Goal: Task Accomplishment & Management: Manage account settings

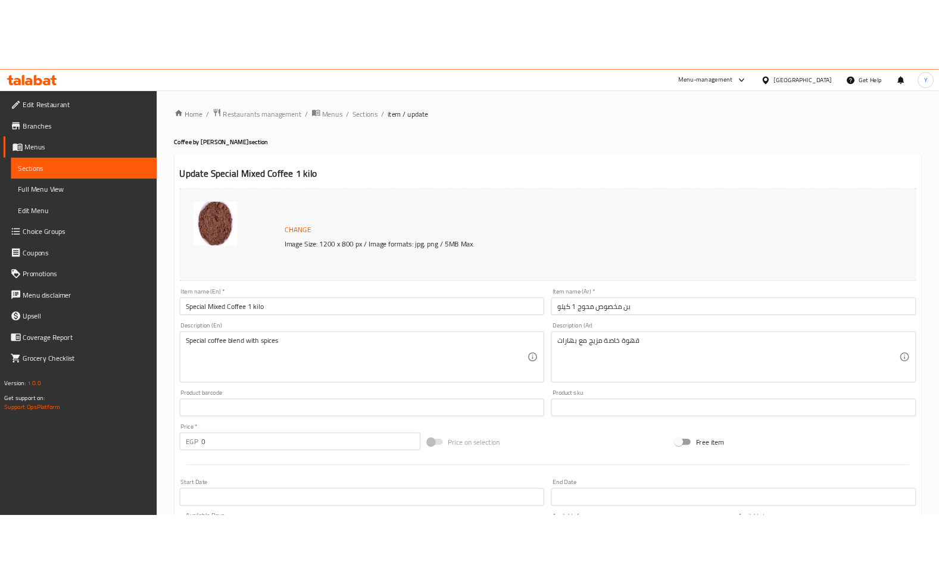
scroll to position [445, 0]
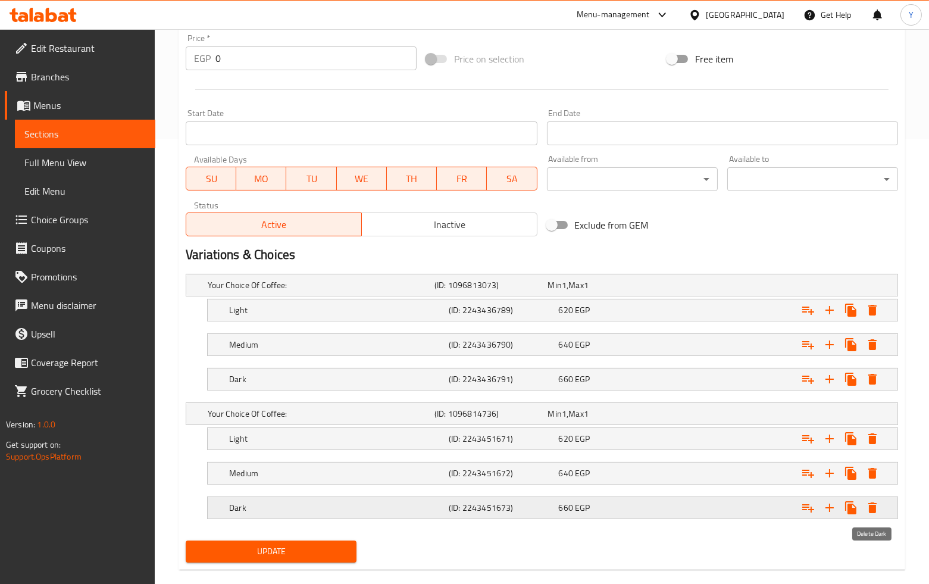
click at [870, 508] on icon "Expand" at bounding box center [872, 507] width 8 height 11
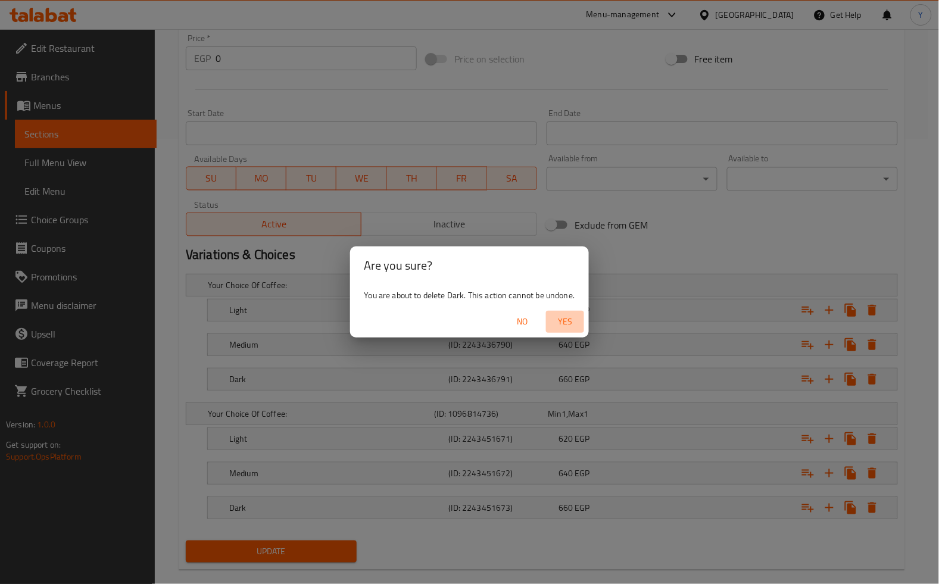
click at [564, 318] on span "Yes" at bounding box center [565, 321] width 29 height 15
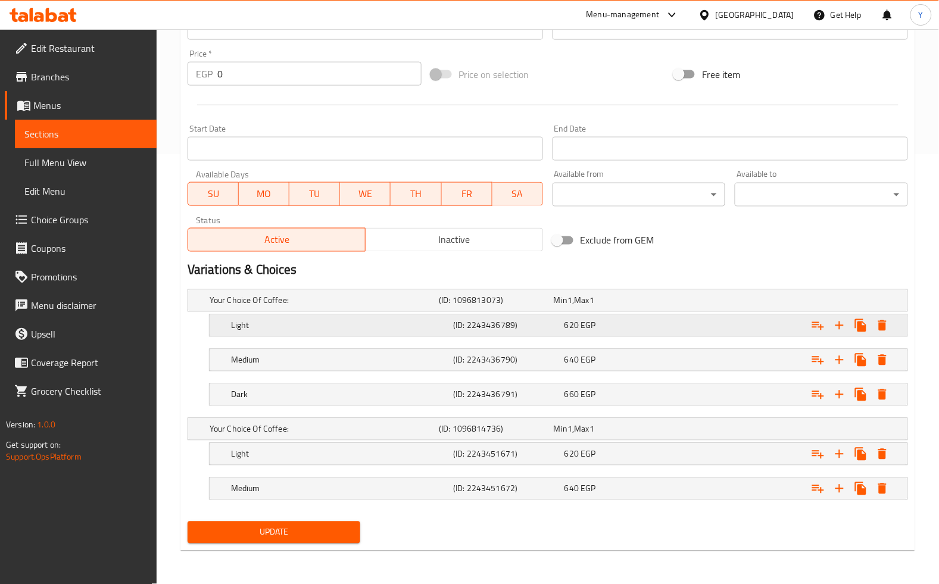
scroll to position [430, 0]
click at [875, 331] on icon "Expand" at bounding box center [872, 325] width 8 height 11
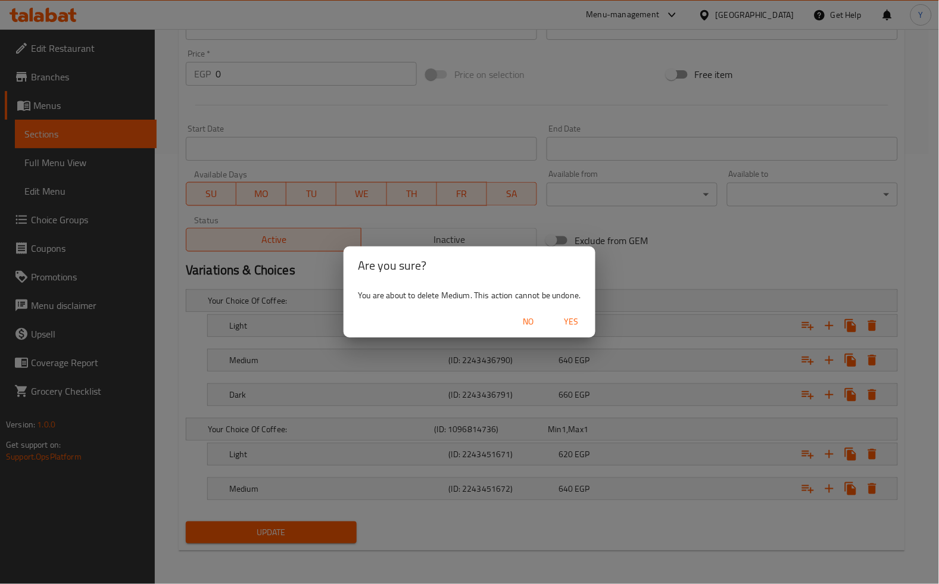
click at [566, 319] on span "Yes" at bounding box center [571, 321] width 29 height 15
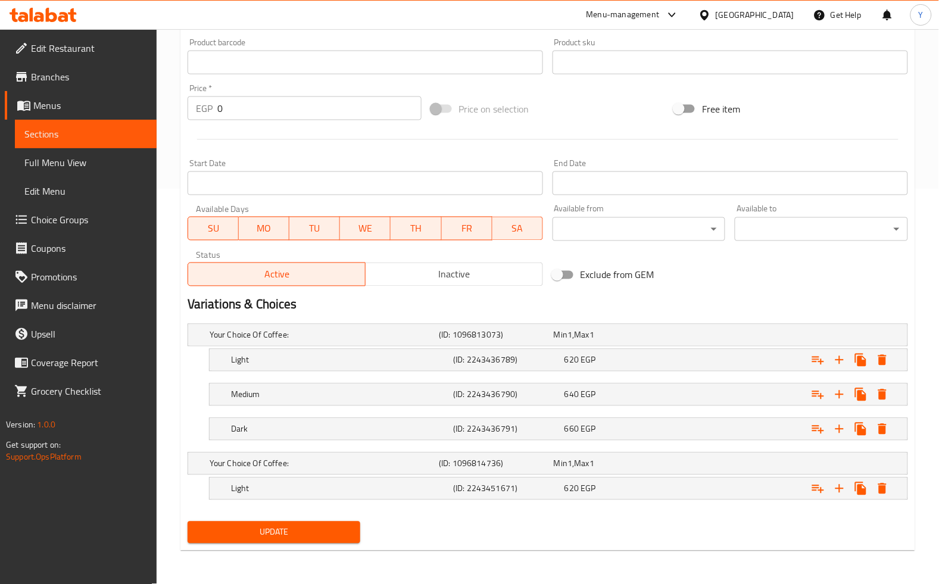
scroll to position [395, 0]
click at [871, 489] on icon "Expand" at bounding box center [872, 488] width 8 height 11
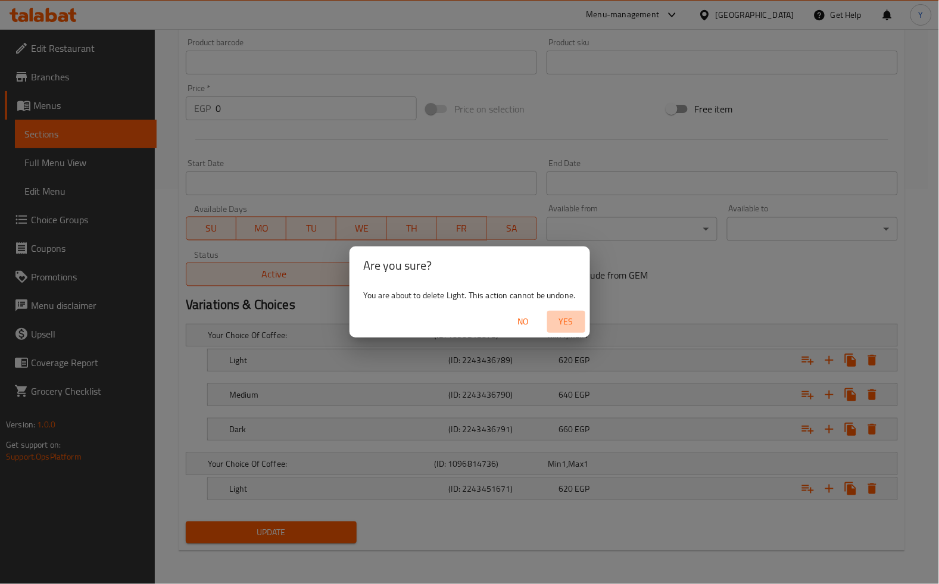
click at [574, 324] on span "Yes" at bounding box center [566, 321] width 29 height 15
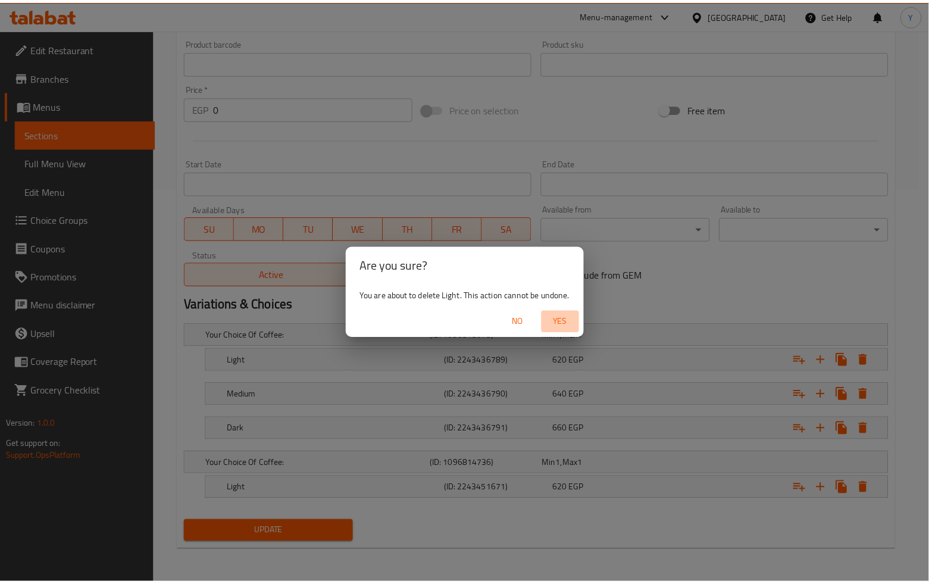
scroll to position [262, 0]
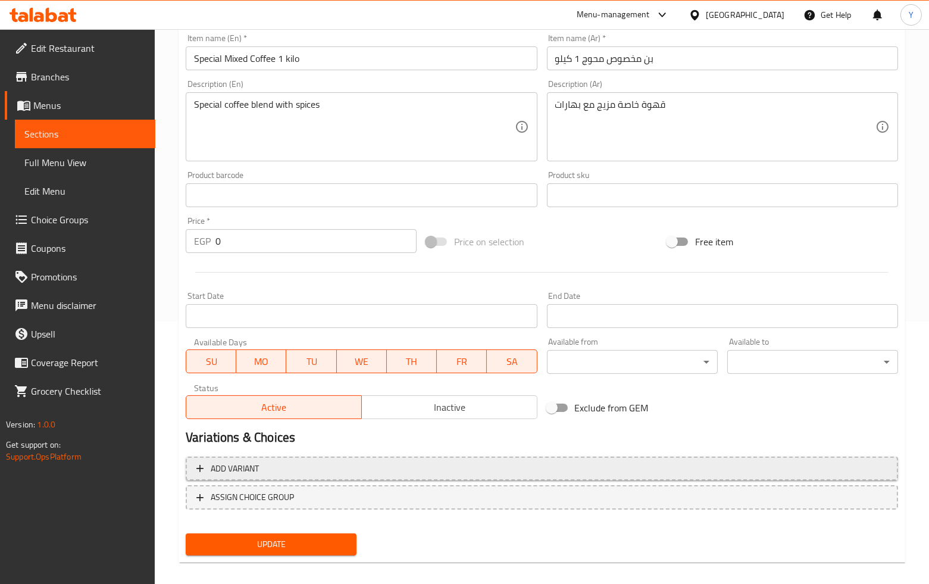
click at [578, 463] on span "Add variant" at bounding box center [541, 468] width 691 height 15
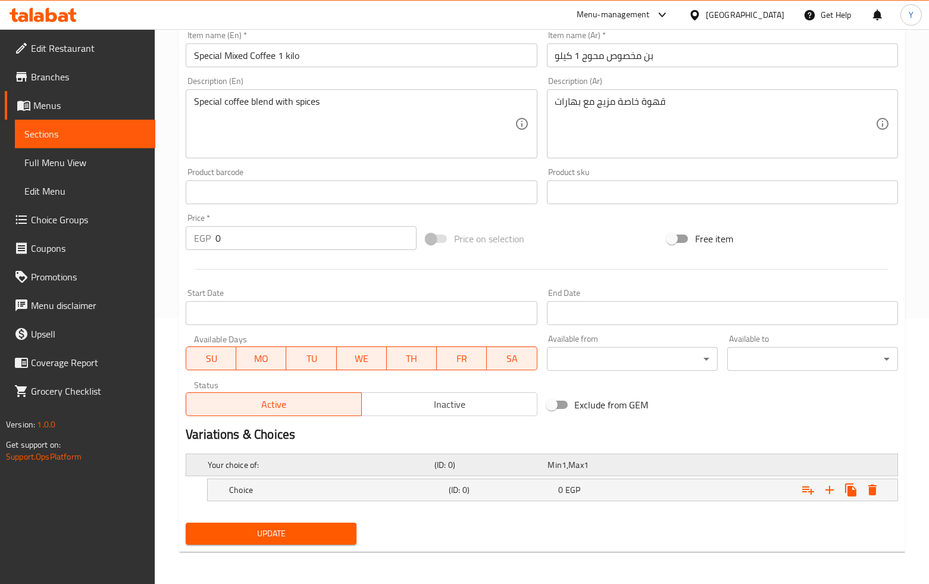
scroll to position [266, 0]
drag, startPoint x: 770, startPoint y: 483, endPoint x: 741, endPoint y: 492, distance: 29.9
click at [770, 467] on div "Expand" at bounding box center [772, 464] width 227 height 5
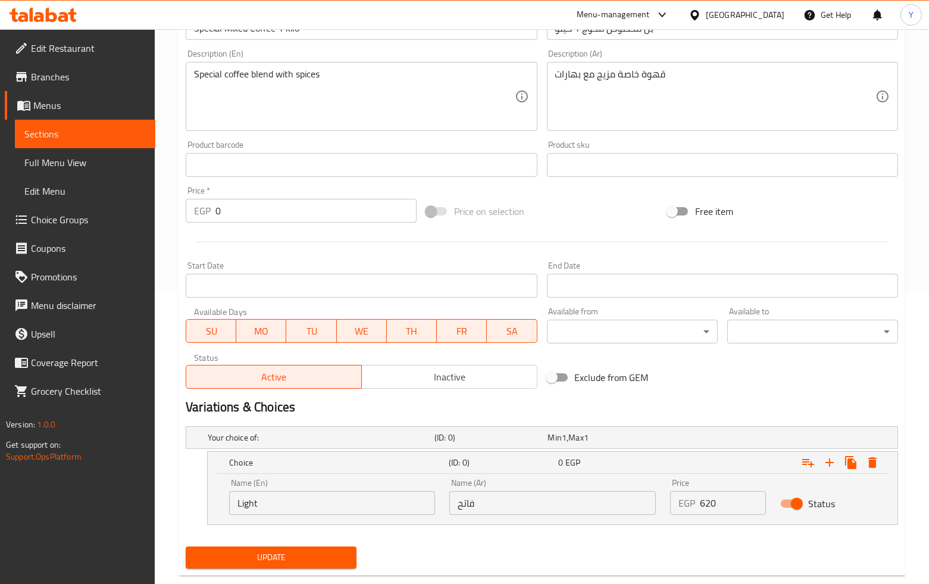
scroll to position [317, 0]
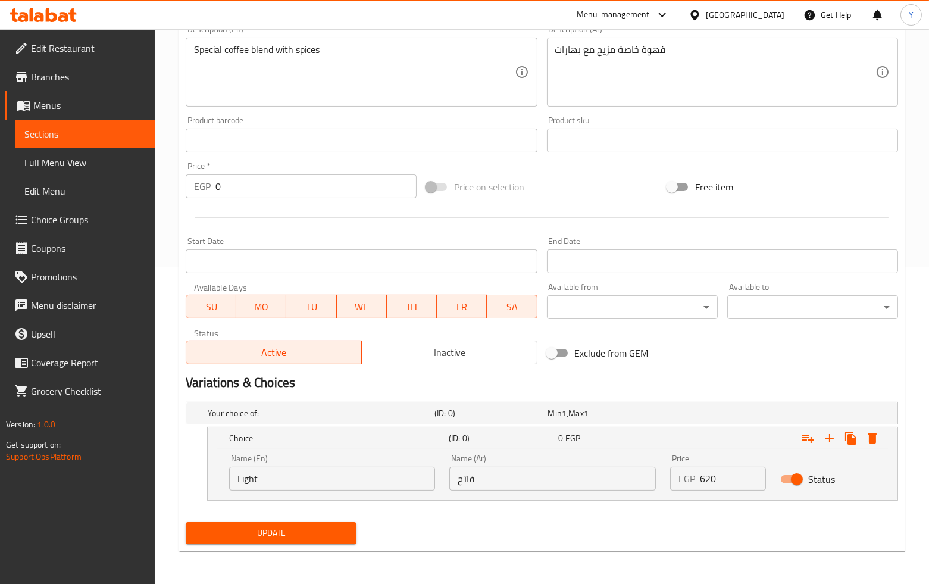
click at [482, 480] on input "فاتح" at bounding box center [552, 479] width 206 height 24
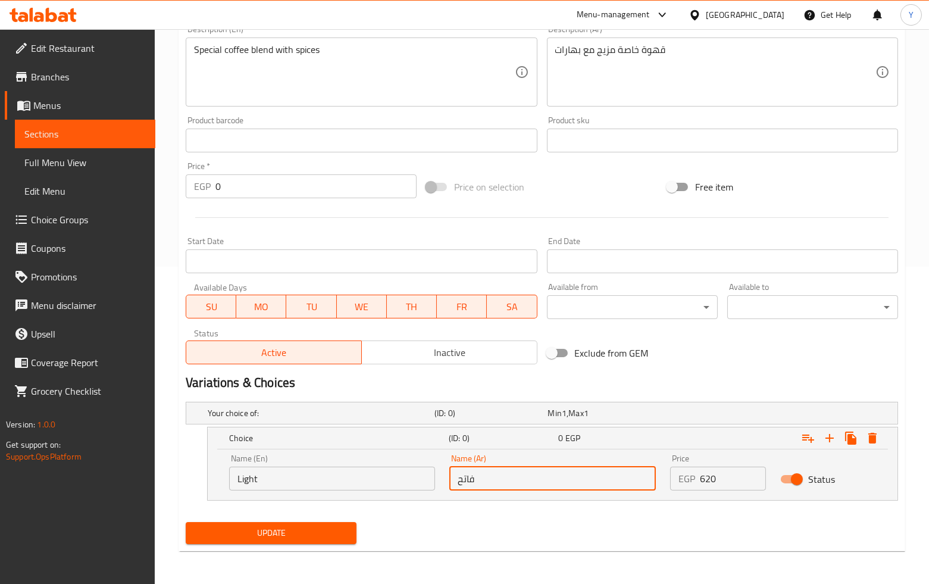
click at [378, 473] on input "Light" at bounding box center [332, 479] width 206 height 24
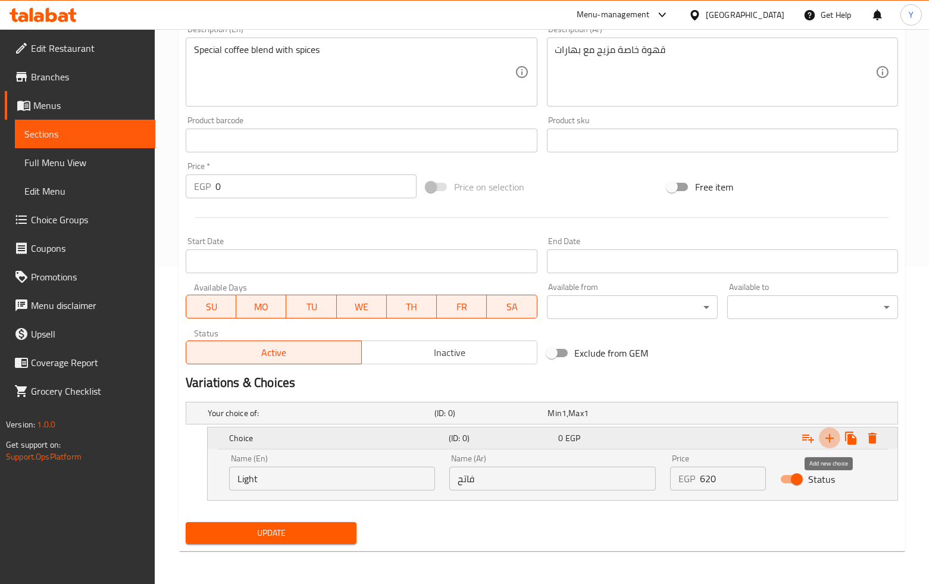
click at [832, 443] on icon "Expand" at bounding box center [829, 438] width 14 height 14
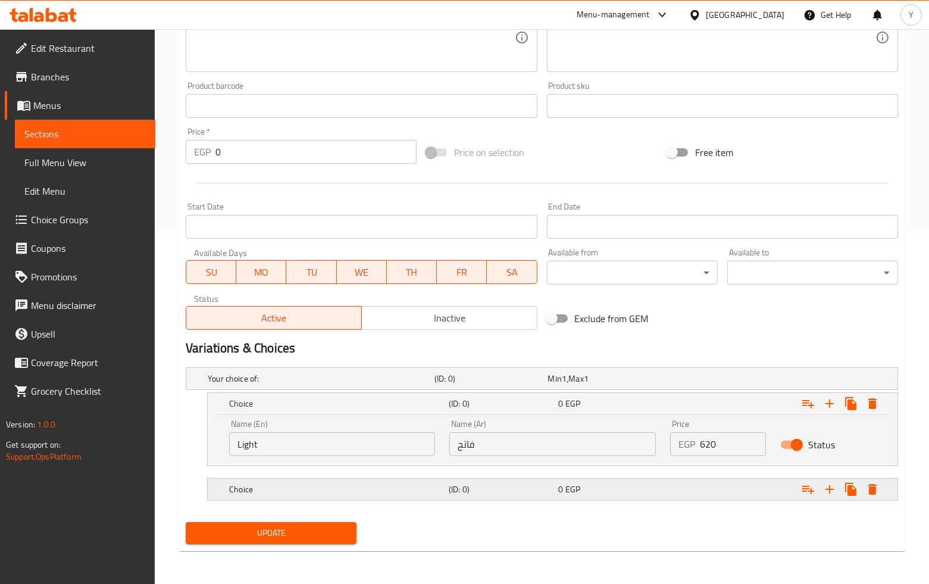
click at [537, 392] on div "Choice (ID: 0) 0 EGP" at bounding box center [545, 378] width 680 height 26
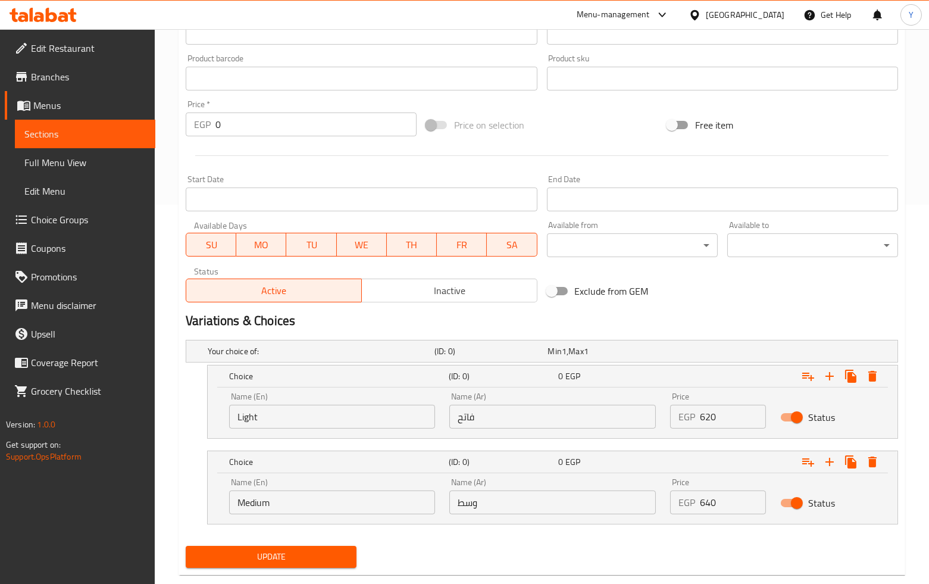
scroll to position [403, 0]
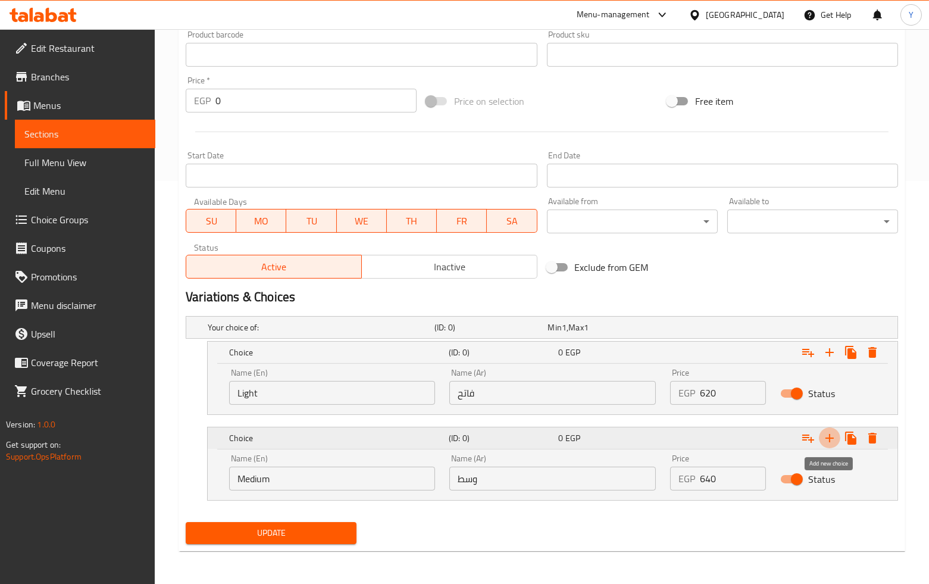
click at [835, 438] on icon "Expand" at bounding box center [829, 438] width 14 height 14
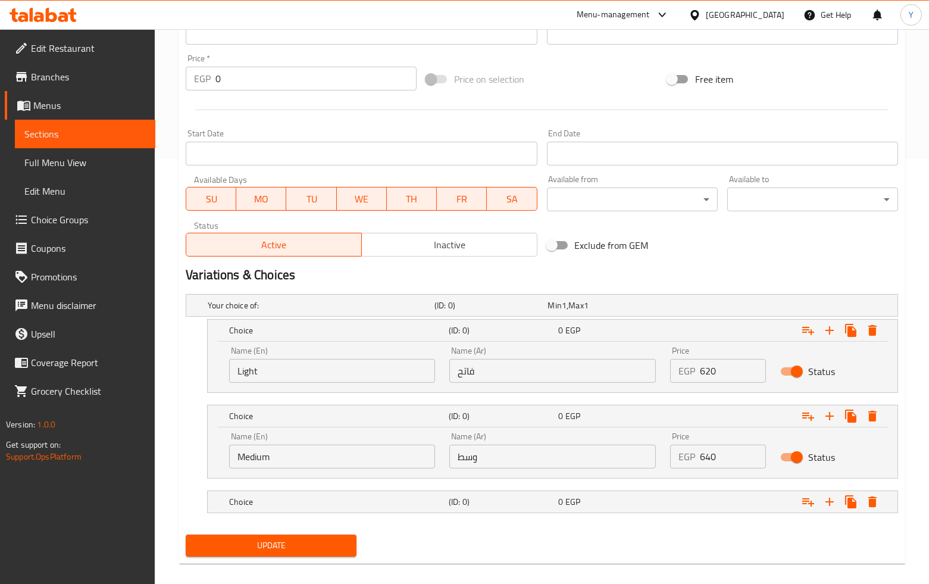
scroll to position [437, 0]
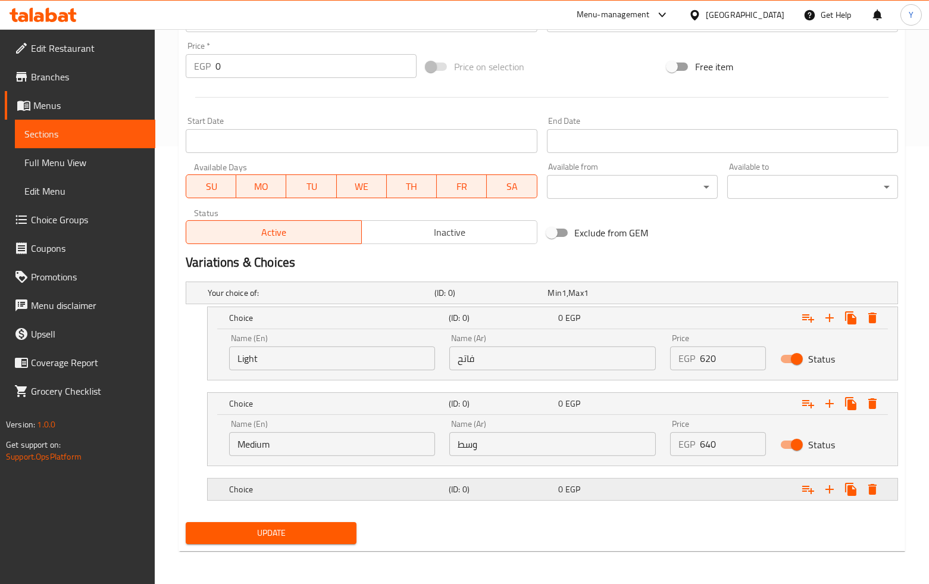
click at [462, 299] on h5 "(ID: 0)" at bounding box center [488, 293] width 108 height 12
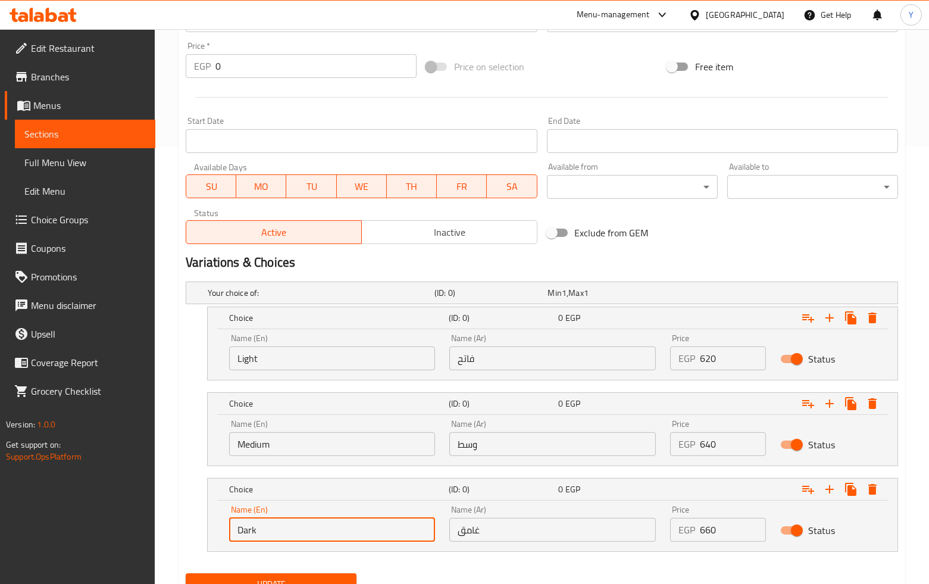
click at [354, 533] on input "Dark" at bounding box center [332, 530] width 206 height 24
type input "Dark"
click at [557, 534] on input "غامق" at bounding box center [552, 530] width 206 height 24
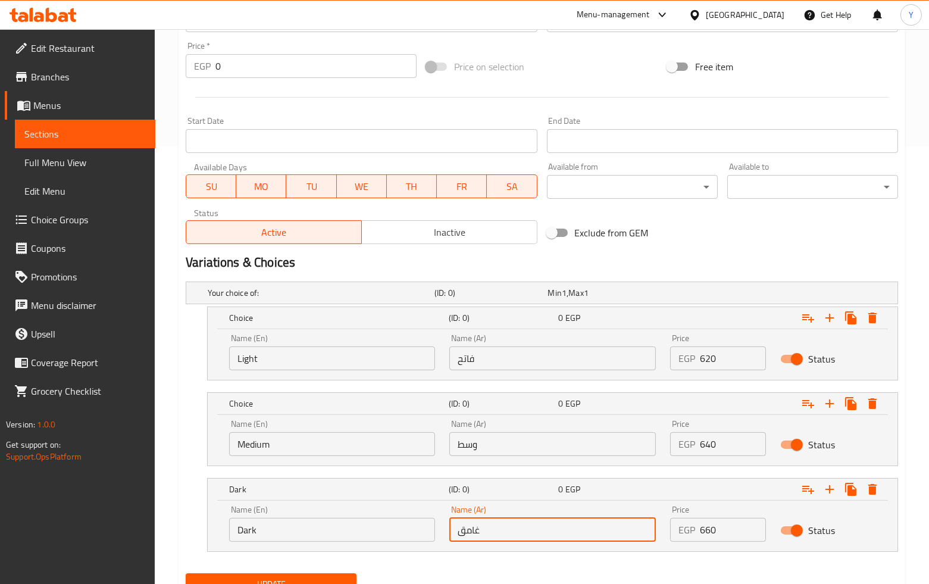
type input "غامق"
click at [522, 442] on input "وسط" at bounding box center [552, 444] width 206 height 24
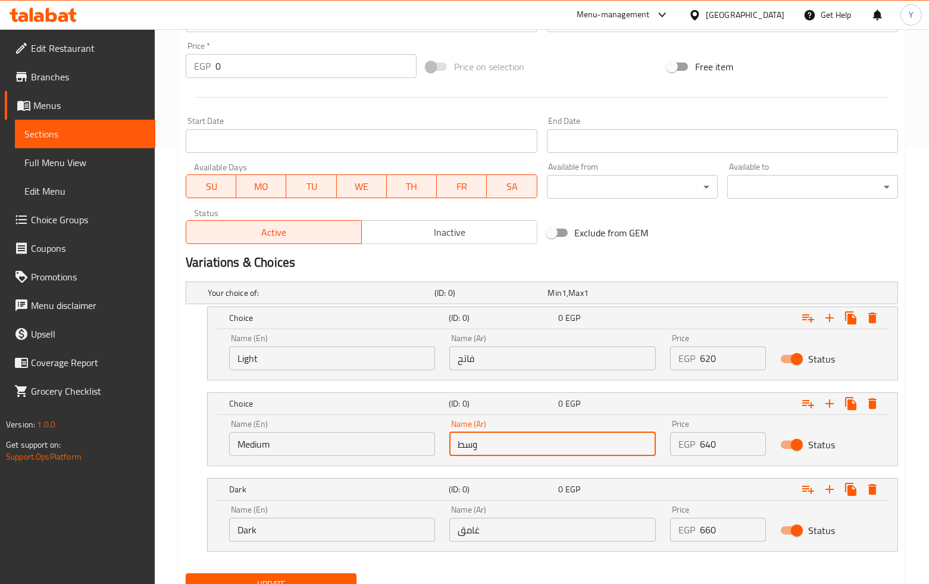
type input "وسط"
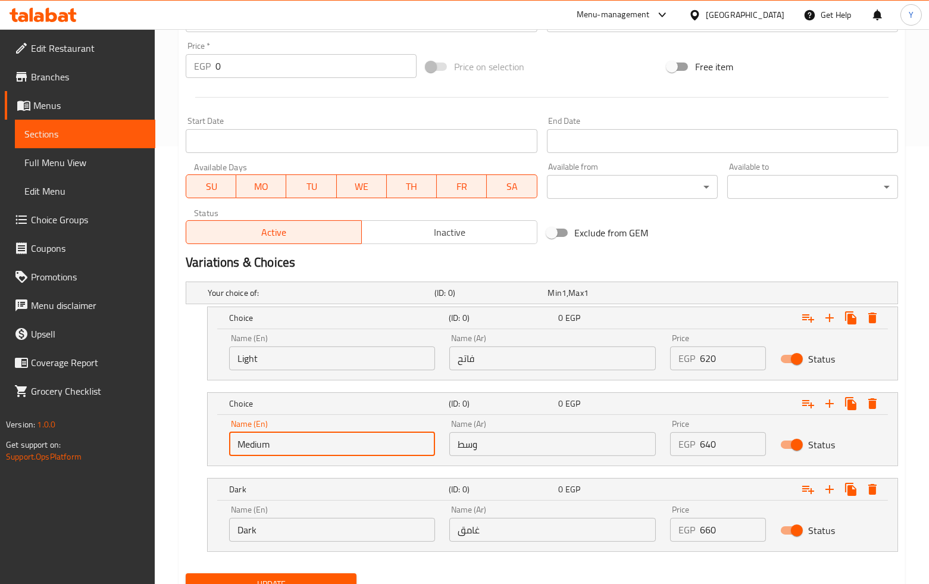
click at [343, 442] on input "Medium" at bounding box center [332, 444] width 206 height 24
type input "Medium"
click at [373, 349] on input "Light" at bounding box center [332, 358] width 206 height 24
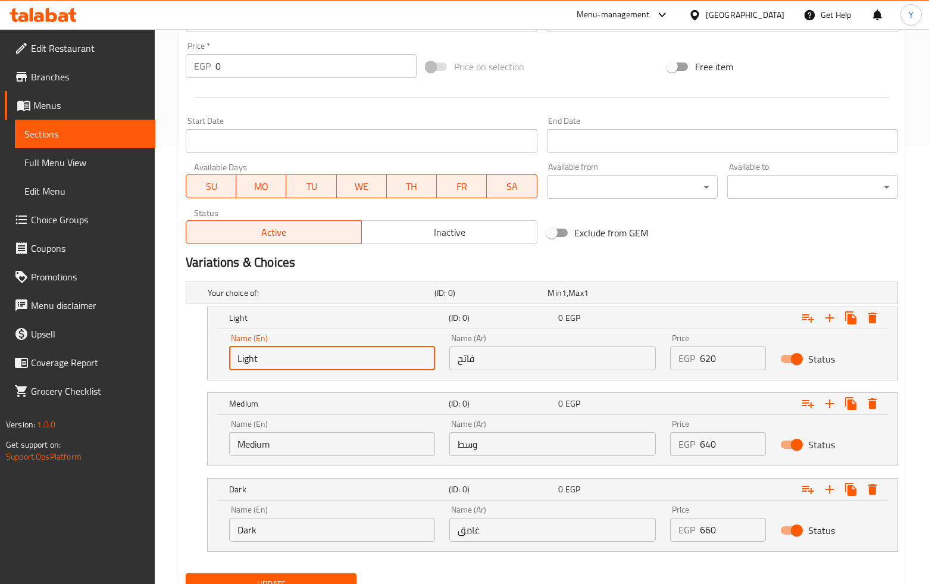
type input "Light"
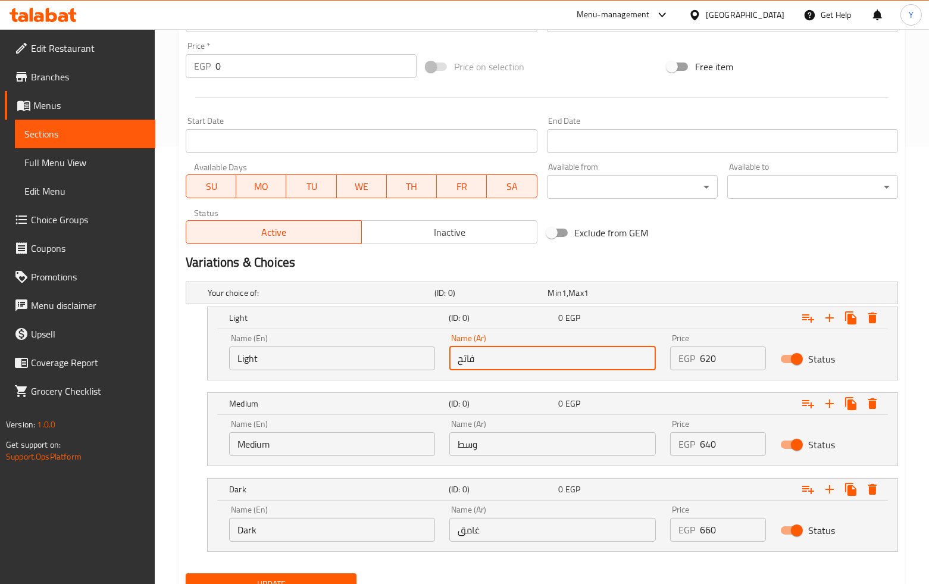
click at [520, 358] on input "فاتح" at bounding box center [552, 358] width 206 height 24
type input "فاتح"
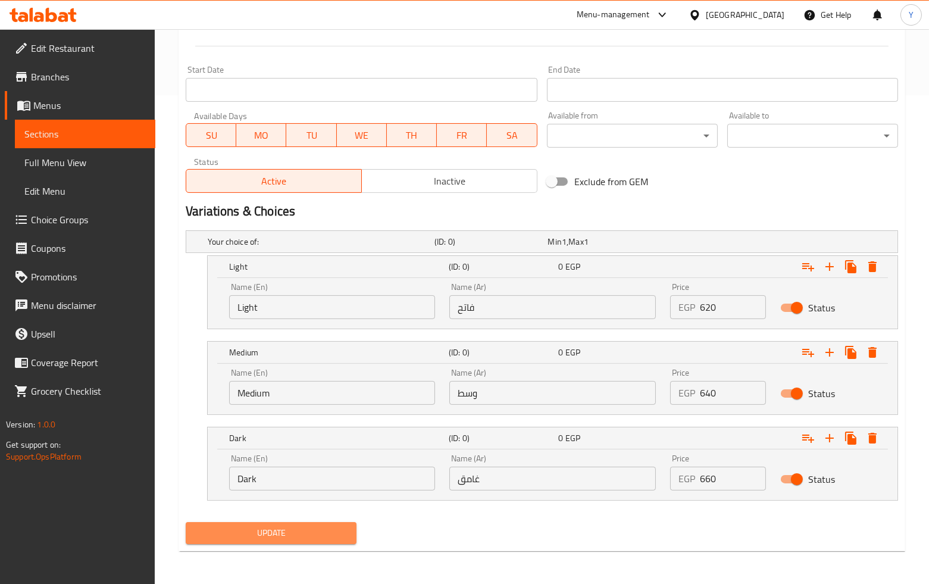
click at [254, 531] on span "Update" at bounding box center [271, 533] width 152 height 15
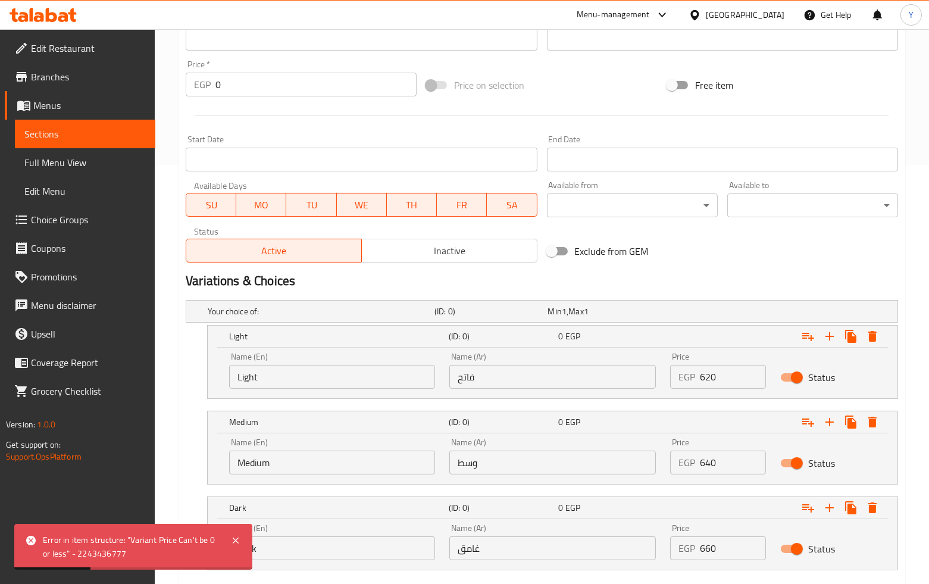
scroll to position [356, 0]
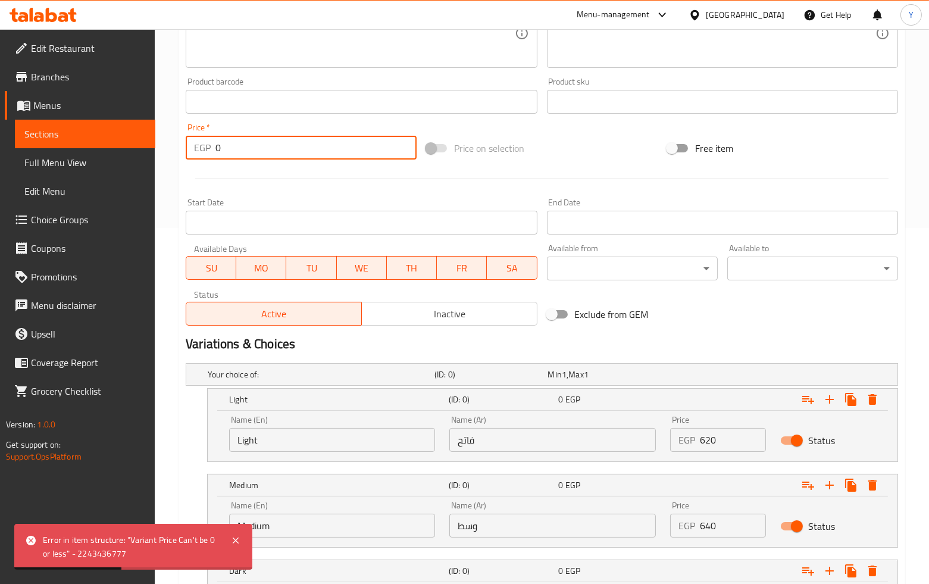
drag, startPoint x: 236, startPoint y: 149, endPoint x: 215, endPoint y: 158, distance: 22.1
click at [215, 158] on input "0" at bounding box center [315, 148] width 201 height 24
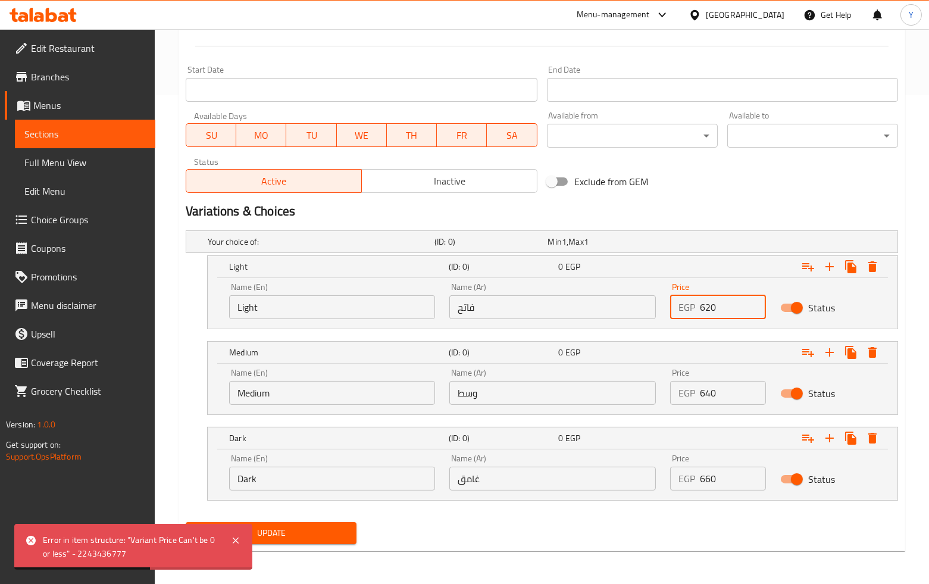
drag, startPoint x: 717, startPoint y: 299, endPoint x: 681, endPoint y: 304, distance: 36.6
click at [681, 304] on div "EGP 620 Price" at bounding box center [718, 307] width 96 height 24
type input "620"
click at [723, 393] on input "640" at bounding box center [733, 393] width 66 height 24
drag, startPoint x: 718, startPoint y: 391, endPoint x: 671, endPoint y: 388, distance: 47.1
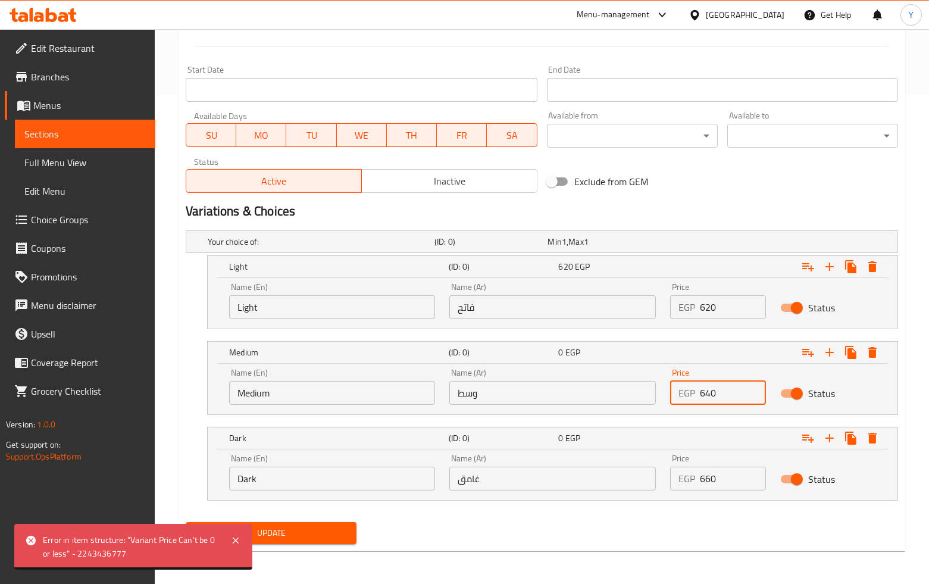
click at [671, 392] on div "EGP 640 Price" at bounding box center [718, 393] width 96 height 24
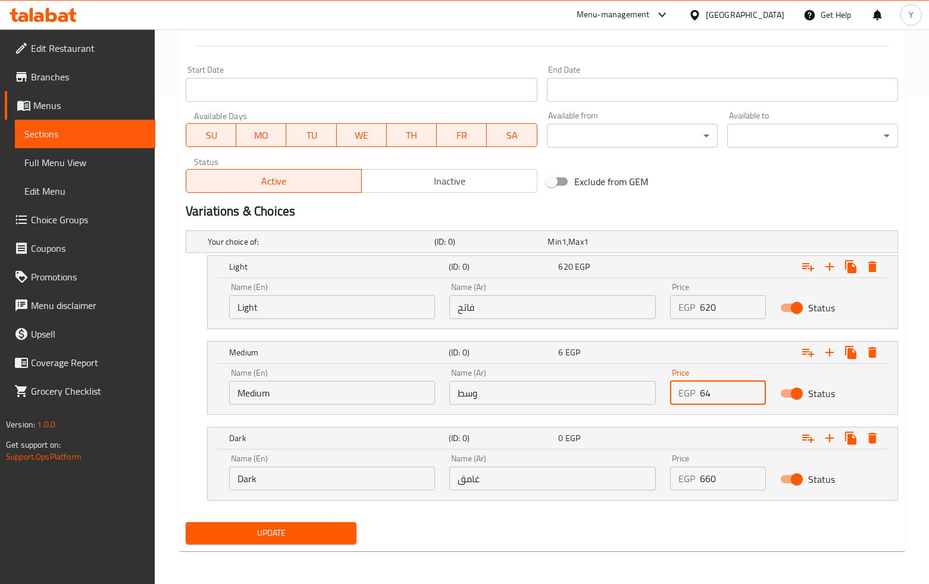
type input "640"
drag, startPoint x: 704, startPoint y: 482, endPoint x: 670, endPoint y: 486, distance: 34.8
click at [670, 486] on div "EGP 660 Price" at bounding box center [718, 479] width 96 height 24
type input "660"
click at [186, 522] on button "Update" at bounding box center [271, 533] width 171 height 22
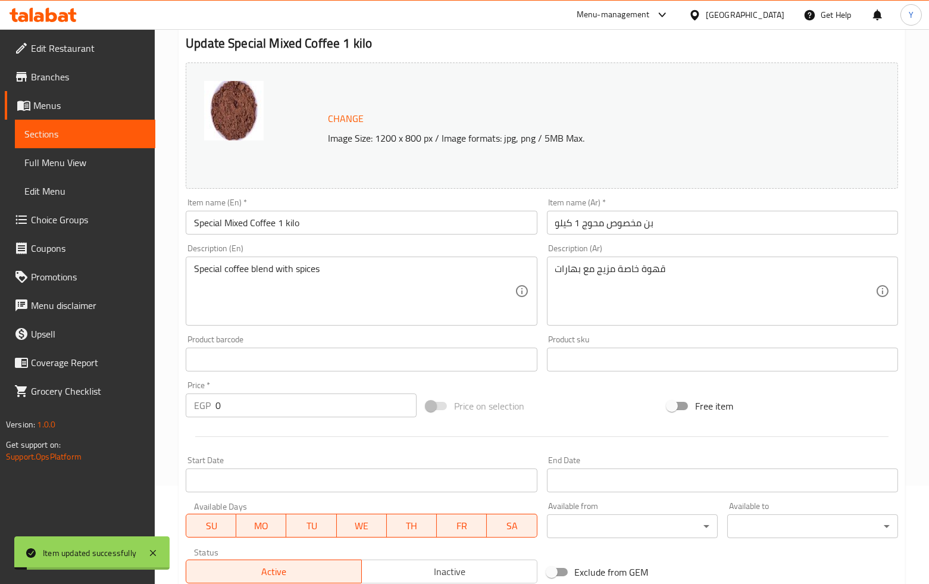
scroll to position [92, 0]
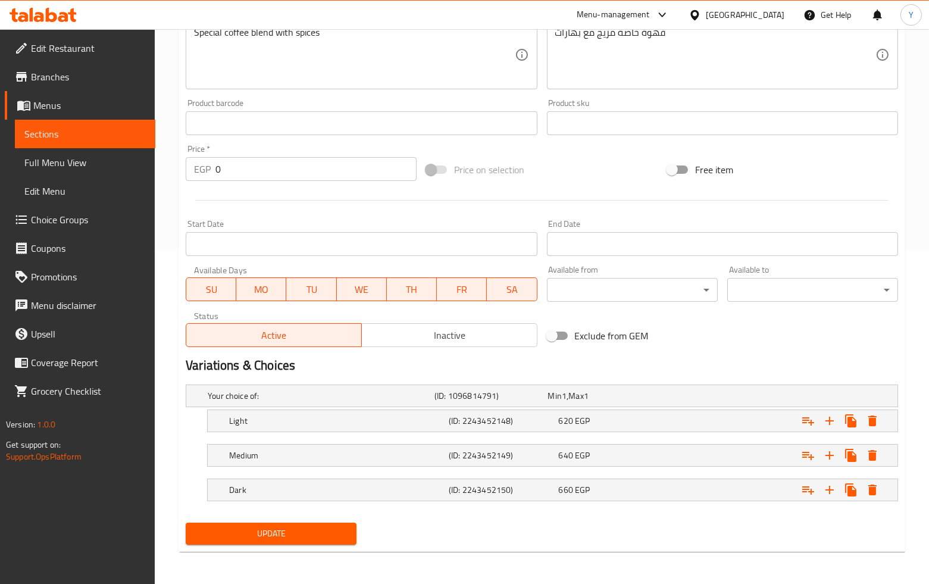
scroll to position [335, 0]
click at [592, 408] on div "Light (ID: 2243452148) 620 EGP" at bounding box center [545, 395] width 680 height 26
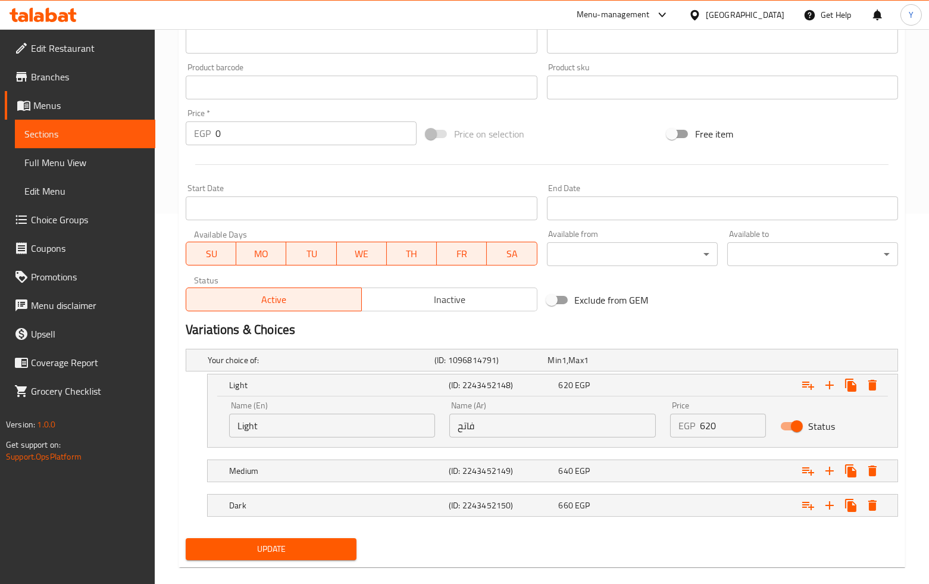
scroll to position [387, 0]
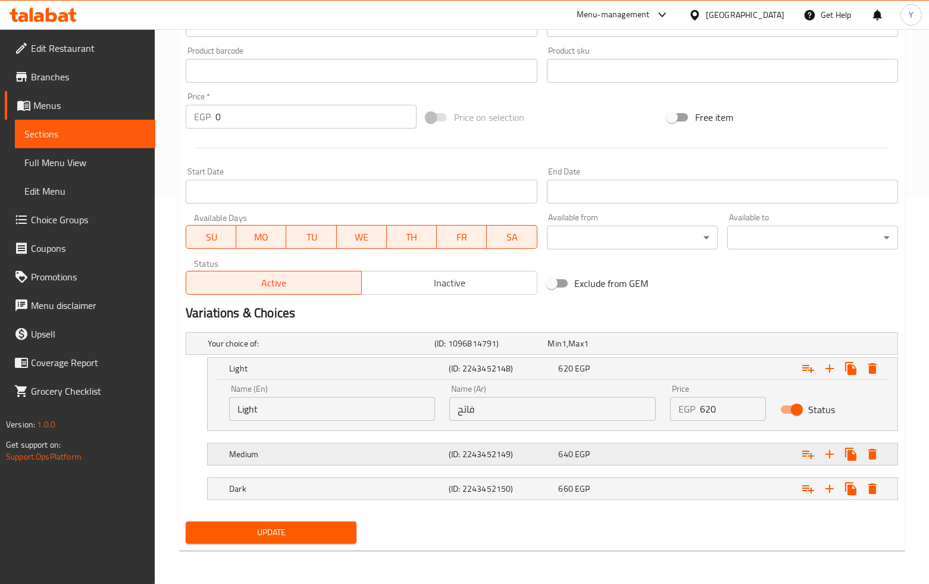
click at [627, 352] on div "640 EGP" at bounding box center [602, 343] width 113 height 17
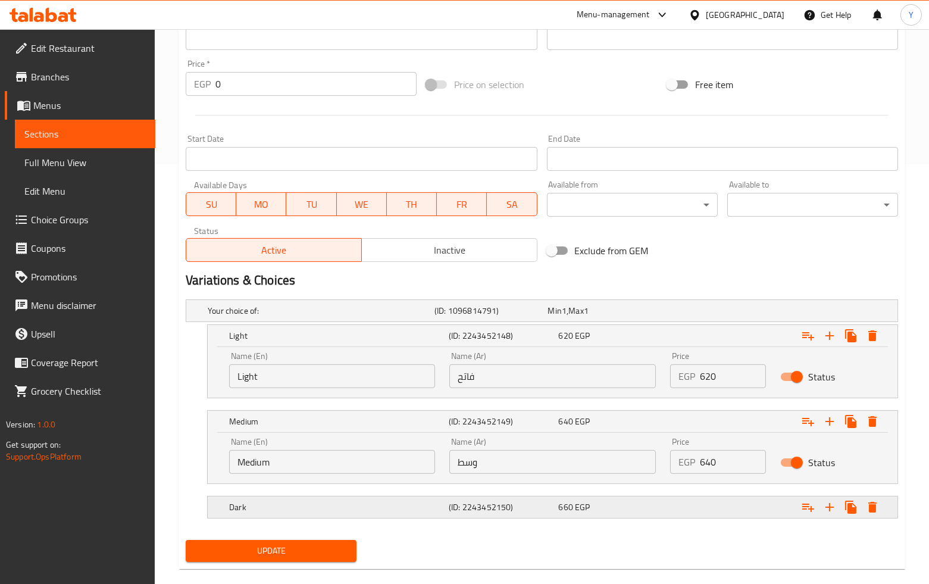
scroll to position [437, 0]
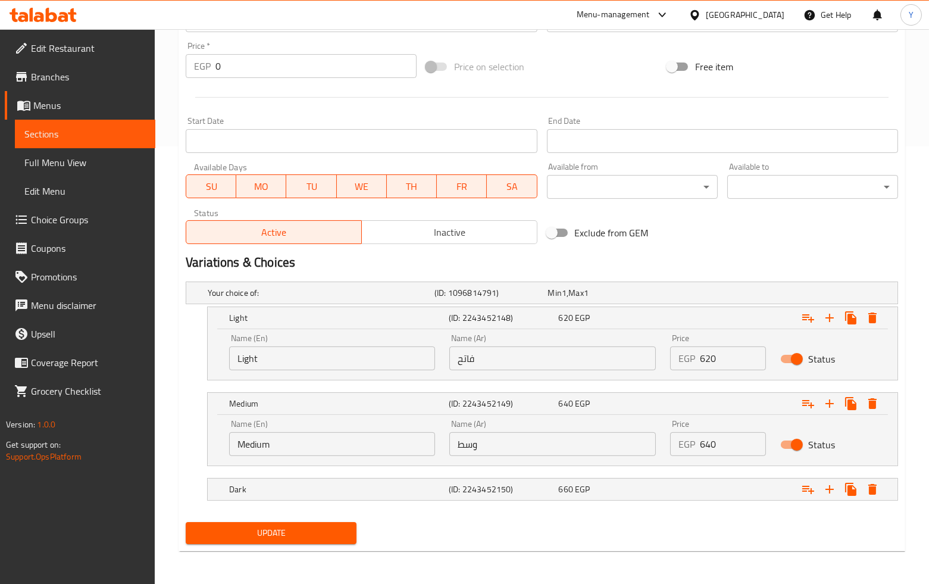
click at [628, 473] on nav at bounding box center [542, 473] width 712 height 10
click at [620, 299] on div "660 EGP" at bounding box center [602, 293] width 108 height 12
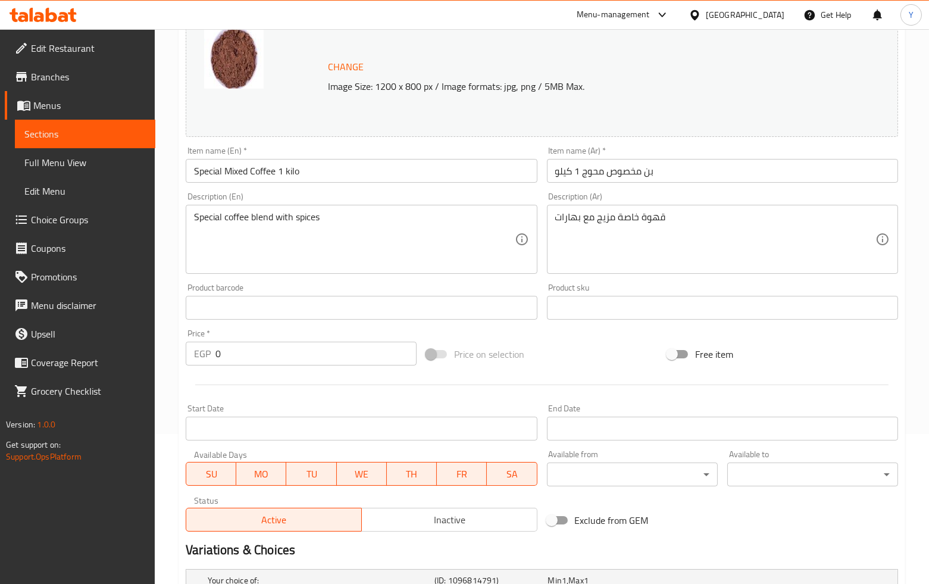
scroll to position [0, 0]
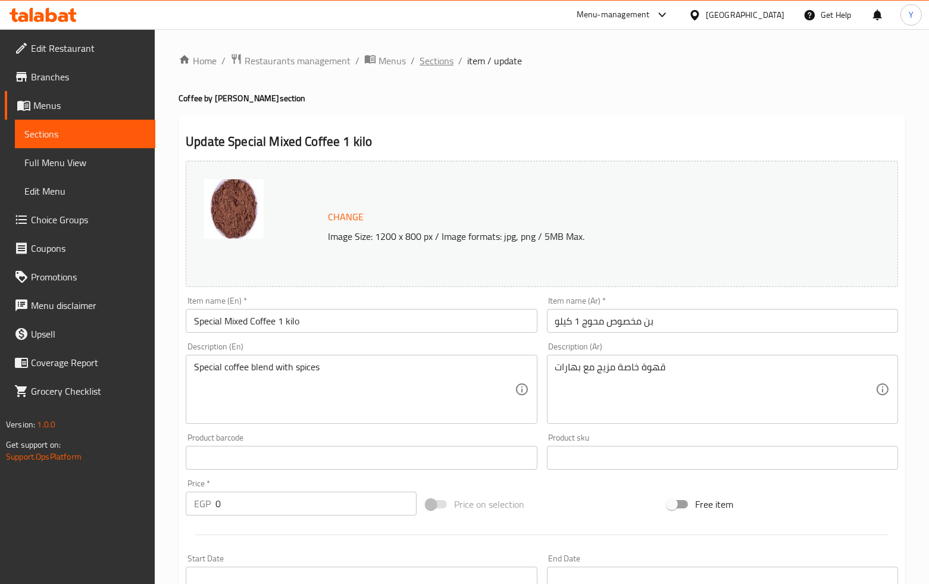
click at [421, 68] on span "Sections" at bounding box center [437, 61] width 34 height 14
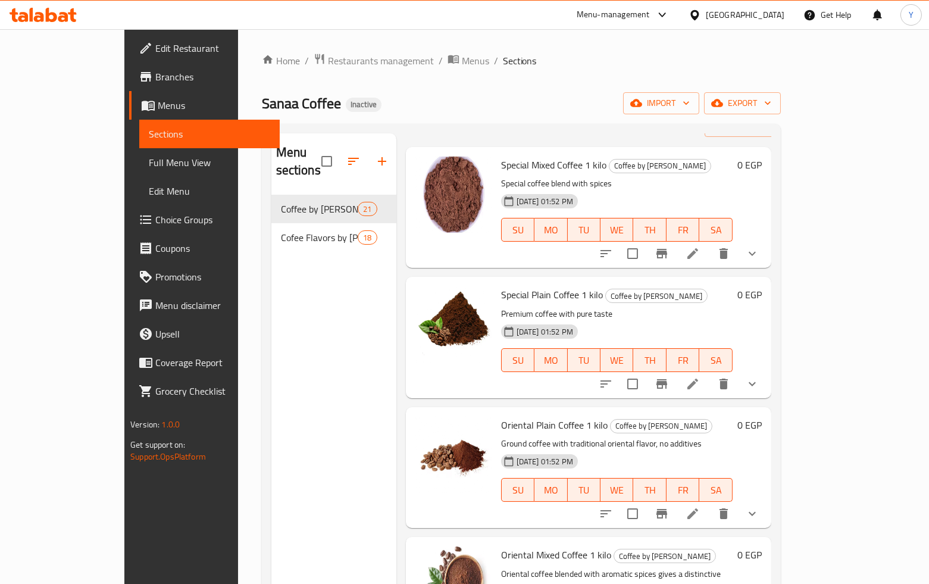
scroll to position [66, 0]
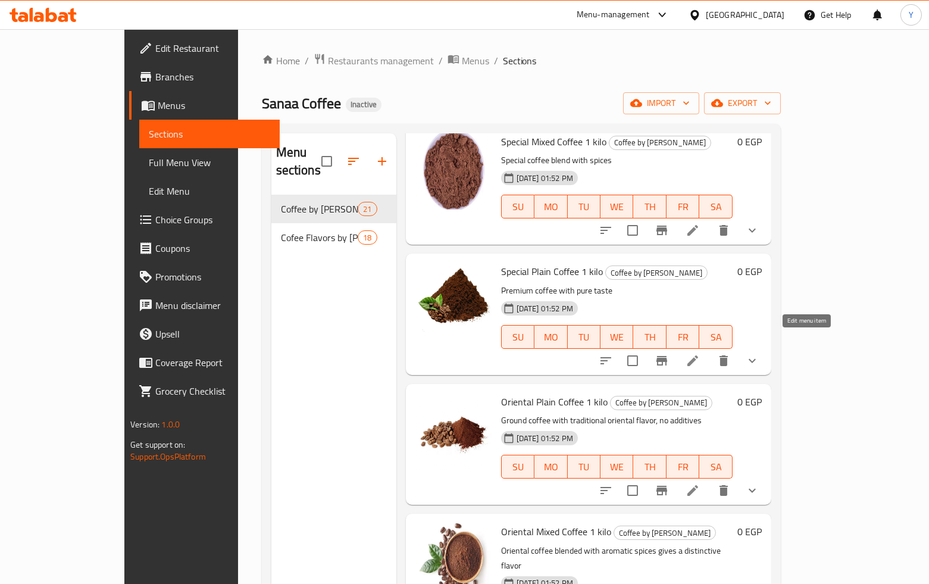
click at [700, 354] on icon at bounding box center [693, 361] width 14 height 14
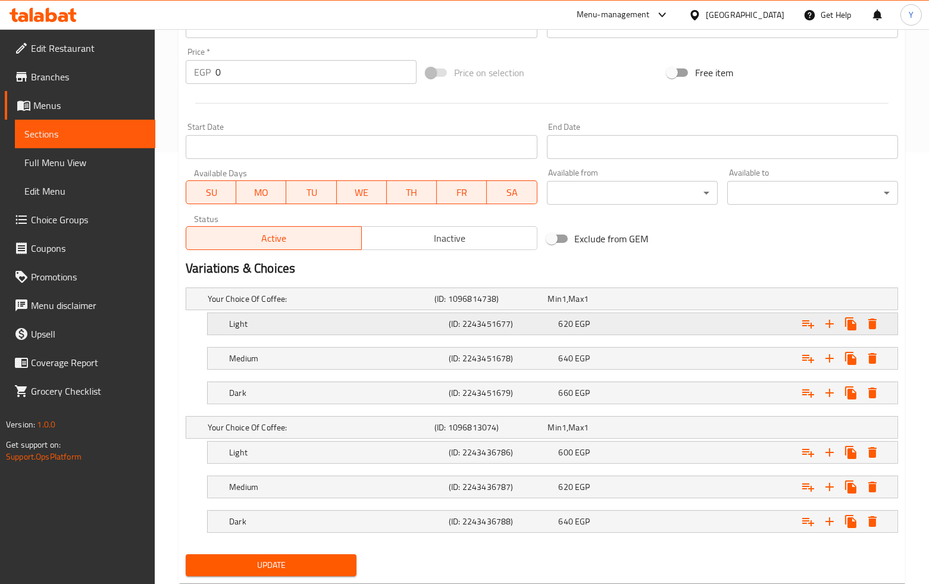
scroll to position [464, 0]
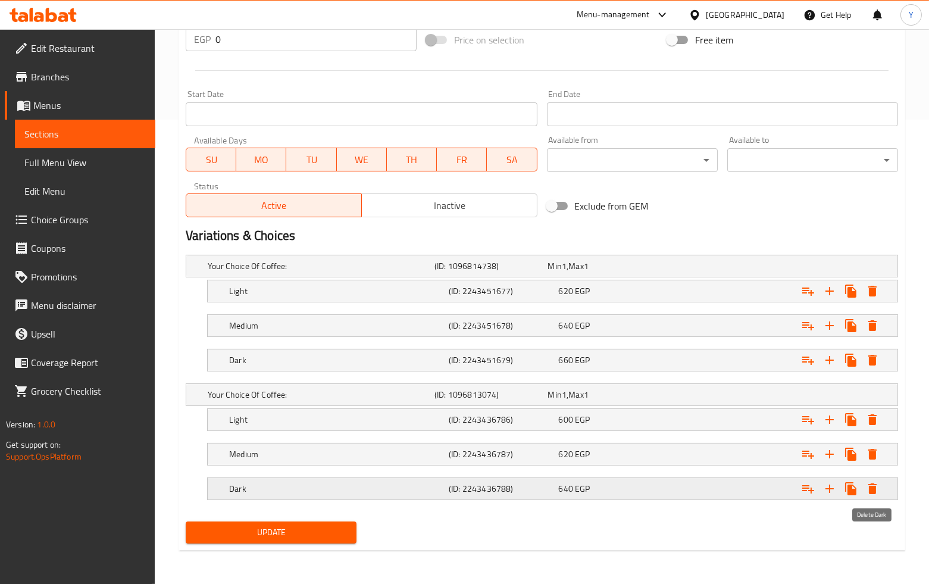
click at [878, 483] on icon "Expand" at bounding box center [872, 488] width 14 height 14
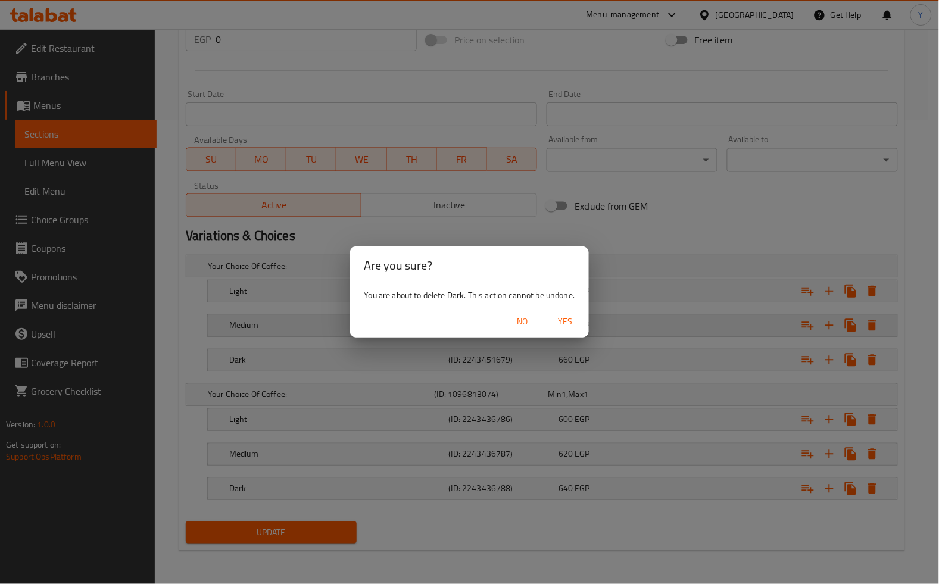
click at [523, 321] on span "No" at bounding box center [522, 321] width 29 height 15
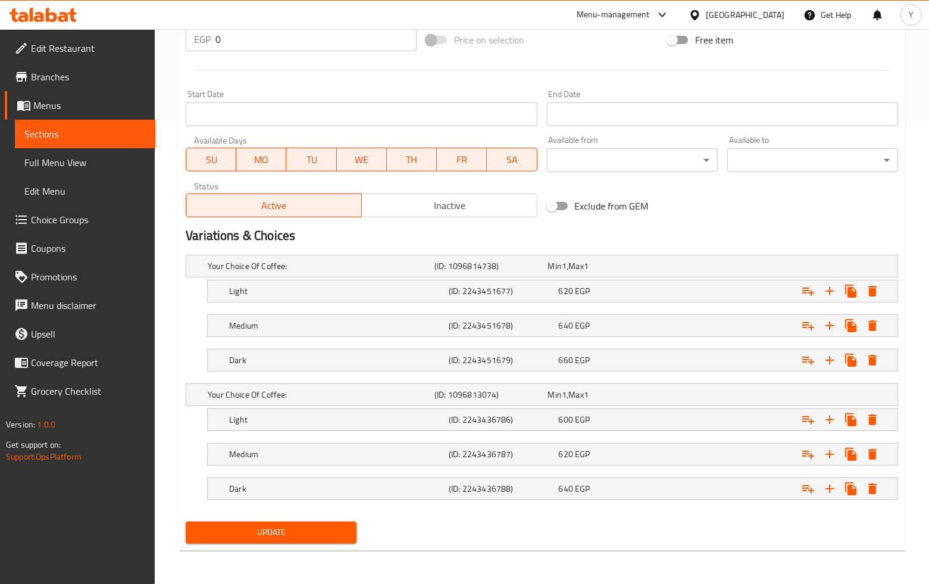
click at [584, 525] on div "Update" at bounding box center [542, 533] width 722 height 32
click at [865, 484] on icon "Expand" at bounding box center [872, 488] width 14 height 14
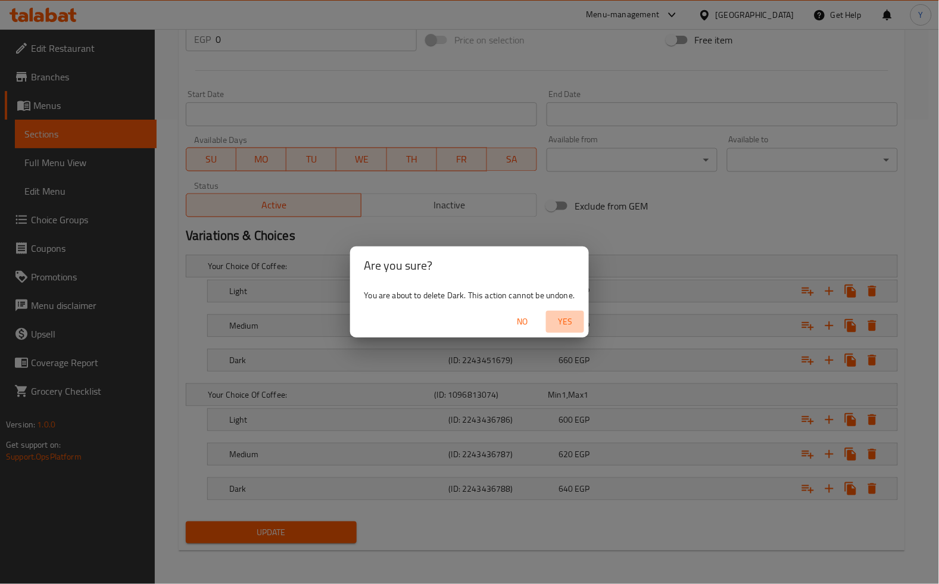
click at [560, 319] on span "Yes" at bounding box center [565, 321] width 29 height 15
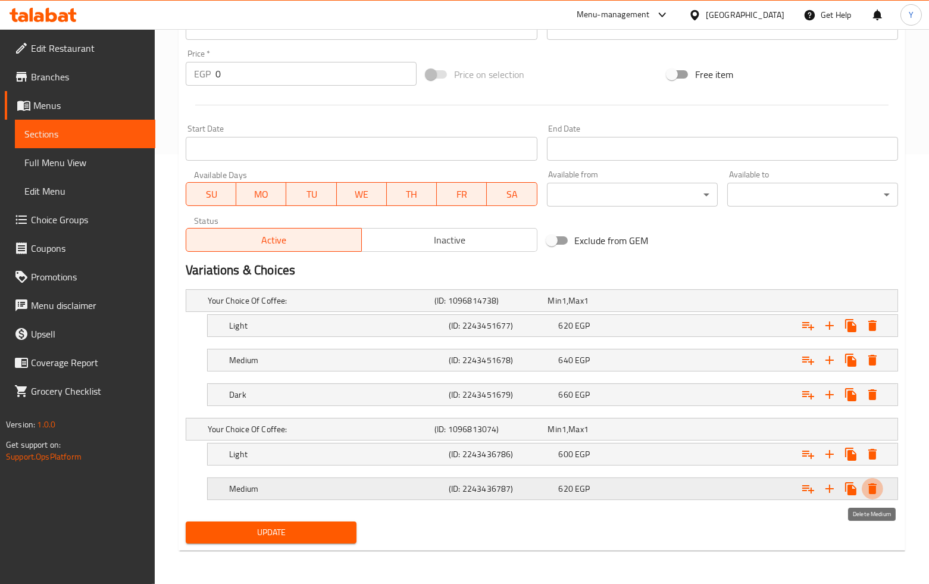
click at [870, 491] on icon "Expand" at bounding box center [872, 488] width 8 height 11
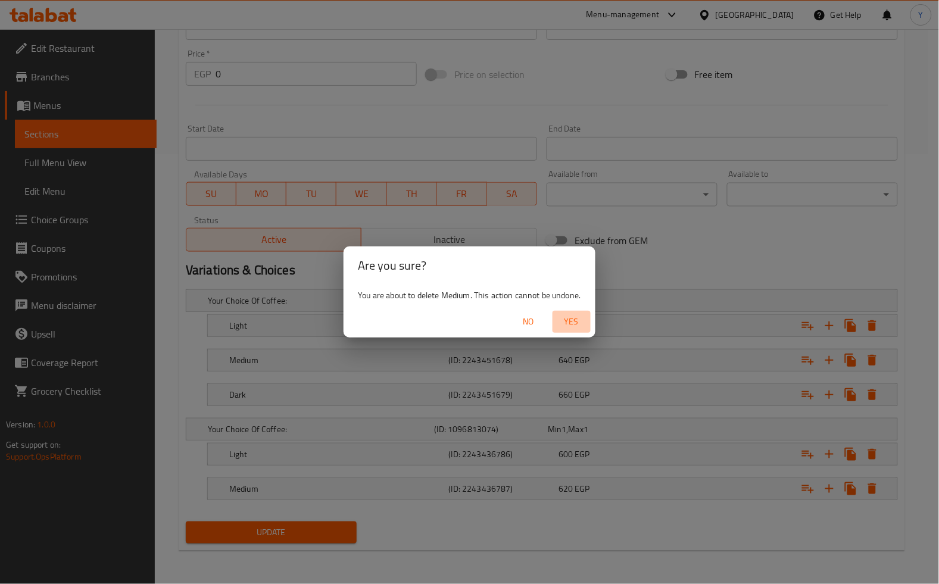
click at [574, 322] on span "Yes" at bounding box center [571, 321] width 29 height 15
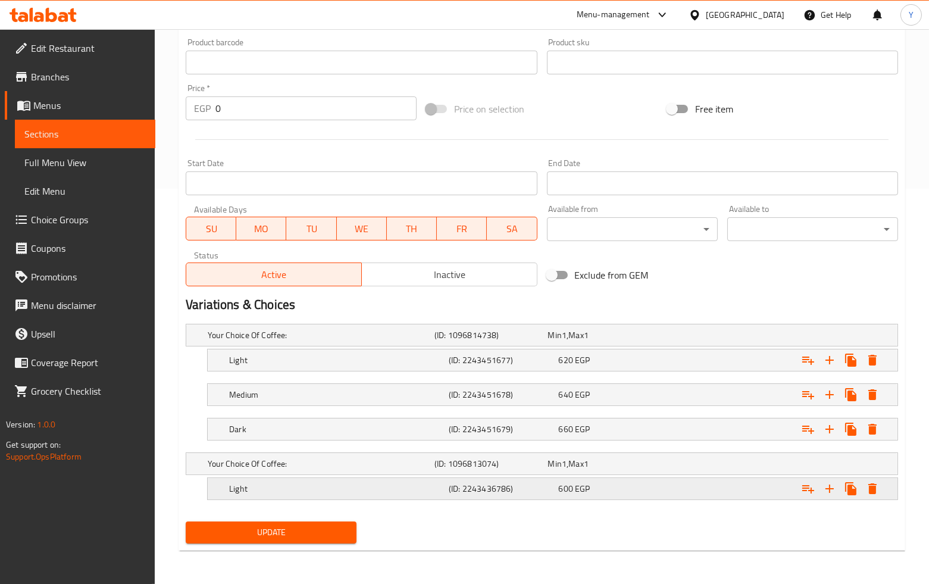
click at [874, 367] on icon "Expand" at bounding box center [872, 360] width 14 height 14
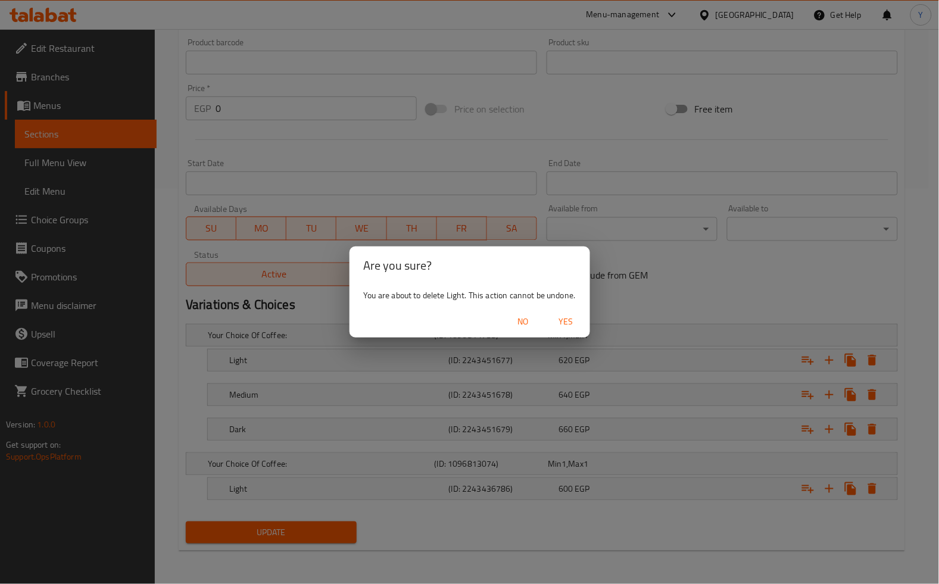
click at [561, 329] on button "Yes" at bounding box center [566, 322] width 38 height 22
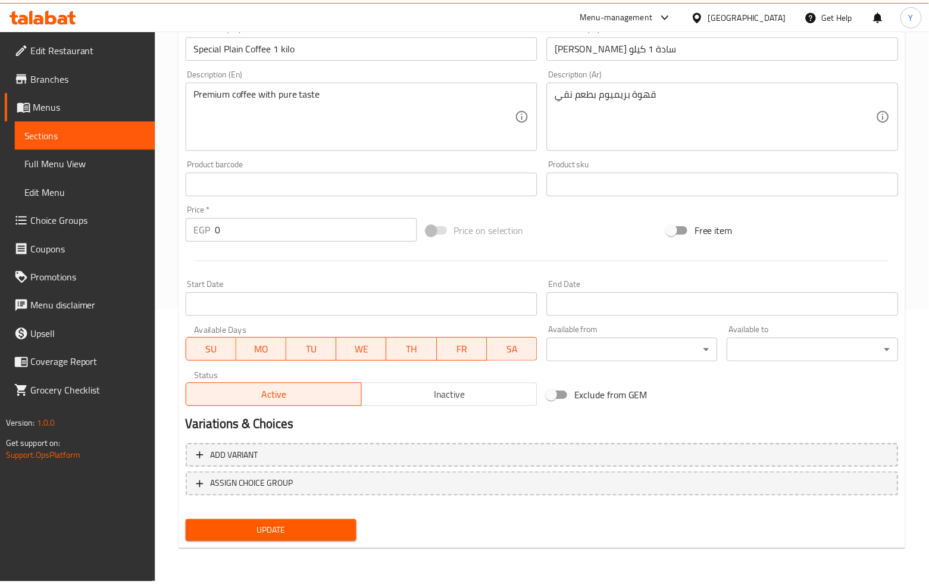
scroll to position [262, 0]
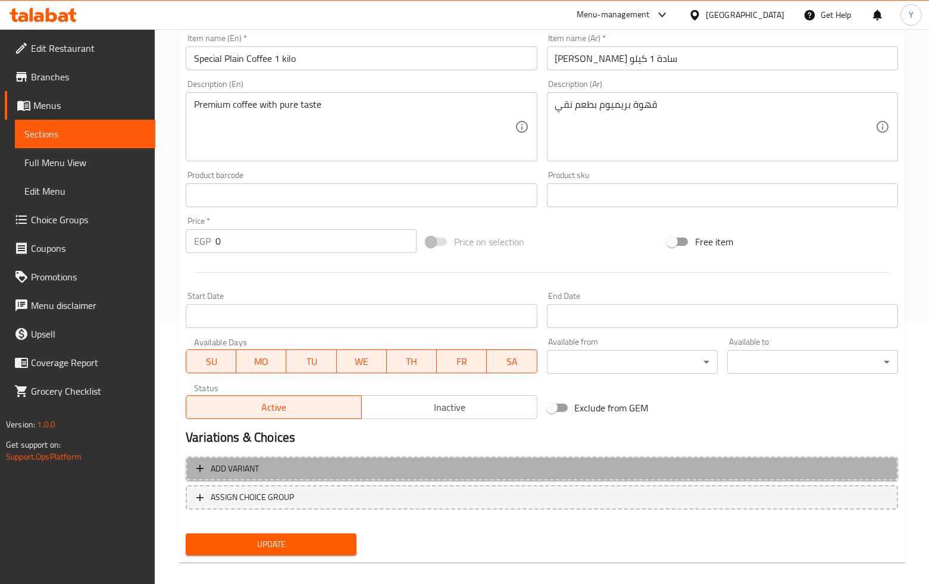
click at [565, 478] on button "Add variant" at bounding box center [542, 468] width 712 height 24
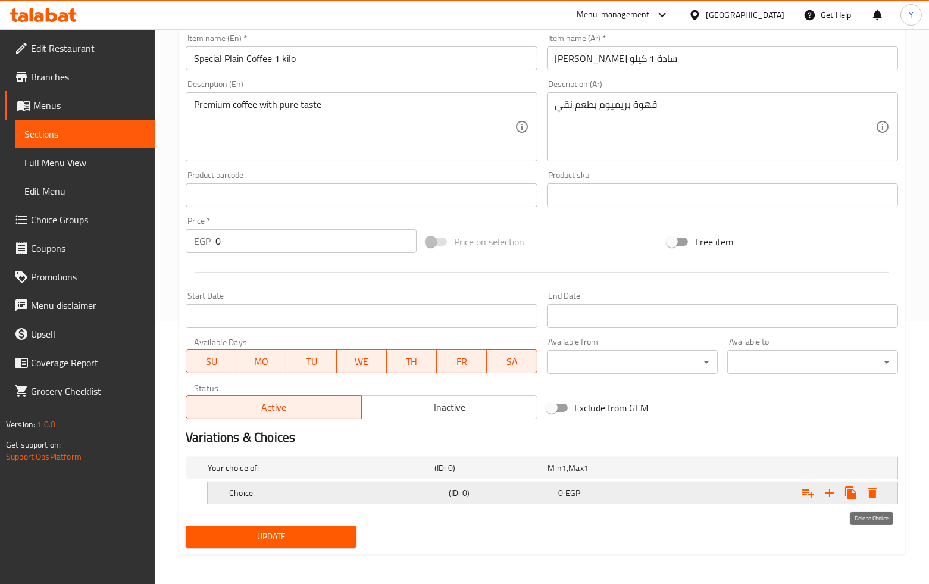
click at [875, 490] on icon "Expand" at bounding box center [872, 492] width 8 height 11
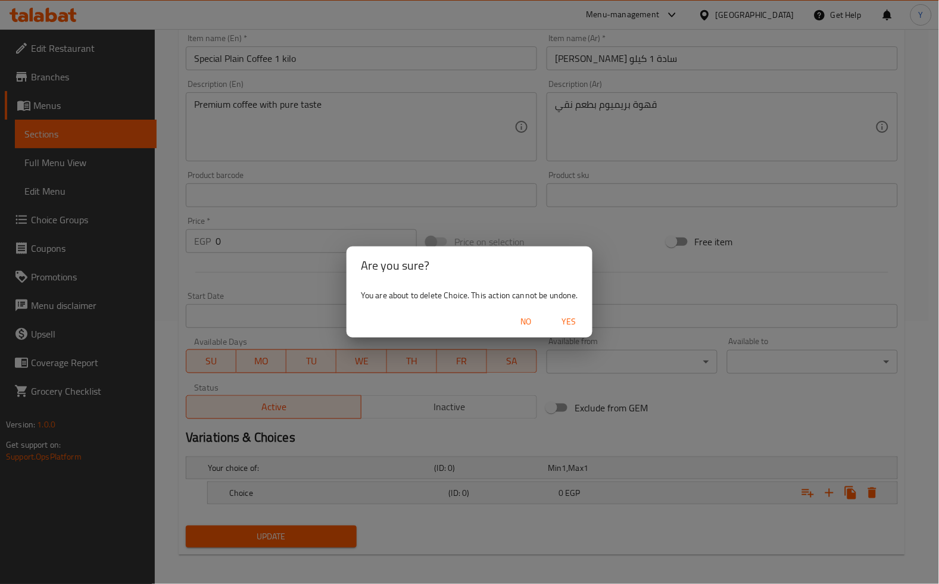
click at [573, 327] on span "Yes" at bounding box center [568, 321] width 29 height 15
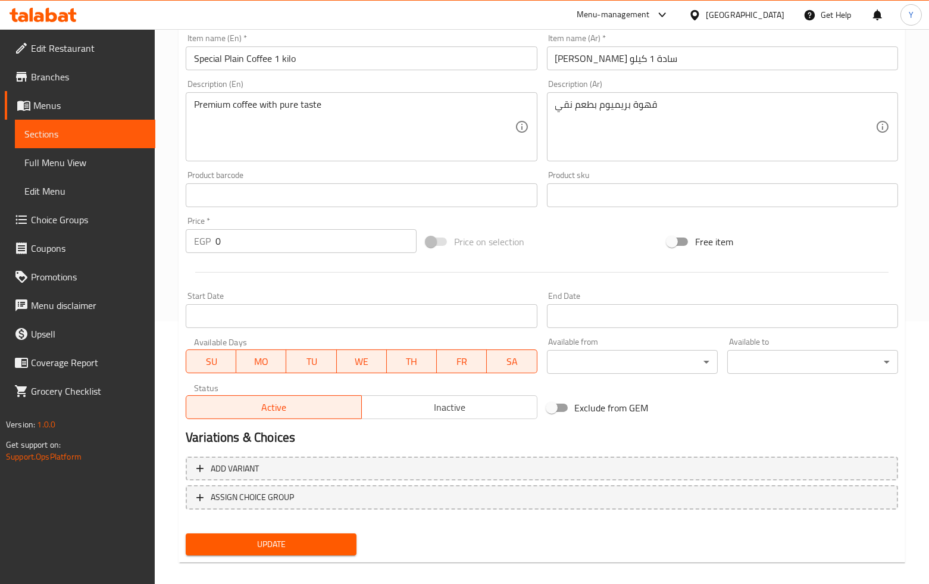
click at [572, 454] on div "Add variant ASSIGN CHOICE GROUP" at bounding box center [542, 490] width 722 height 77
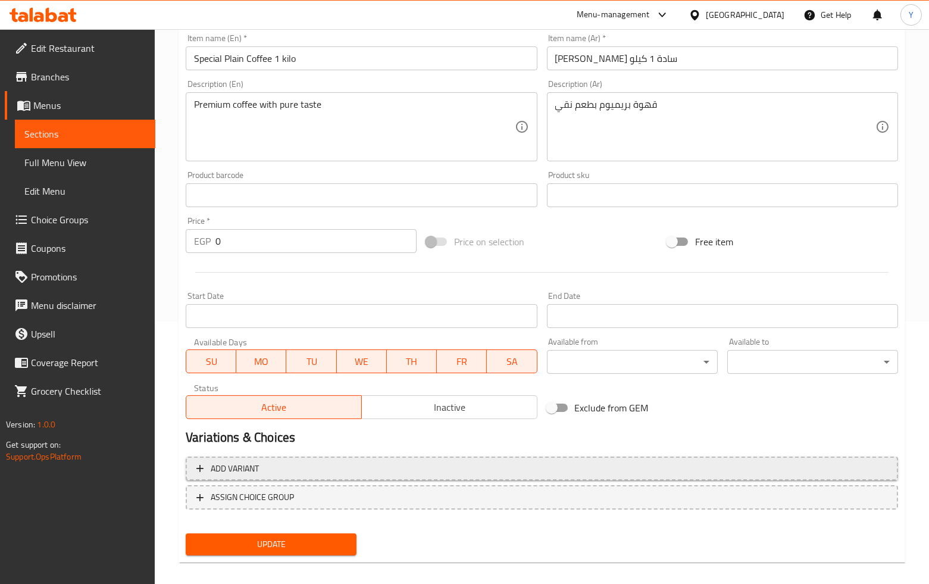
click at [573, 461] on span "Add variant" at bounding box center [541, 468] width 691 height 15
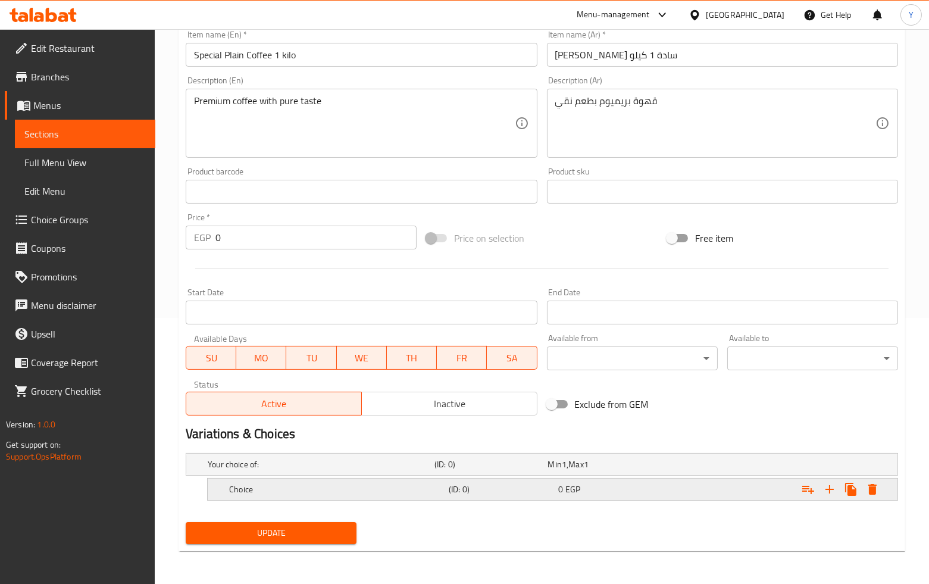
click at [629, 477] on div "Choice (ID: 0) 0 EGP" at bounding box center [545, 464] width 680 height 26
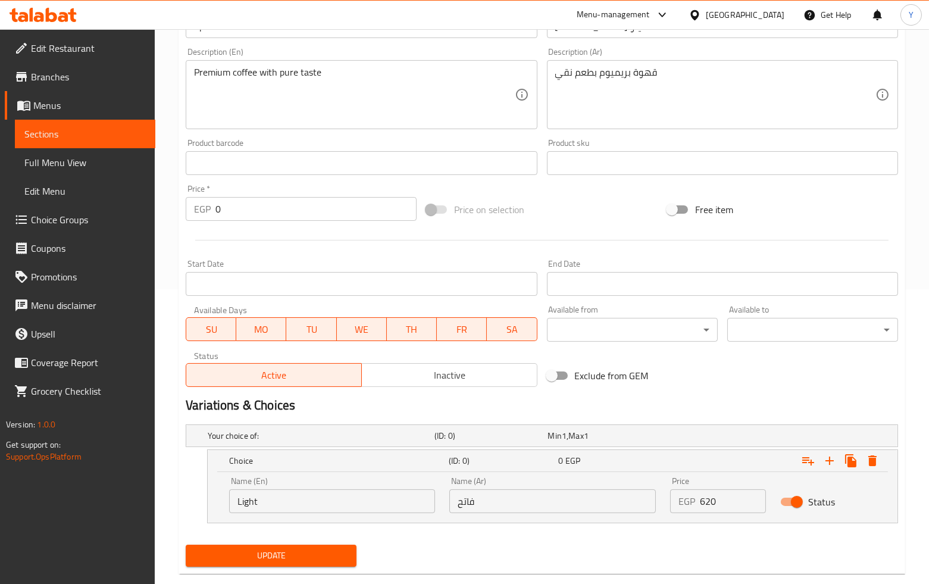
scroll to position [317, 0]
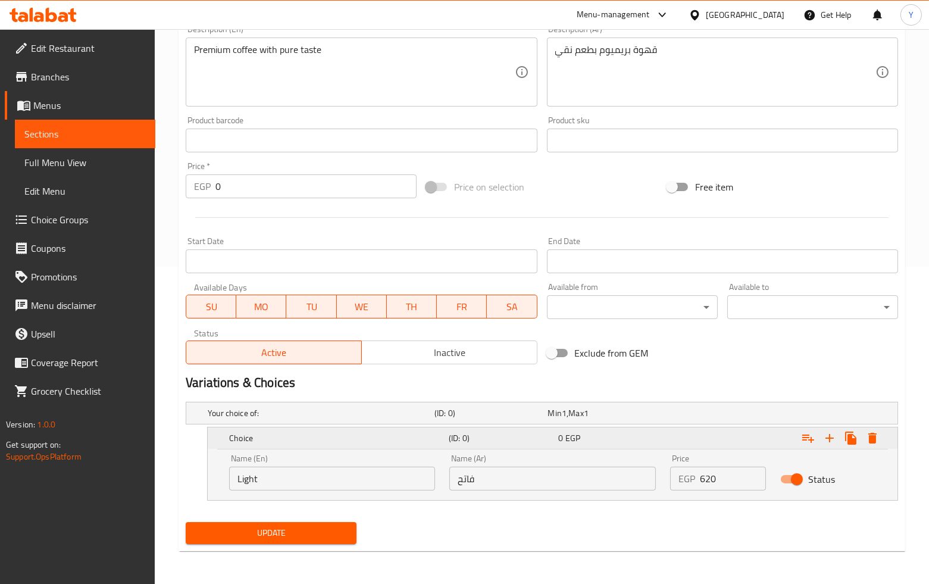
click at [831, 436] on icon "Expand" at bounding box center [829, 438] width 14 height 14
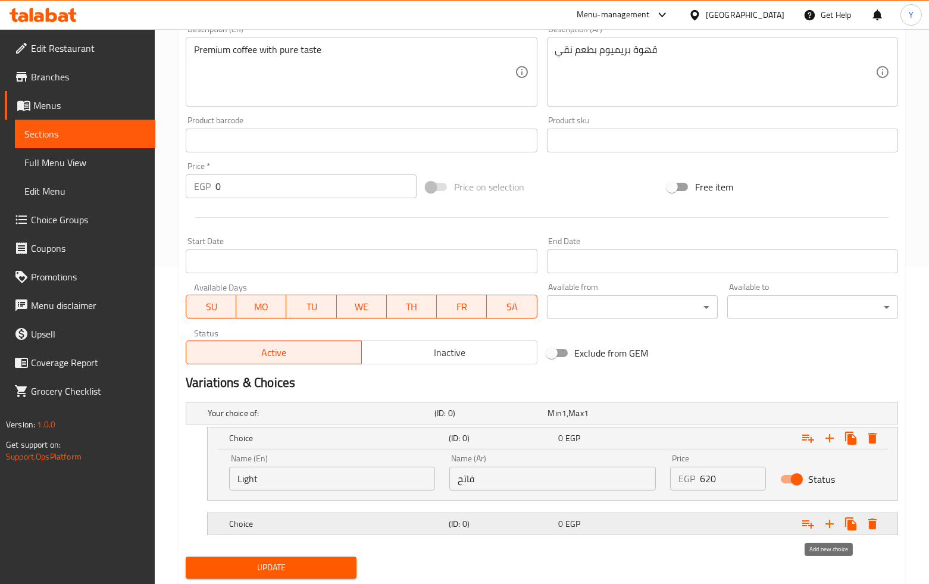
click at [830, 521] on icon "Expand" at bounding box center [829, 524] width 8 height 8
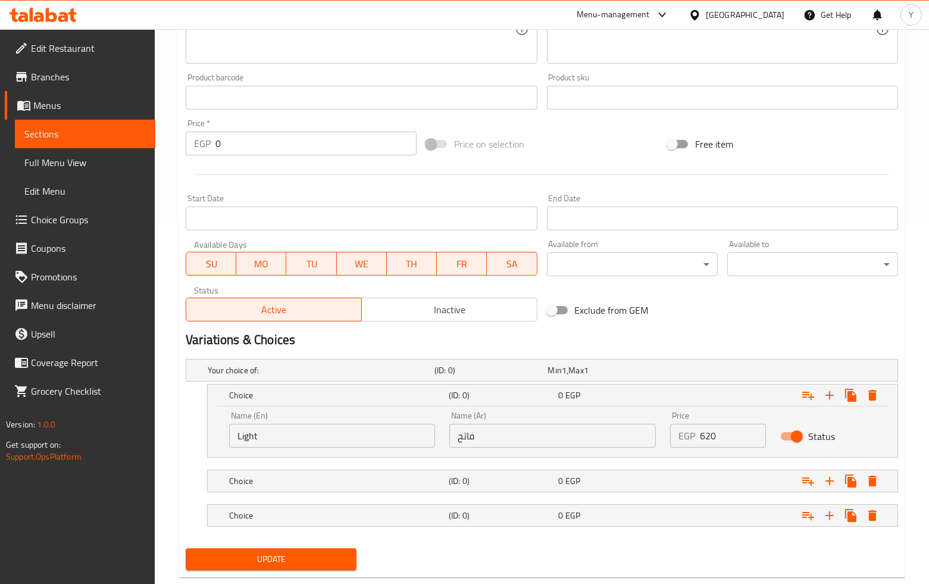
scroll to position [387, 0]
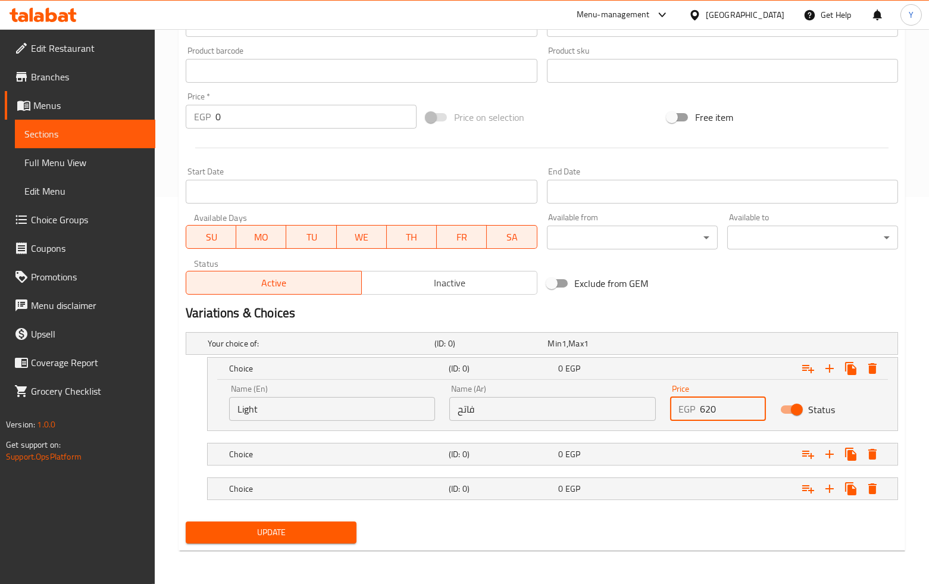
drag, startPoint x: 680, startPoint y: 411, endPoint x: 671, endPoint y: 411, distance: 8.9
click at [671, 411] on div "EGP 620 Price" at bounding box center [718, 409] width 96 height 24
type input "620"
click at [330, 382] on div "Name (En) Light Name (En)" at bounding box center [332, 402] width 220 height 51
click at [332, 401] on input "Light" at bounding box center [332, 409] width 206 height 24
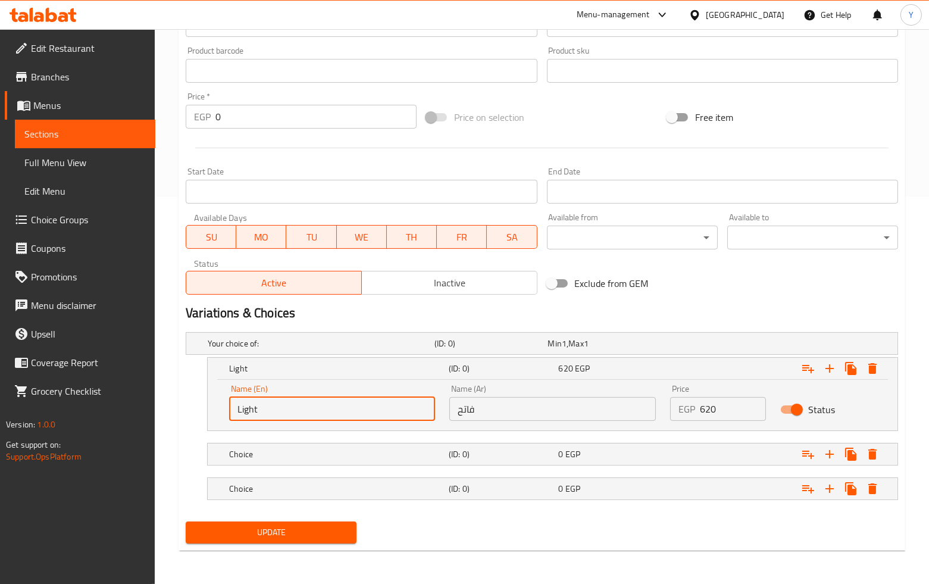
type input "Light"
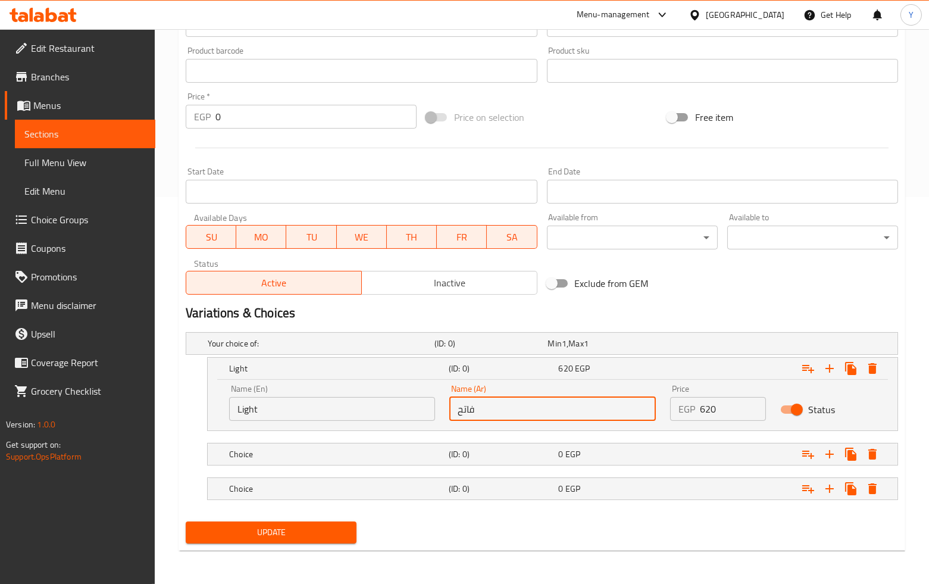
click at [490, 401] on input "فاتح" at bounding box center [552, 409] width 206 height 24
type input "فاتح"
click at [717, 346] on div "Expand" at bounding box center [772, 343] width 227 height 5
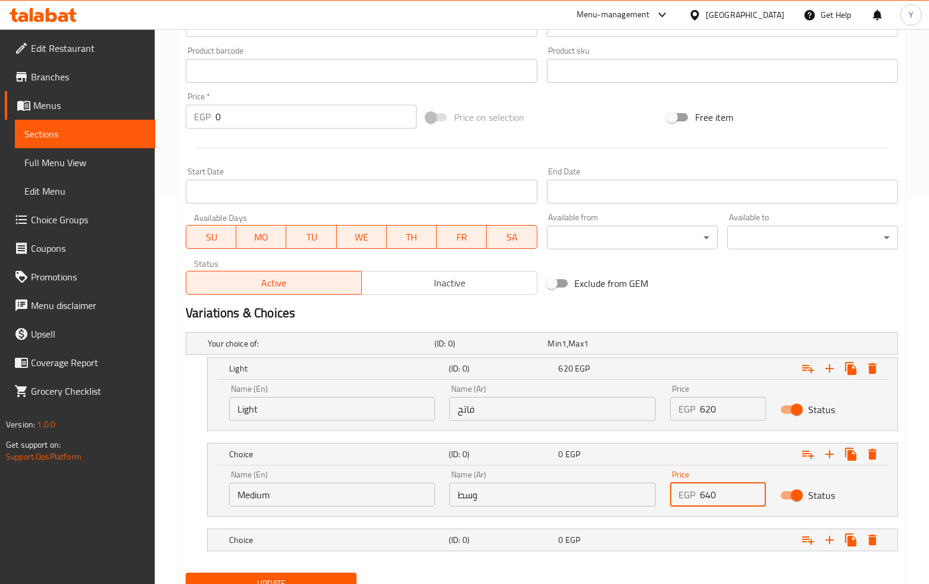
click at [739, 491] on input "640" at bounding box center [733, 495] width 66 height 24
drag, startPoint x: 735, startPoint y: 493, endPoint x: 661, endPoint y: 489, distance: 74.5
click at [661, 489] on div "Name (En) Medium Name (En) Name (Ar) وسط Name (Ar) Price EGP 640 Price Status" at bounding box center [552, 488] width 661 height 51
type input "640"
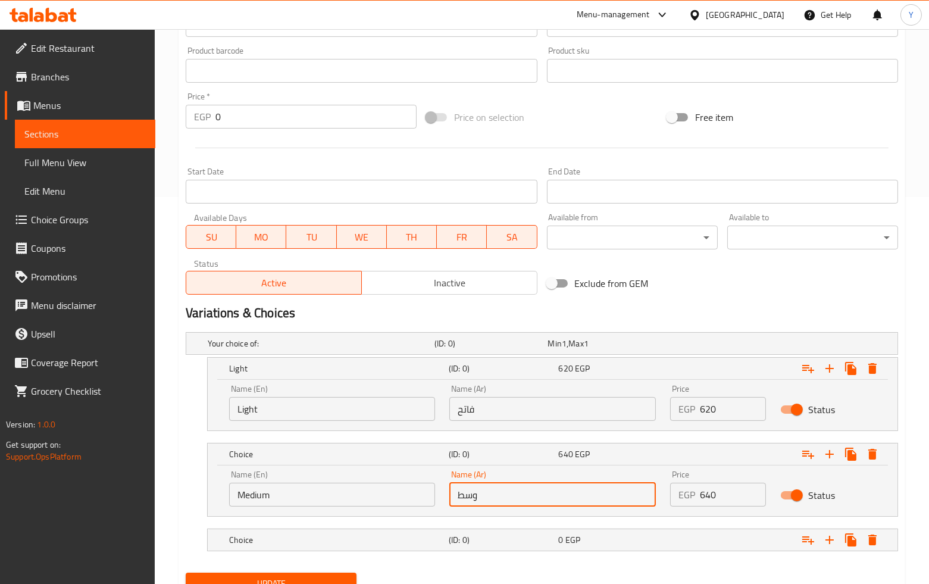
click at [556, 501] on input "وسط" at bounding box center [552, 495] width 206 height 24
type input "وسط"
click at [346, 508] on div "Name (En) Medium Name (En)" at bounding box center [332, 488] width 220 height 51
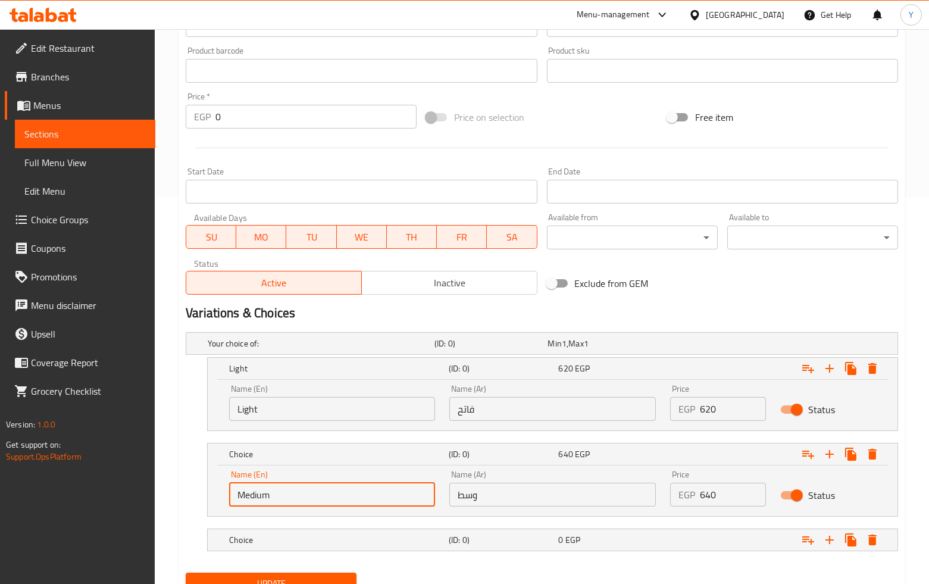
click at [346, 502] on input "Medium" at bounding box center [332, 495] width 206 height 24
type input "Medium"
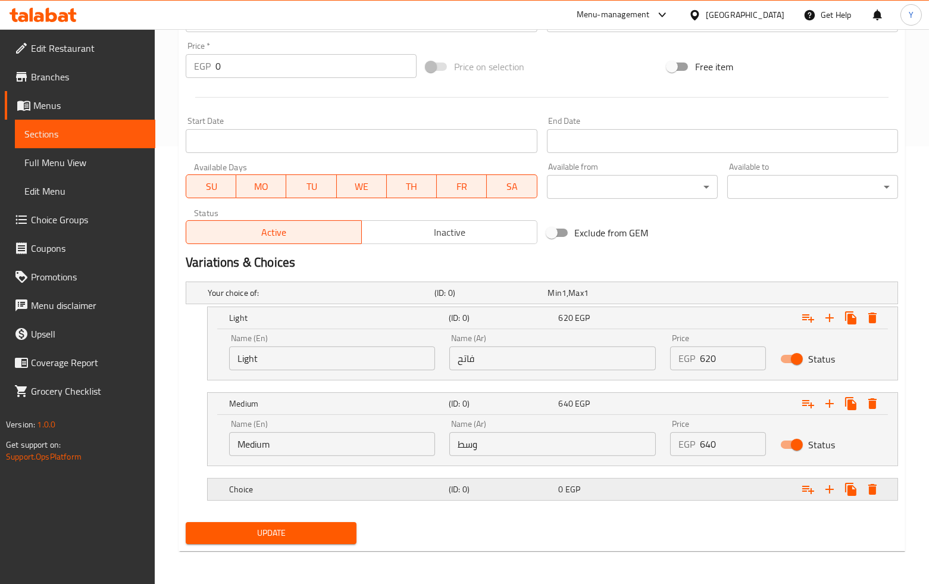
click at [668, 295] on div "Expand" at bounding box center [772, 292] width 227 height 5
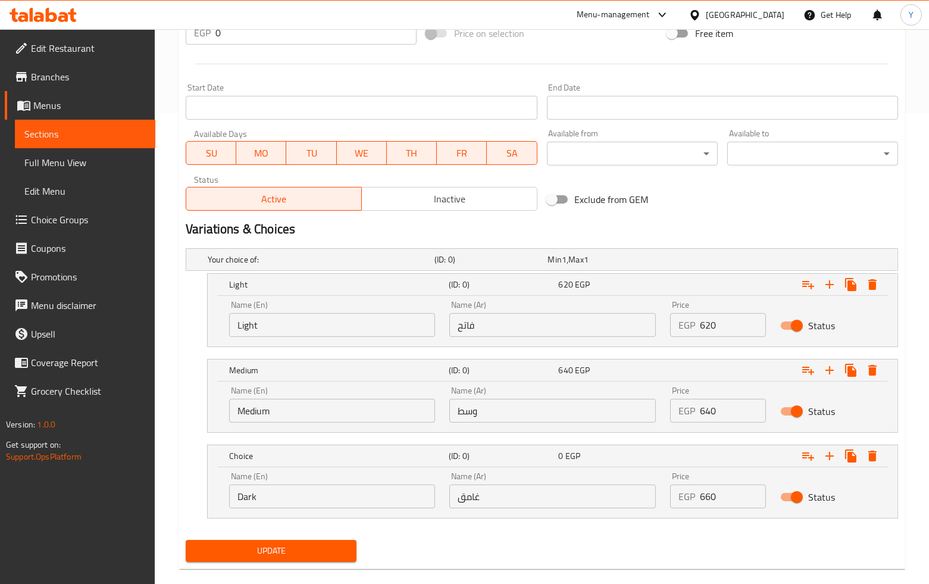
scroll to position [489, 0]
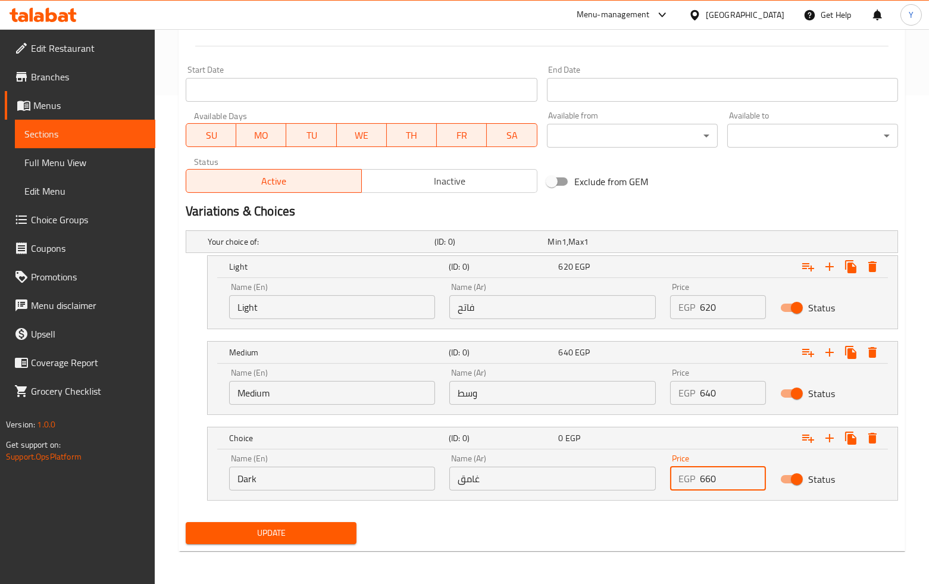
drag, startPoint x: 730, startPoint y: 470, endPoint x: 679, endPoint y: 466, distance: 51.4
click at [687, 474] on div "EGP 660 Price" at bounding box center [718, 479] width 96 height 24
type input "660"
click at [625, 474] on input "غامق" at bounding box center [552, 479] width 206 height 24
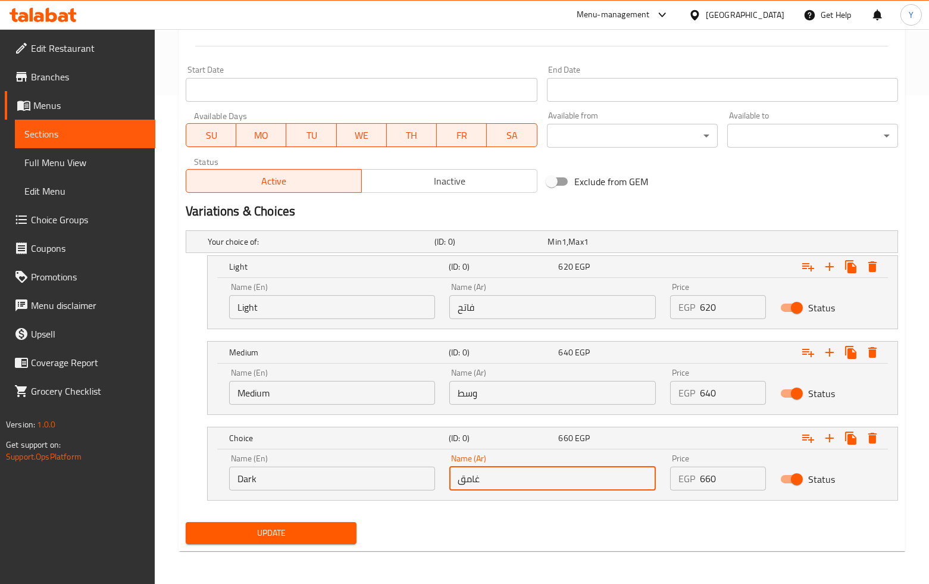
type input "غامق"
click at [330, 480] on input "Dark" at bounding box center [332, 479] width 206 height 24
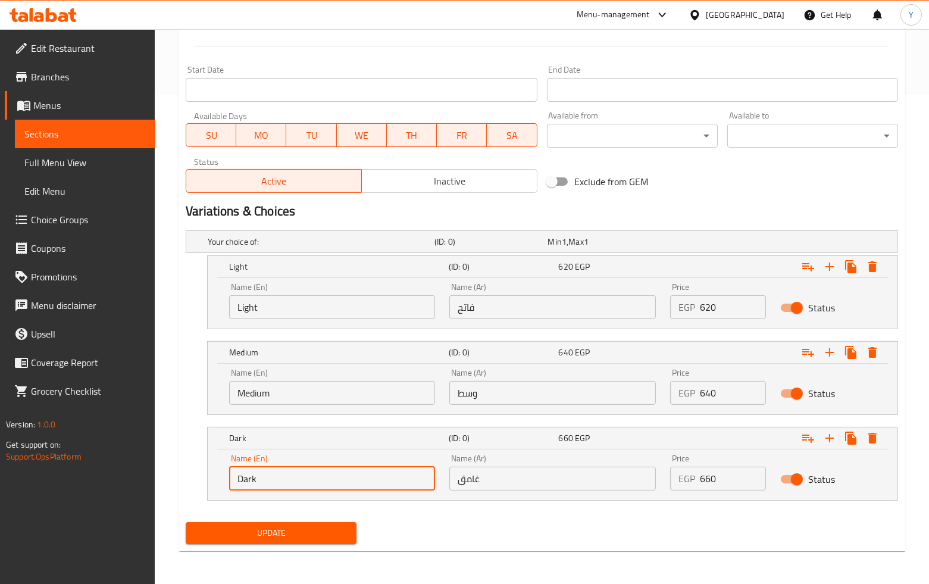
type input "Dark"
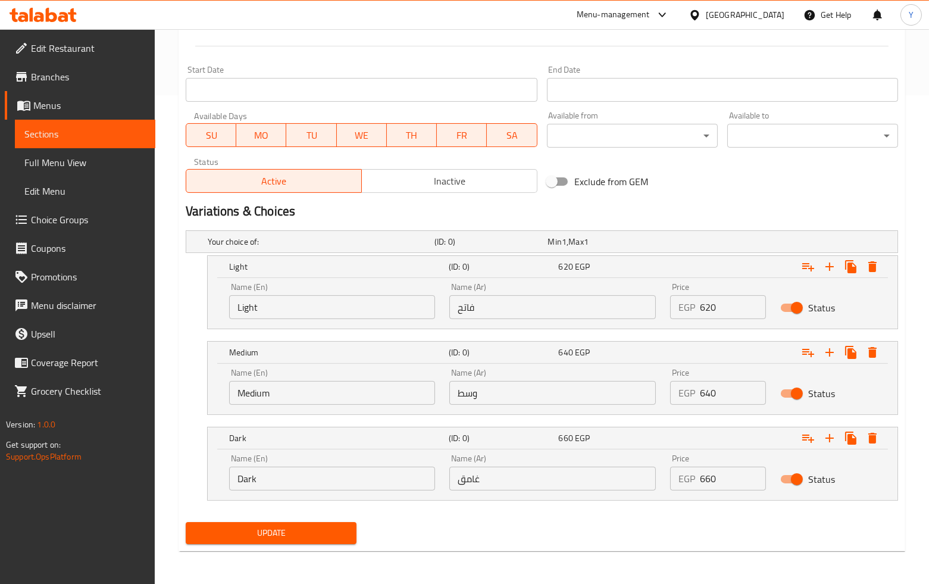
click at [492, 302] on input "فاتح" at bounding box center [552, 307] width 206 height 24
click at [467, 534] on div "Update" at bounding box center [542, 533] width 722 height 32
click at [288, 533] on span "Update" at bounding box center [271, 533] width 152 height 15
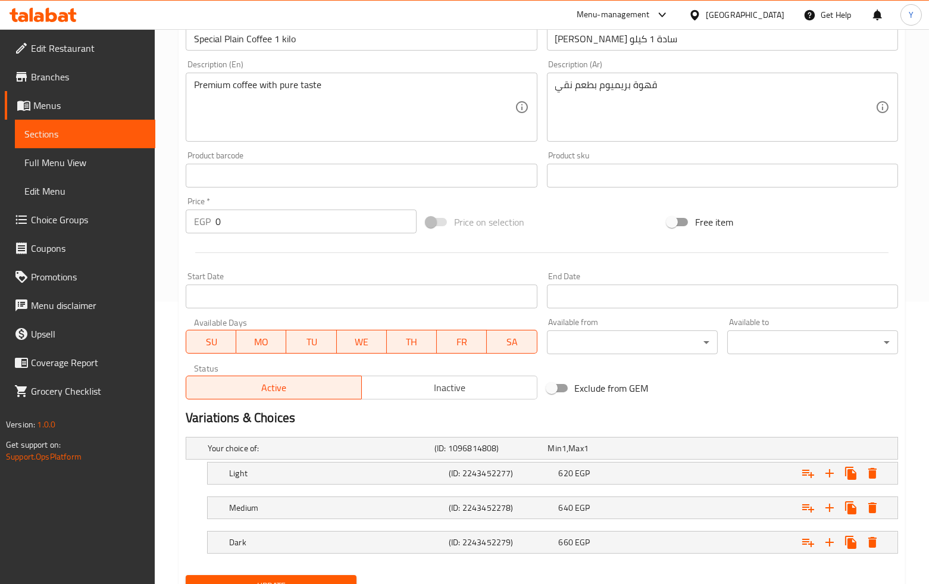
scroll to position [335, 0]
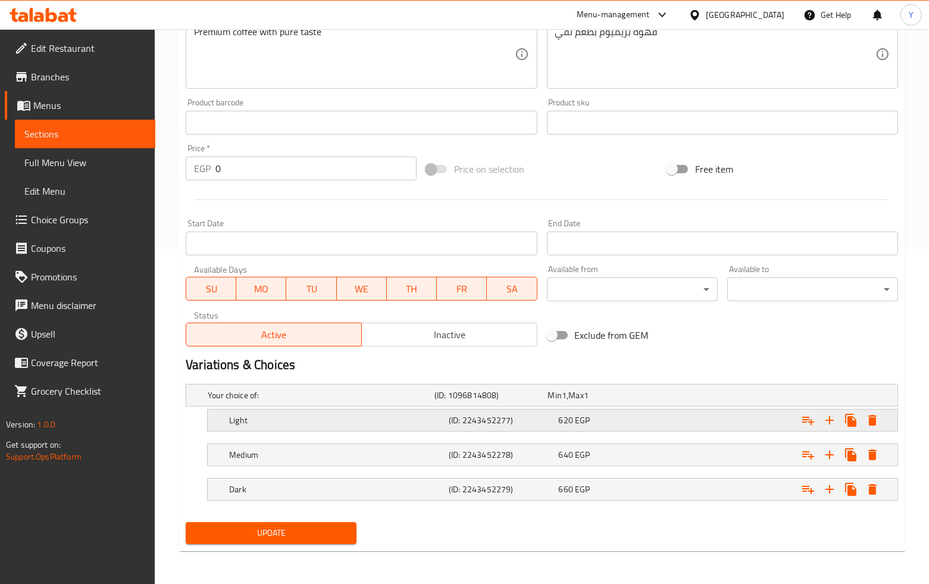
click at [567, 403] on span "EGP" at bounding box center [564, 394] width 5 height 15
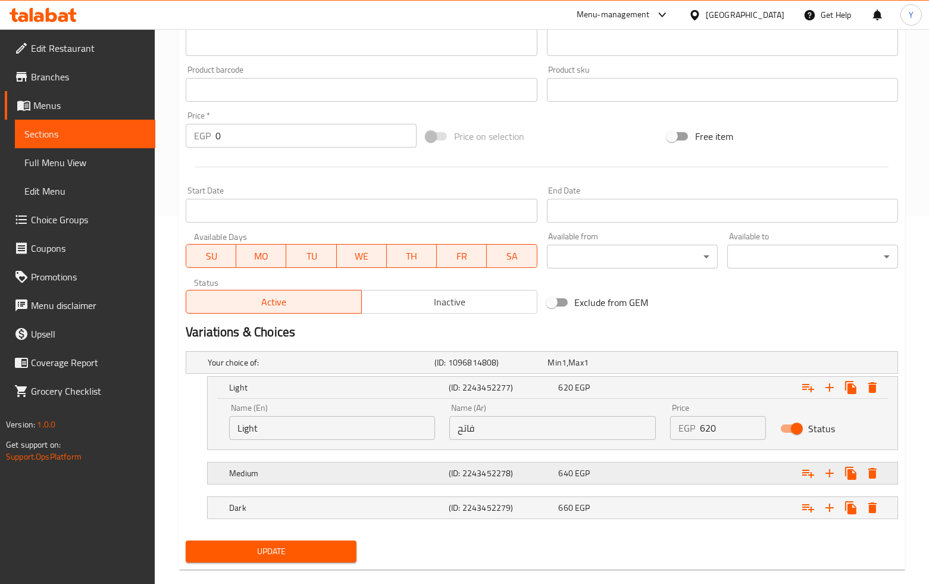
scroll to position [387, 0]
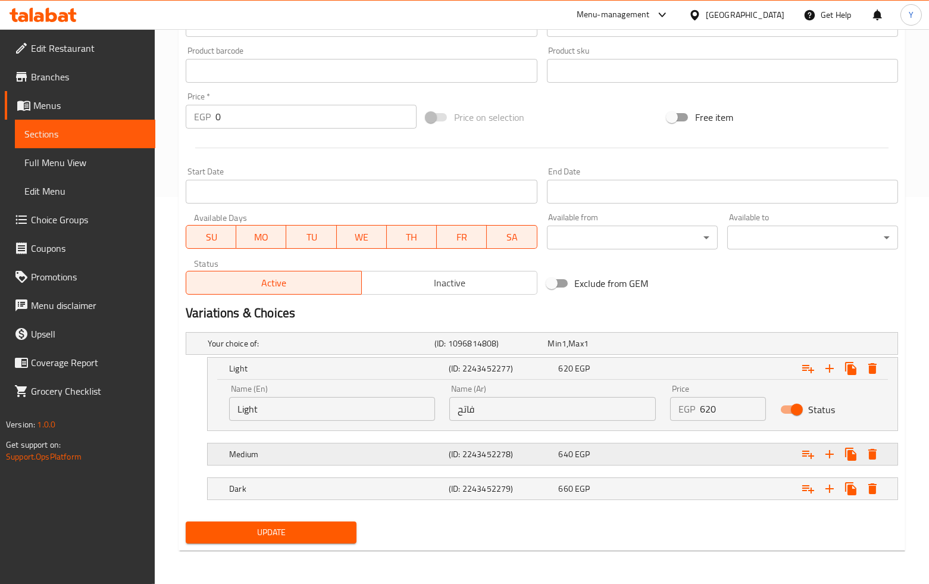
click at [561, 356] on div "Medium (ID: 2243452278) 640 EGP" at bounding box center [545, 343] width 680 height 26
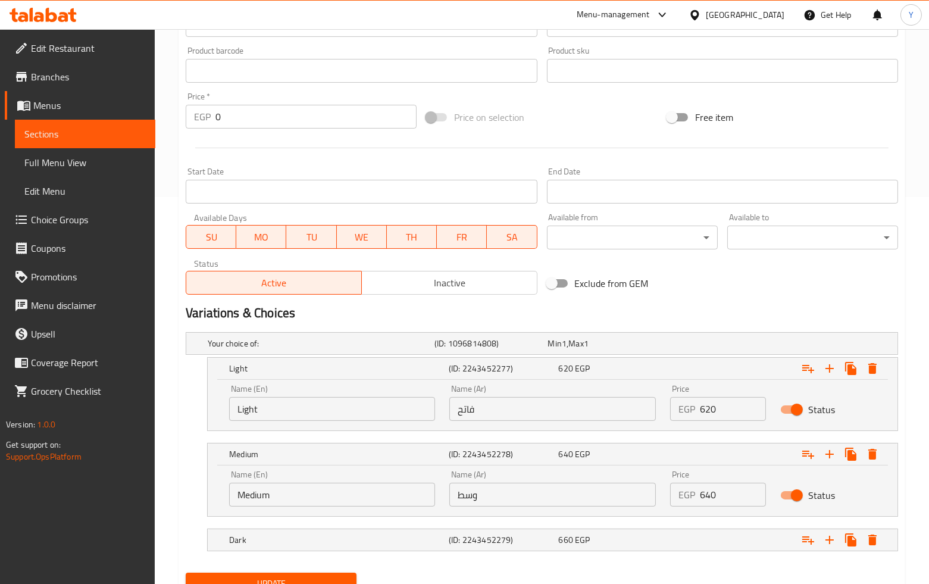
click at [557, 518] on div "Your choice of: (ID: 1096814808) Min 1 , Max 1 Name (En) Your choice of: Name (…" at bounding box center [542, 447] width 722 height 240
click at [562, 351] on span "660" at bounding box center [555, 343] width 14 height 15
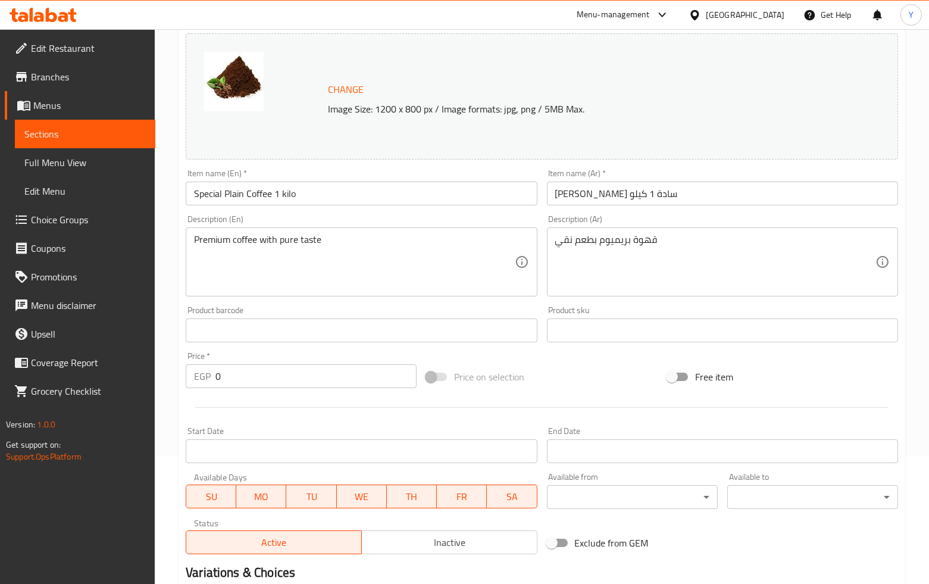
scroll to position [0, 0]
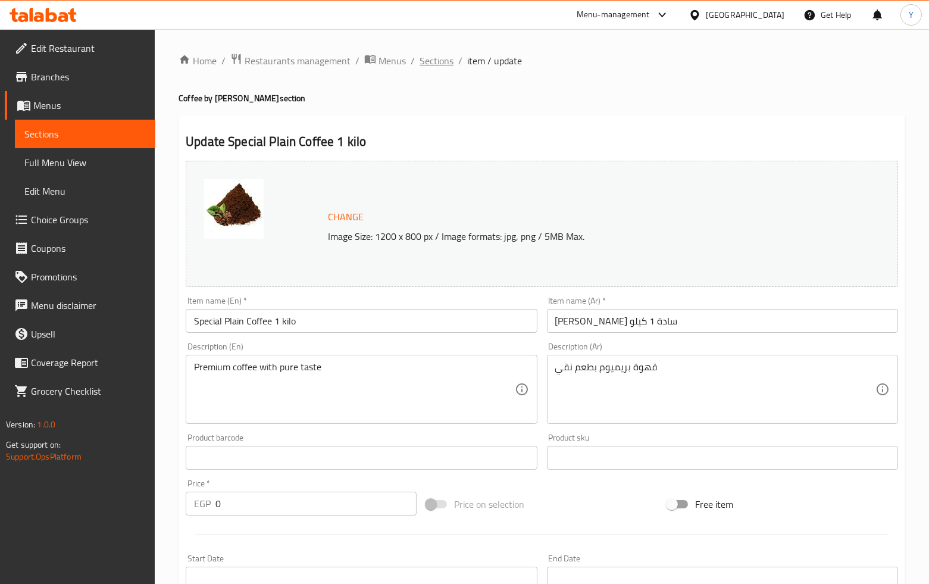
click at [436, 55] on span "Sections" at bounding box center [437, 61] width 34 height 14
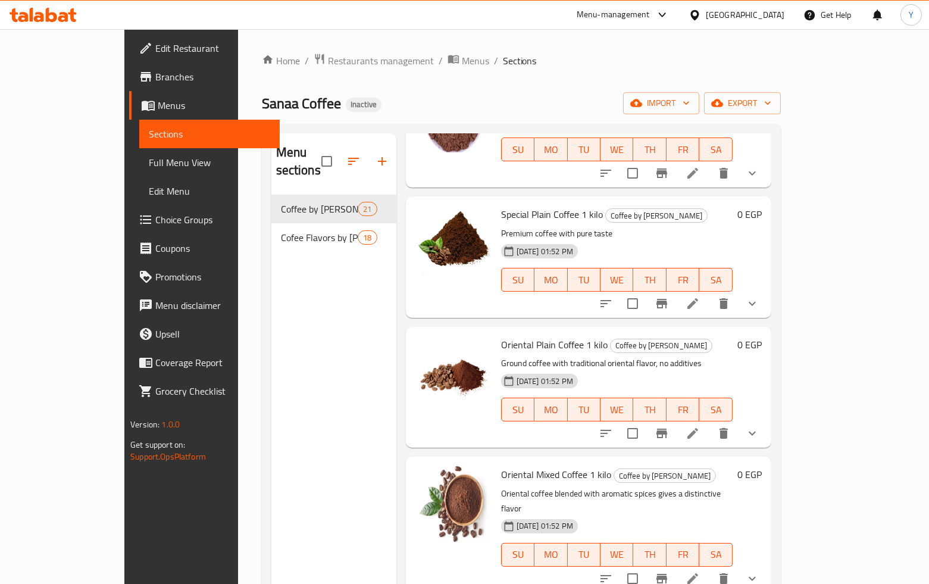
scroll to position [132, 0]
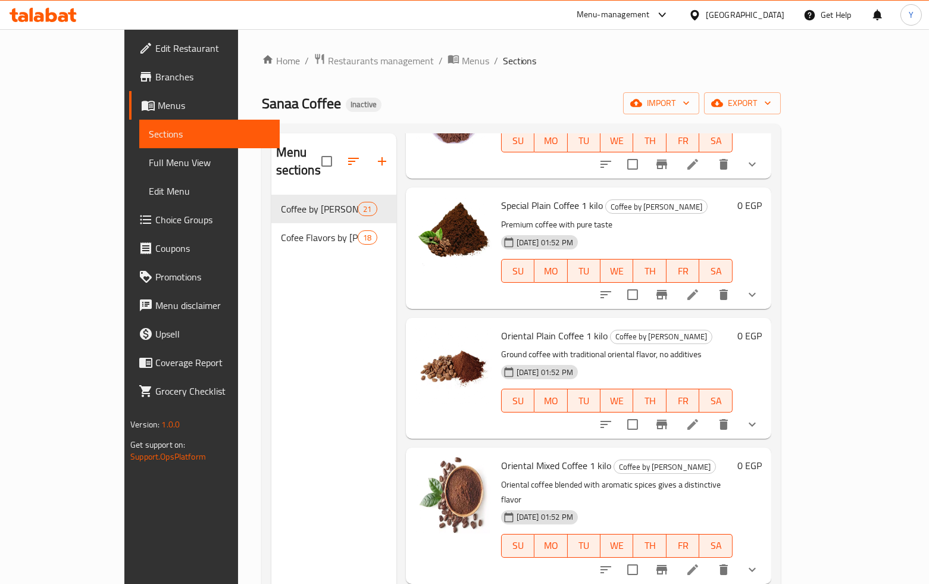
click at [700, 417] on icon at bounding box center [693, 424] width 14 height 14
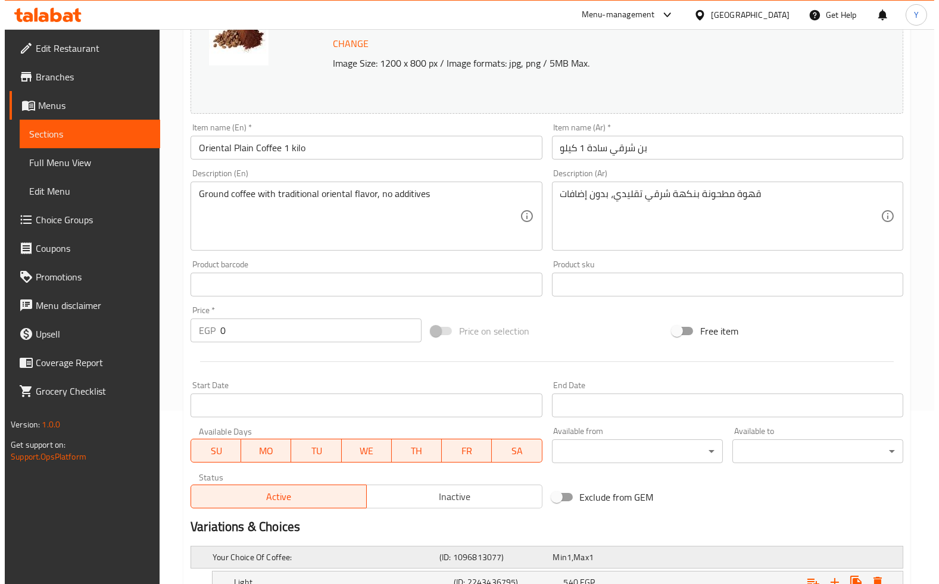
scroll to position [396, 0]
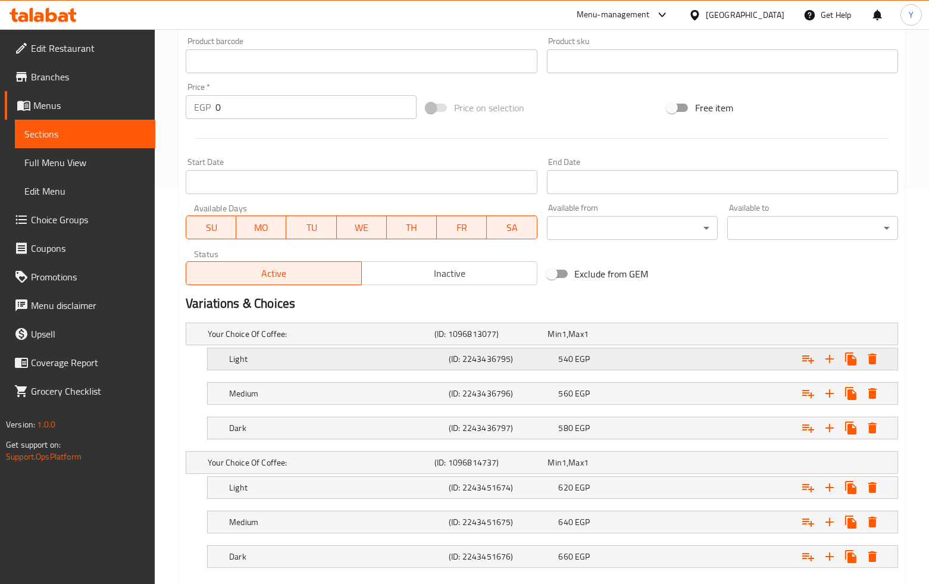
click at [863, 355] on button "Expand" at bounding box center [872, 358] width 21 height 21
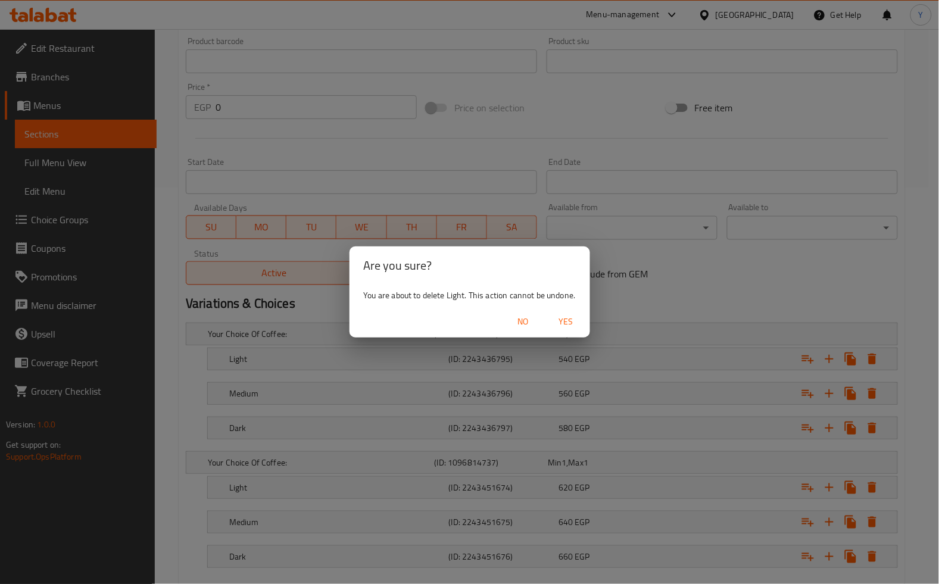
click at [574, 312] on button "Yes" at bounding box center [566, 322] width 38 height 22
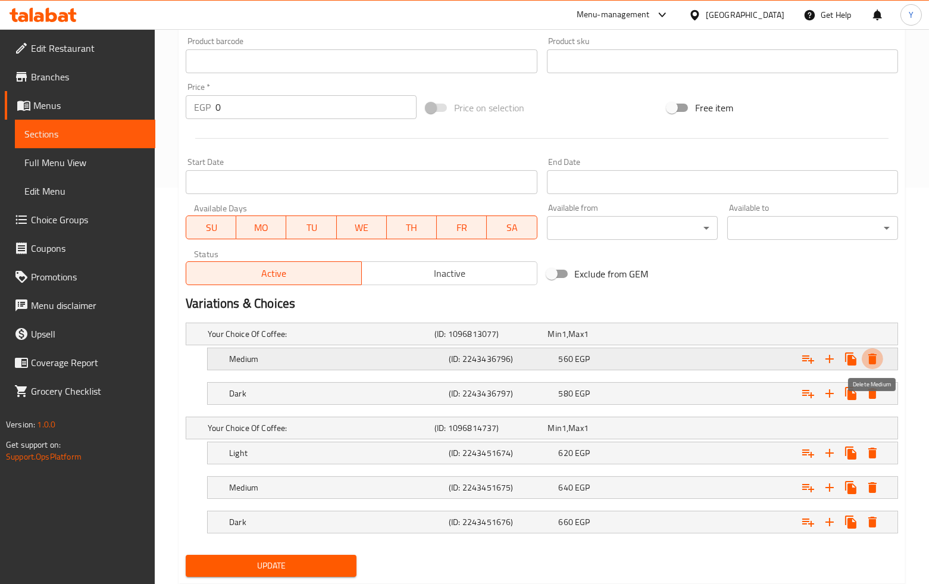
click at [874, 354] on icon "Expand" at bounding box center [872, 359] width 8 height 11
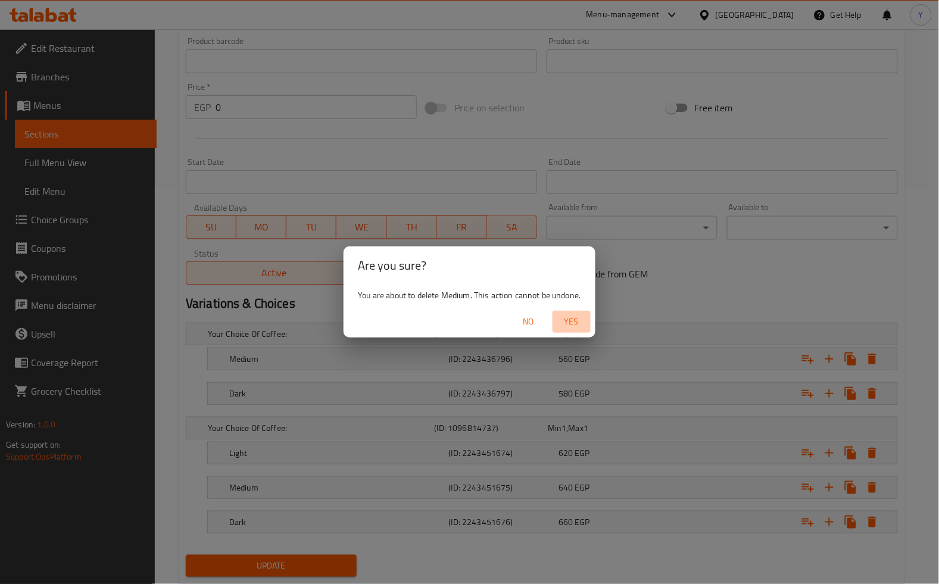
click at [568, 320] on span "Yes" at bounding box center [571, 321] width 29 height 15
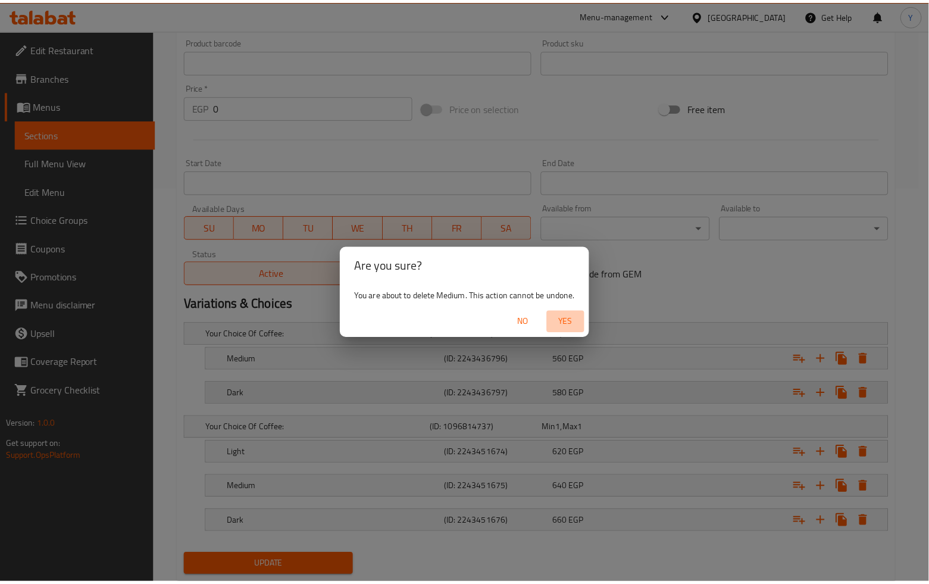
scroll to position [395, 0]
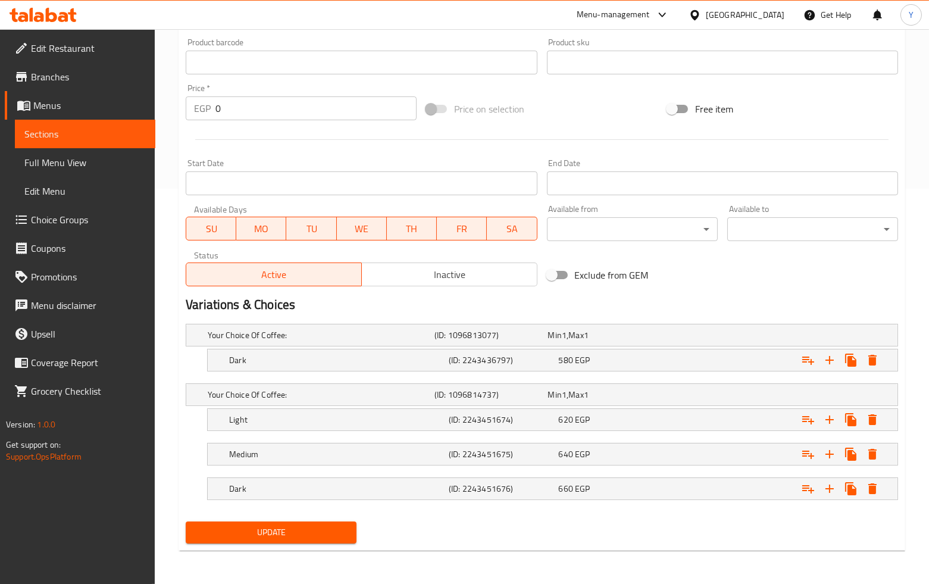
click at [678, 301] on h2 "Variations & Choices" at bounding box center [542, 305] width 712 height 18
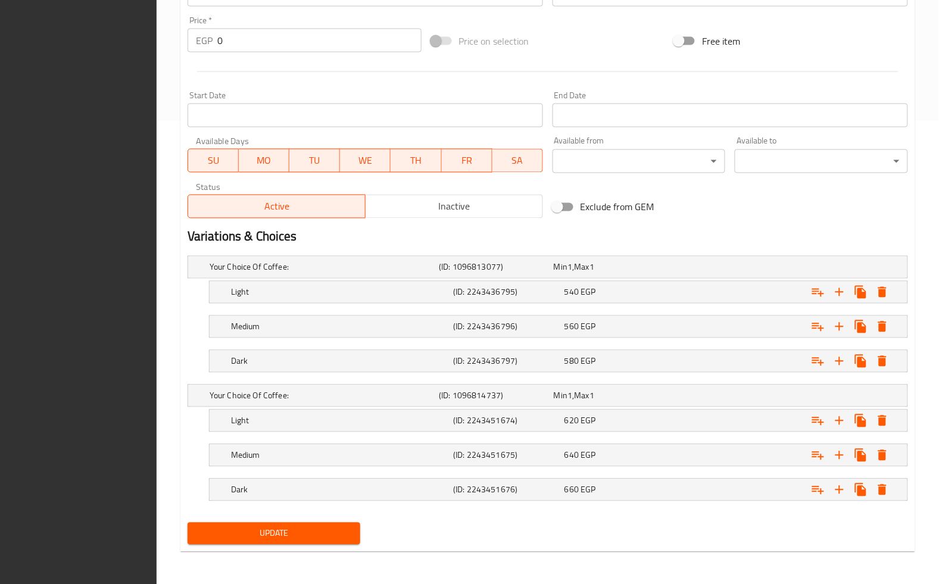
scroll to position [464, 0]
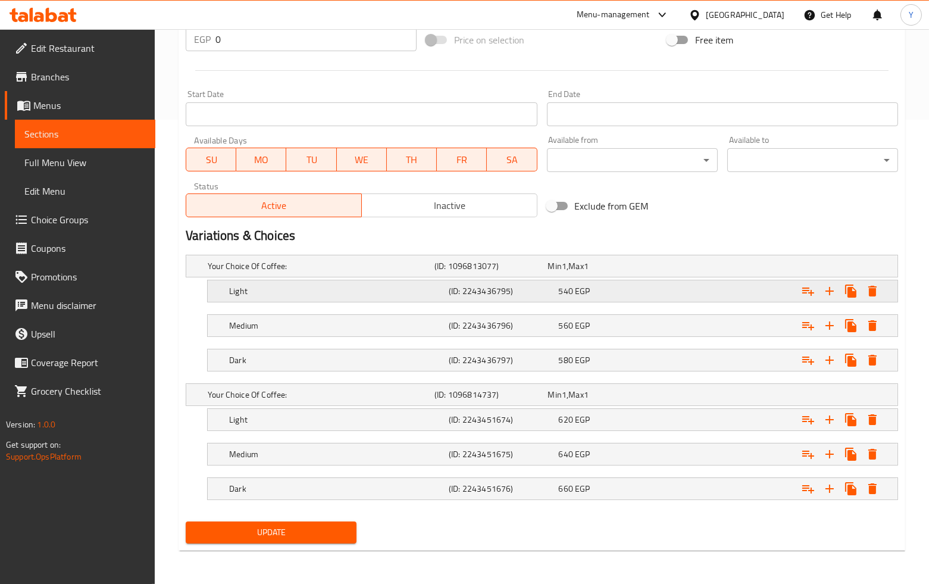
click at [873, 286] on icon "Expand" at bounding box center [872, 291] width 8 height 11
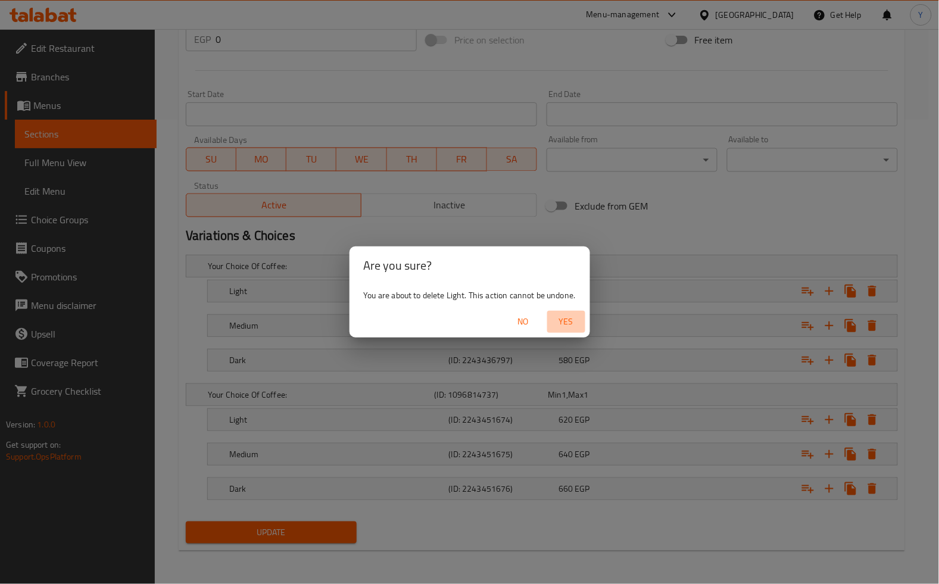
click at [571, 319] on span "Yes" at bounding box center [566, 321] width 29 height 15
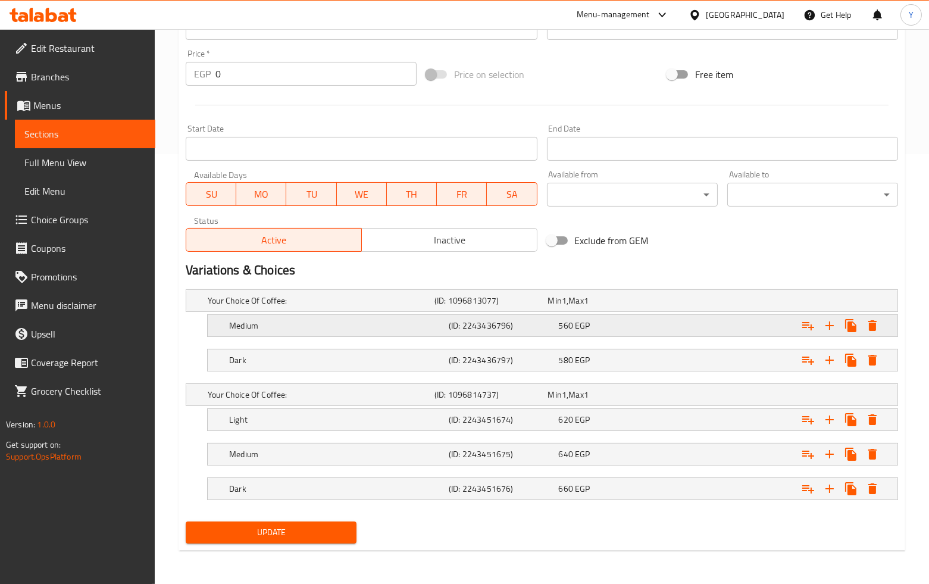
click at [882, 315] on div "Expand" at bounding box center [840, 325] width 86 height 21
click at [865, 324] on icon "Expand" at bounding box center [872, 325] width 14 height 14
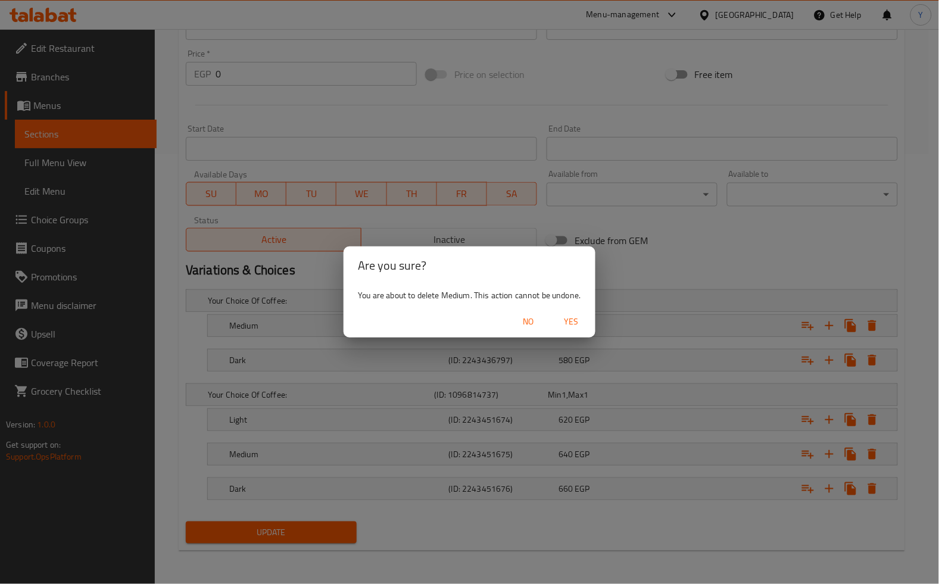
click at [573, 315] on span "Yes" at bounding box center [571, 321] width 29 height 15
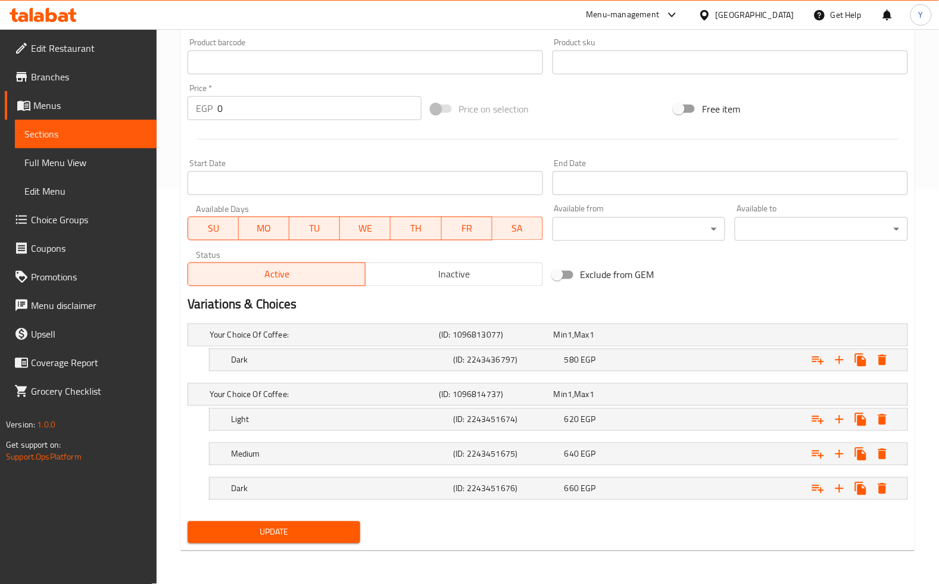
scroll to position [395, 0]
click at [874, 358] on icon "Expand" at bounding box center [872, 360] width 8 height 11
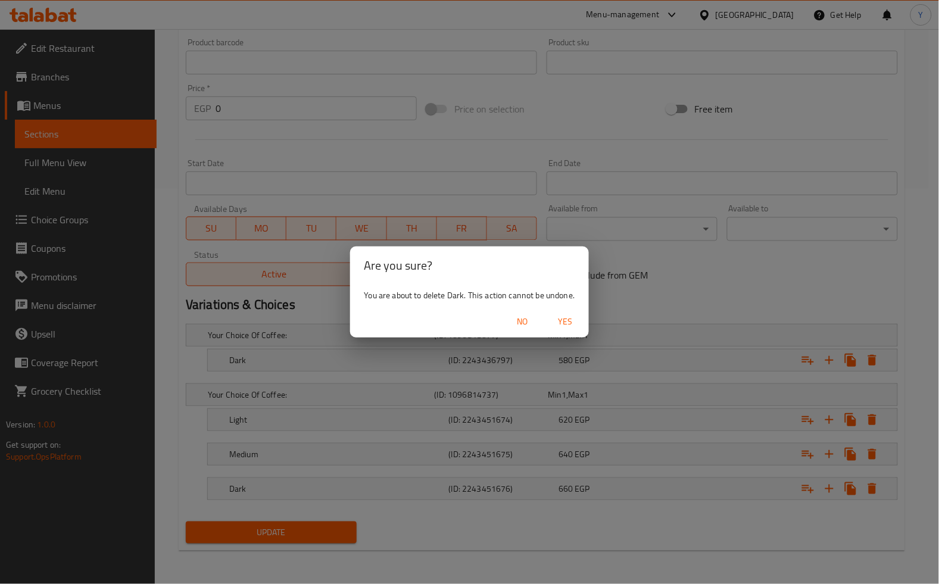
click at [568, 320] on span "Yes" at bounding box center [565, 321] width 29 height 15
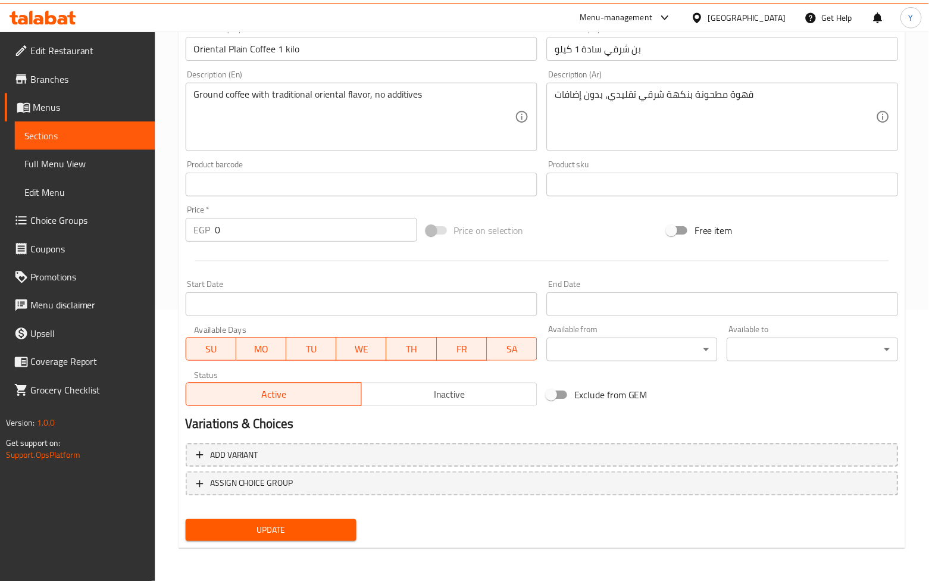
scroll to position [272, 0]
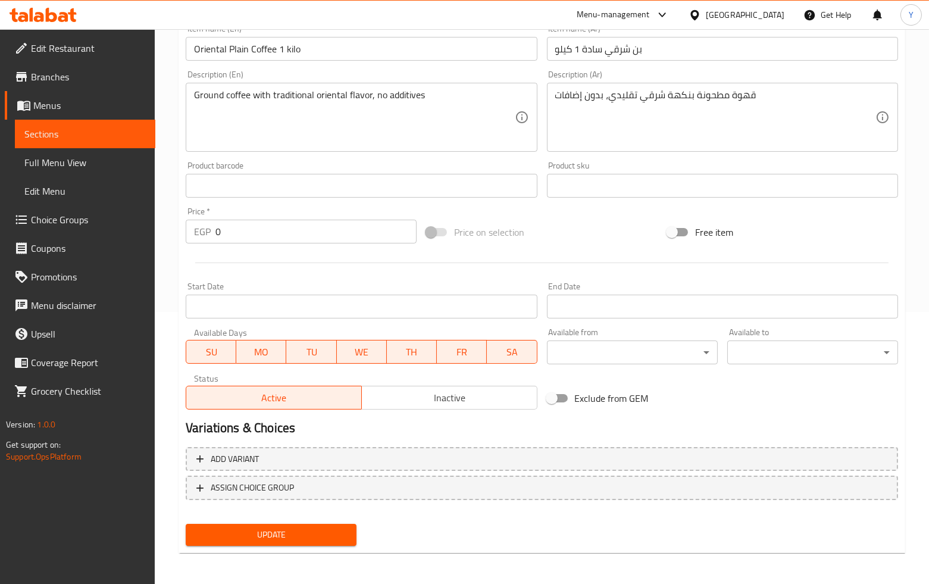
click at [542, 436] on h2 "Variations & Choices" at bounding box center [542, 428] width 712 height 18
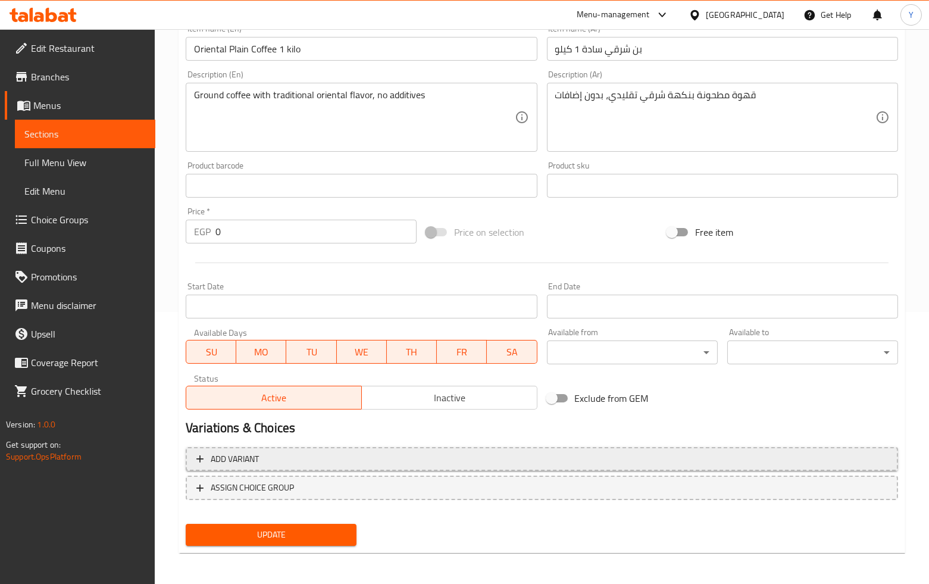
click at [542, 453] on span "Add variant" at bounding box center [541, 459] width 691 height 15
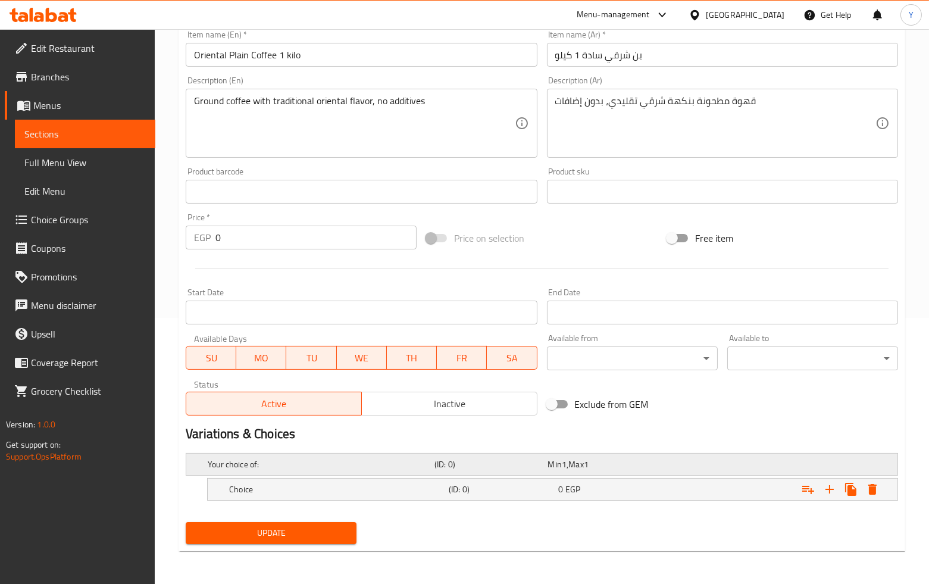
click at [578, 468] on span "Max" at bounding box center [575, 463] width 15 height 15
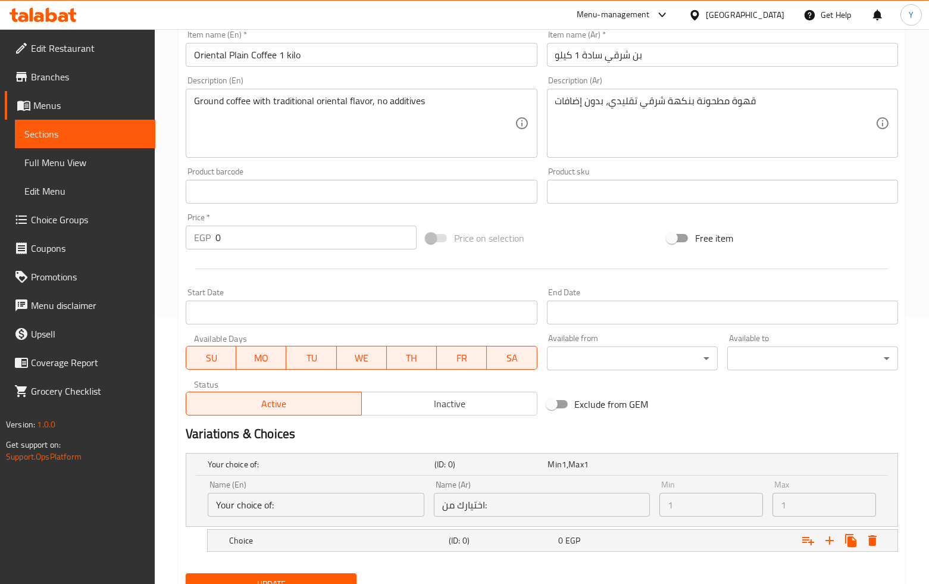
click at [564, 486] on div "Name (Ar) اختيارك من: Name (Ar)" at bounding box center [542, 498] width 217 height 36
click at [432, 473] on div "Choice" at bounding box center [318, 464] width 227 height 17
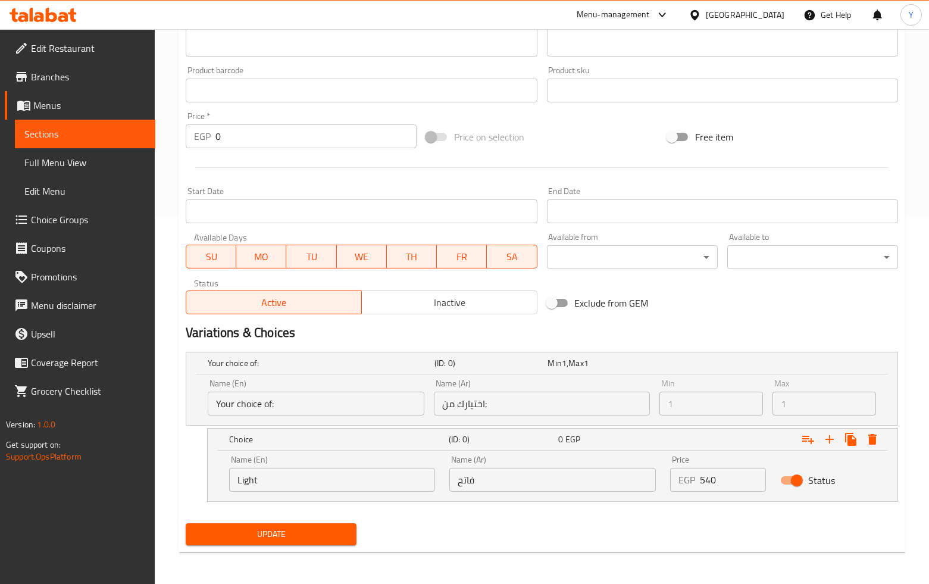
scroll to position [368, 0]
click at [381, 474] on input "Light" at bounding box center [332, 479] width 206 height 24
type input "Light"
click at [825, 439] on icon "Expand" at bounding box center [829, 438] width 14 height 14
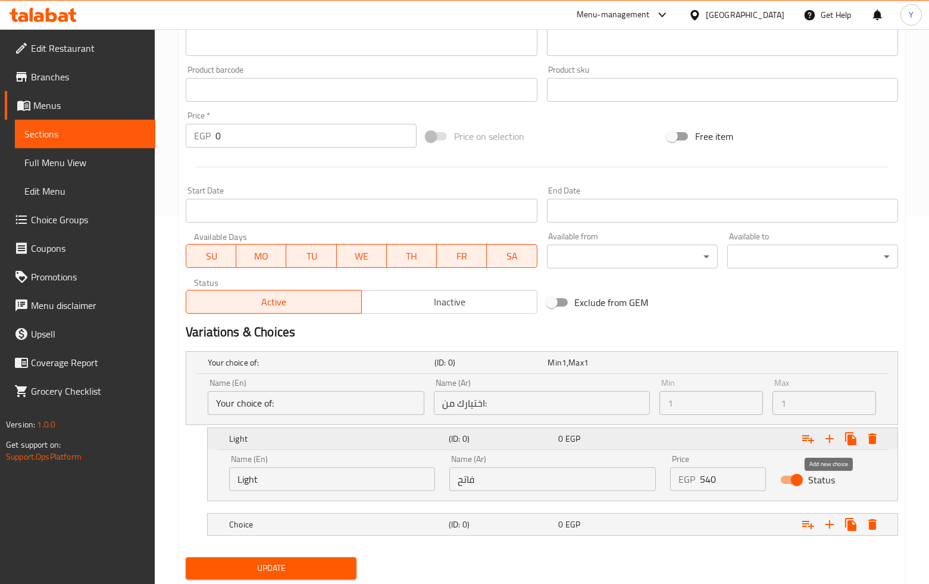
click at [825, 439] on icon "Expand" at bounding box center [829, 438] width 14 height 14
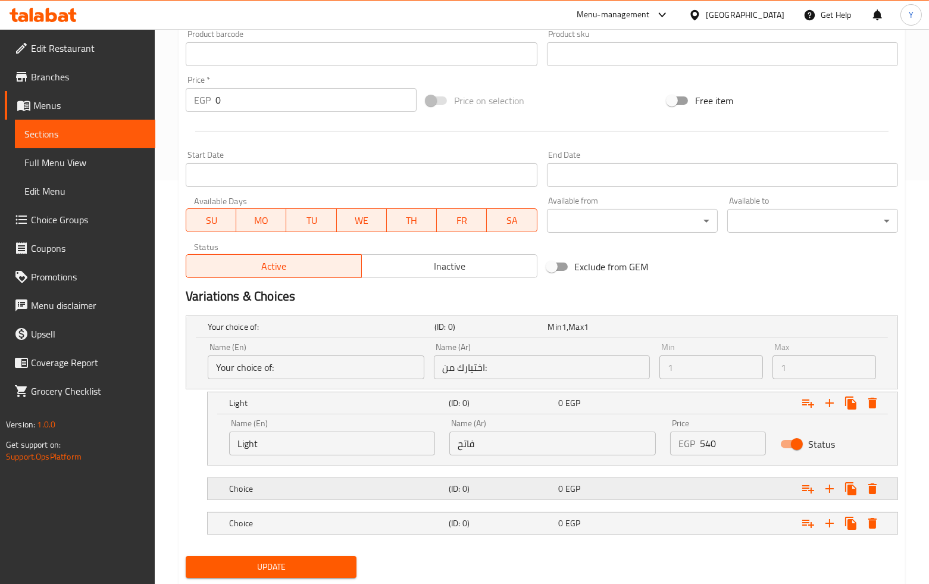
scroll to position [437, 0]
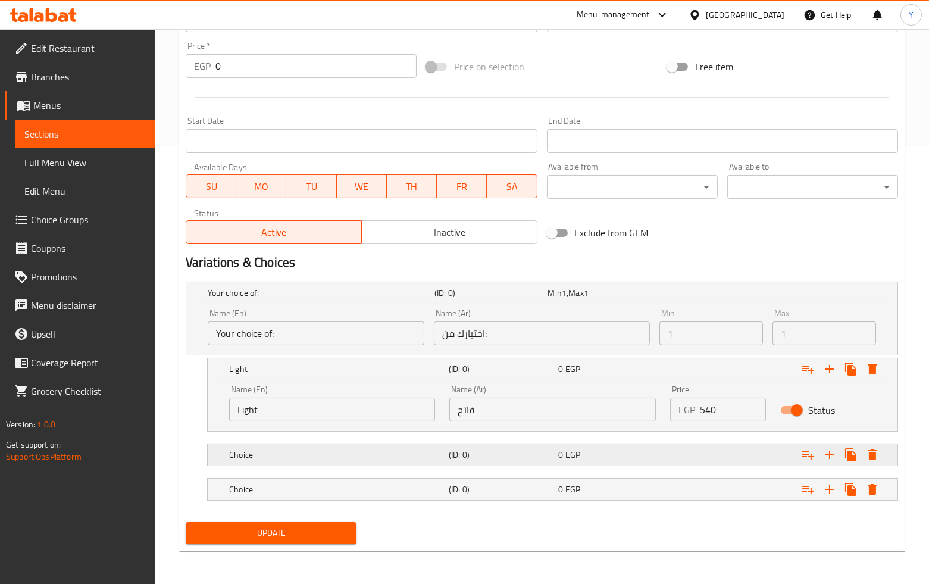
click at [430, 299] on h5 "Choice" at bounding box center [319, 293] width 222 height 12
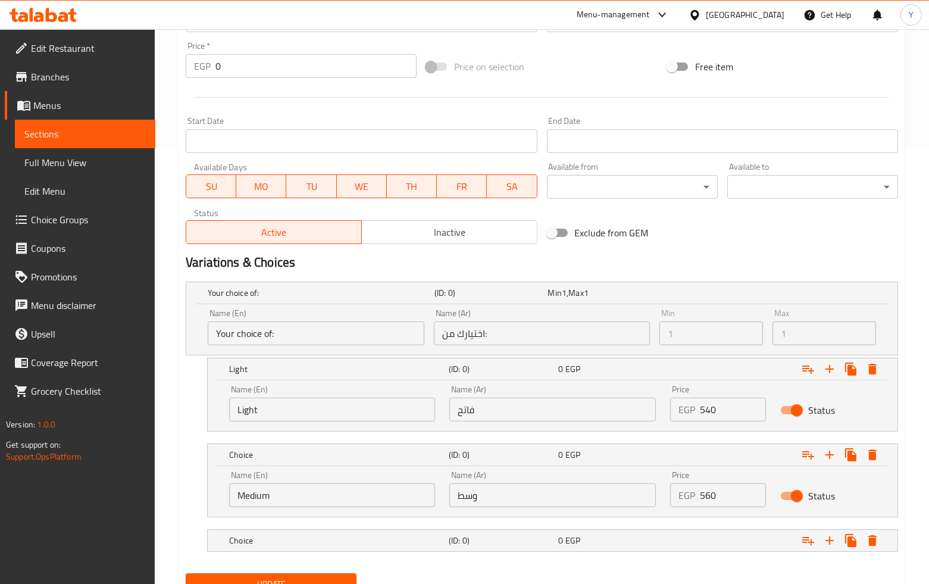
click at [373, 487] on input "Medium" at bounding box center [332, 495] width 206 height 24
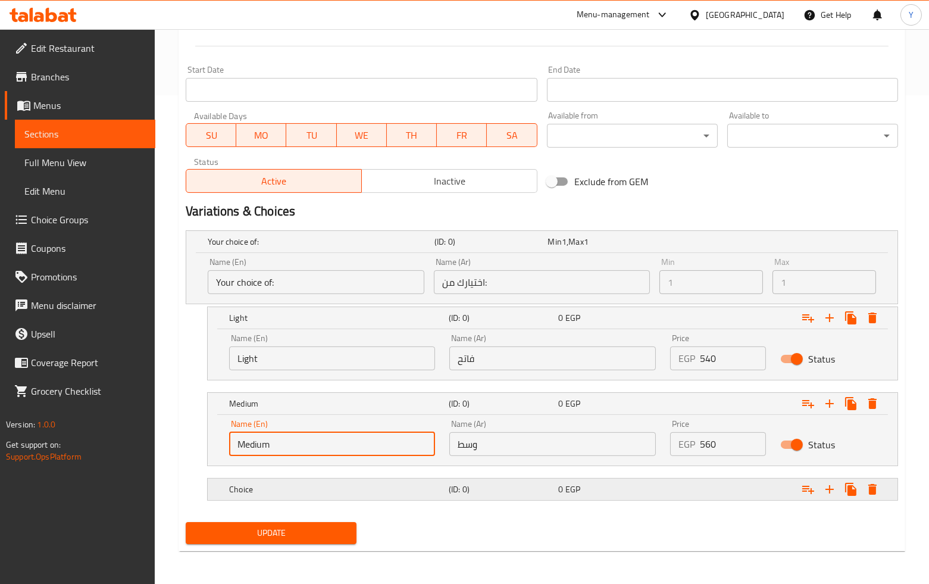
type input "Medium"
click at [480, 248] on h5 "(ID: 0)" at bounding box center [488, 242] width 108 height 12
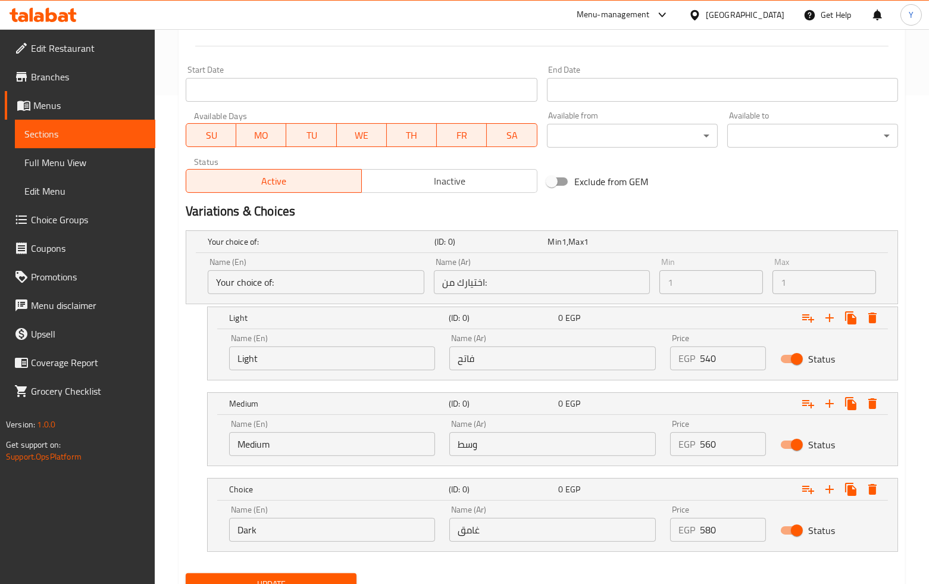
click at [360, 505] on div "Name (En) Dark Name (En)" at bounding box center [332, 523] width 206 height 36
click at [338, 536] on input "Dark" at bounding box center [332, 530] width 206 height 24
type input "Dark"
click at [494, 526] on input "غامق" at bounding box center [552, 530] width 206 height 24
type input "غامق"
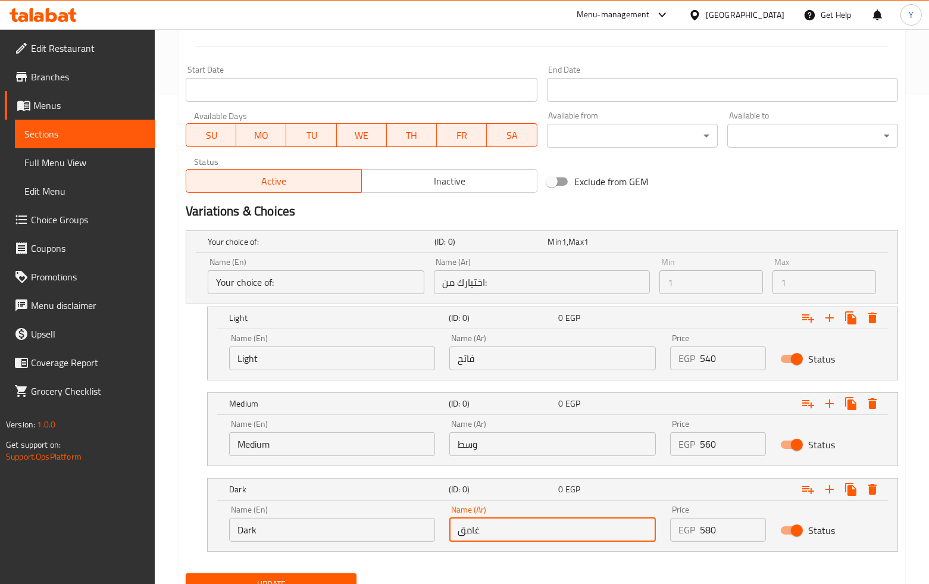
click at [521, 439] on input "وسط" at bounding box center [552, 444] width 206 height 24
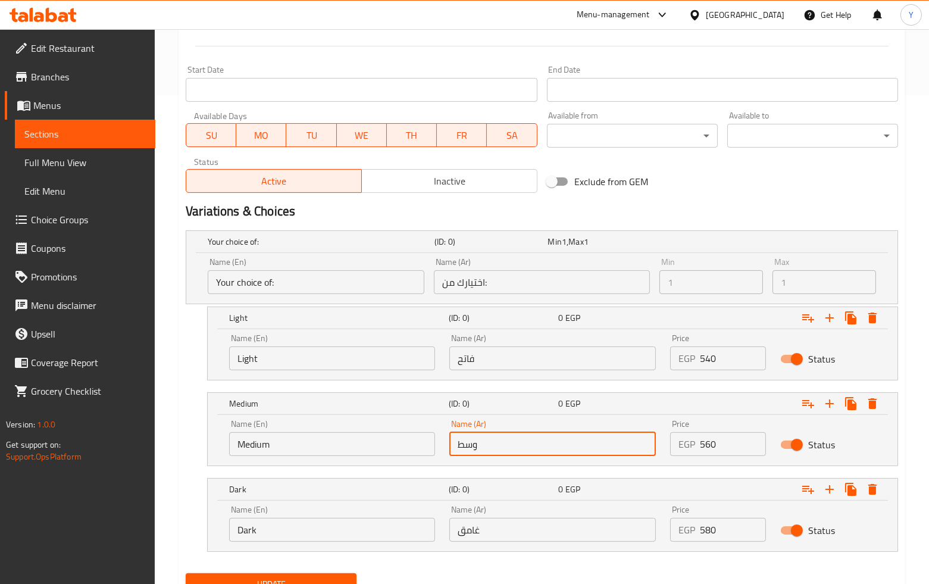
type input "وسط"
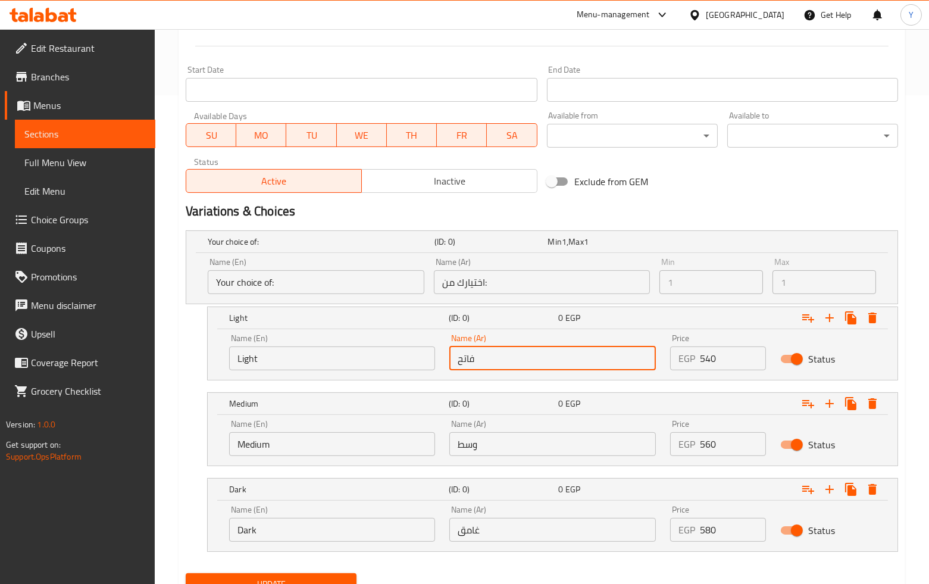
click at [512, 359] on input "فاتح" at bounding box center [552, 358] width 206 height 24
type input "فاتح"
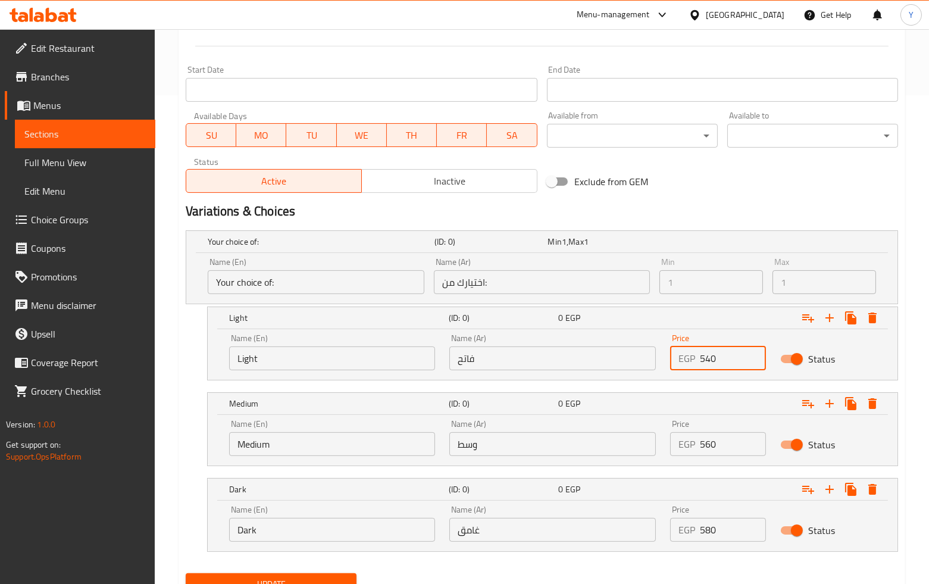
drag, startPoint x: 723, startPoint y: 355, endPoint x: 652, endPoint y: 348, distance: 71.8
click at [652, 348] on div "Name (En) Light Name (En) Name (Ar) فاتح Name (Ar) Price EGP 540 Price Status" at bounding box center [552, 352] width 661 height 51
type input "540"
drag, startPoint x: 703, startPoint y: 442, endPoint x: 645, endPoint y: 442, distance: 57.7
click at [645, 442] on div "Name (En) Medium Name (En) Name (Ar) وسط Name (Ar) Price EGP 560 Price Status" at bounding box center [552, 437] width 661 height 51
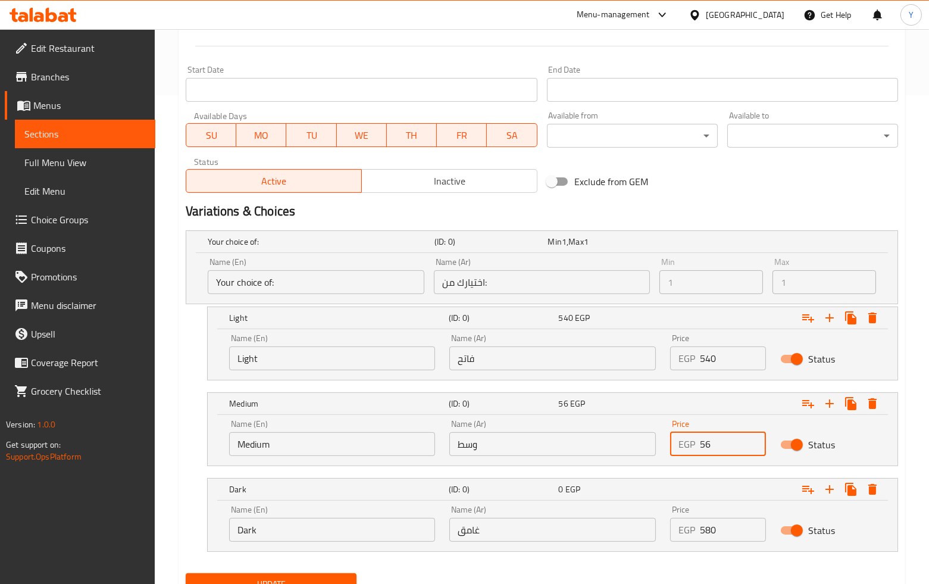
type input "560"
drag, startPoint x: 730, startPoint y: 521, endPoint x: 634, endPoint y: 521, distance: 95.2
click at [634, 521] on div "Name (En) Dark Name (En) Name (Ar) غامق Name (Ar) Price EGP 580 Price Status" at bounding box center [552, 523] width 661 height 51
type input "580"
click at [186, 573] on button "Update" at bounding box center [271, 584] width 171 height 22
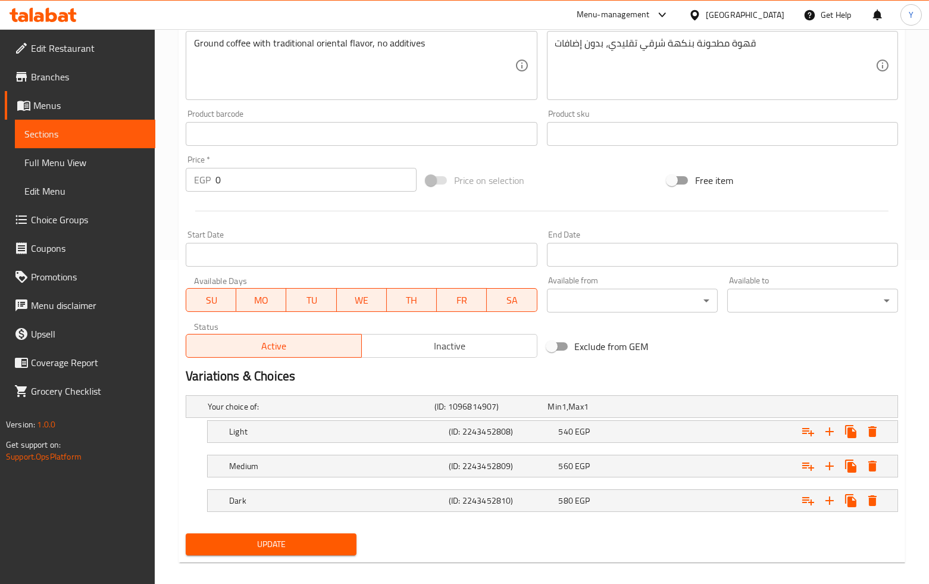
scroll to position [335, 0]
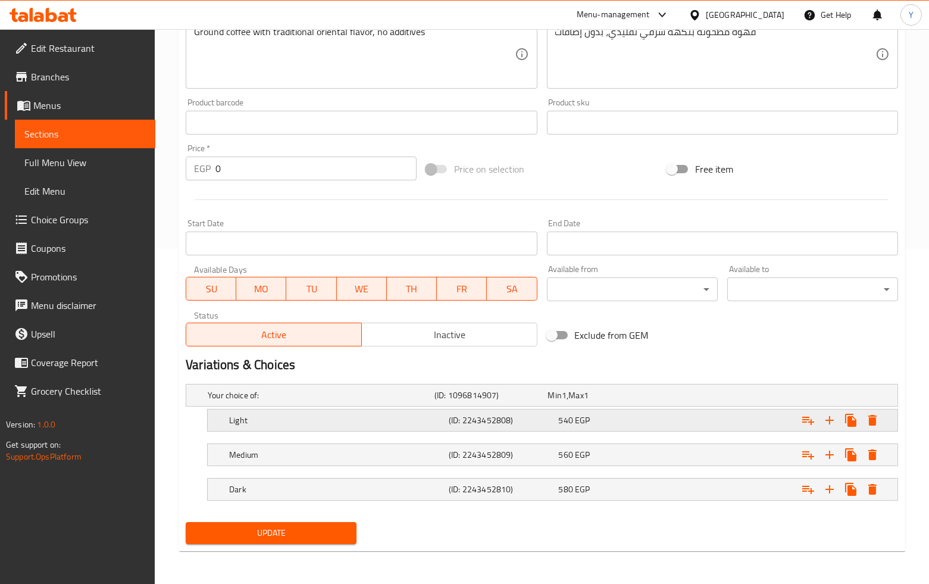
click at [633, 408] on div "Light (ID: 2243452808) 540 EGP" at bounding box center [545, 395] width 680 height 26
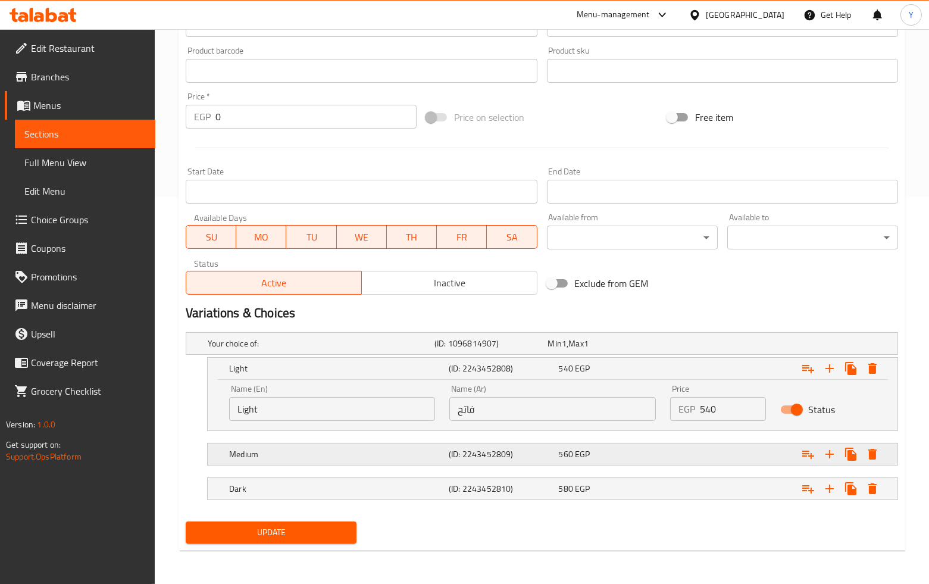
click at [590, 349] on div "560 EGP" at bounding box center [602, 343] width 108 height 12
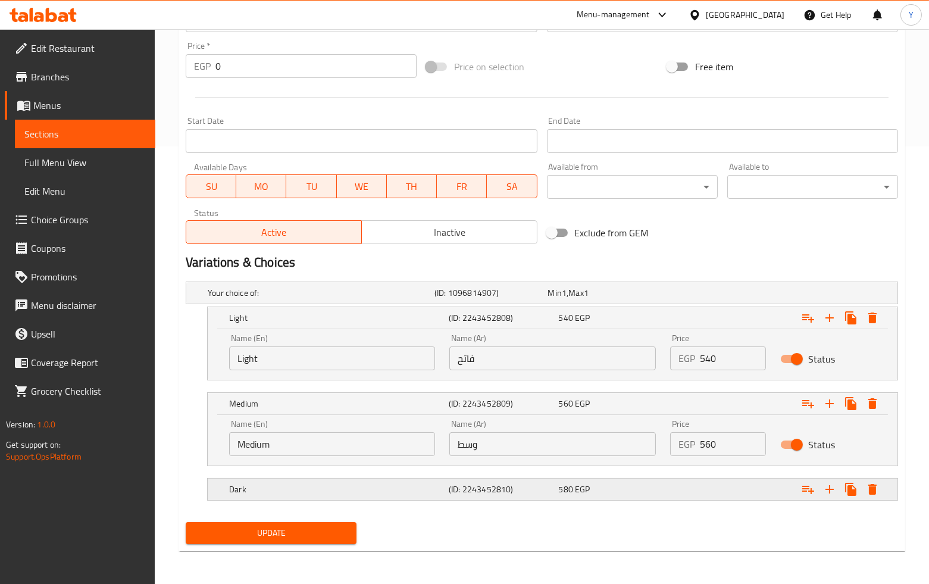
click at [597, 299] on div "580 EGP" at bounding box center [602, 293] width 108 height 12
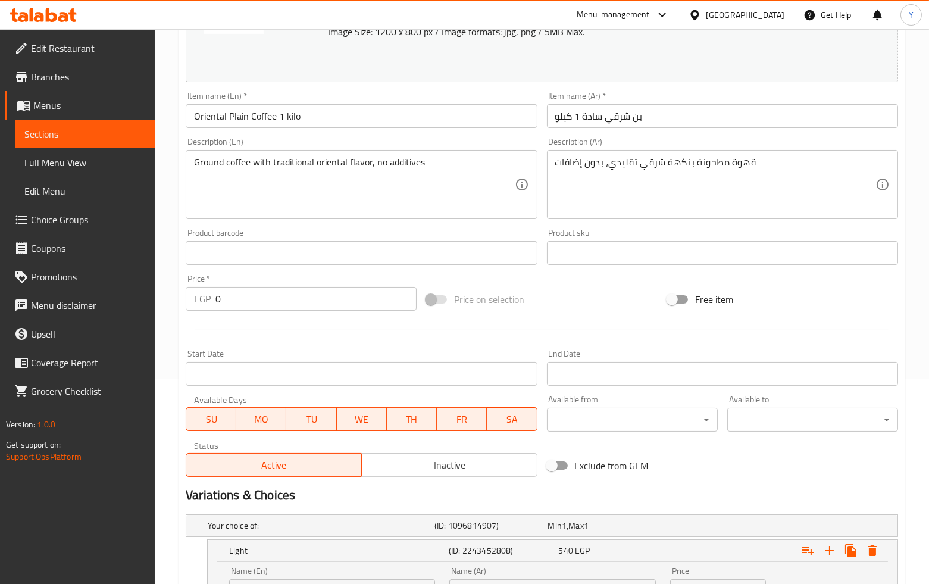
scroll to position [0, 0]
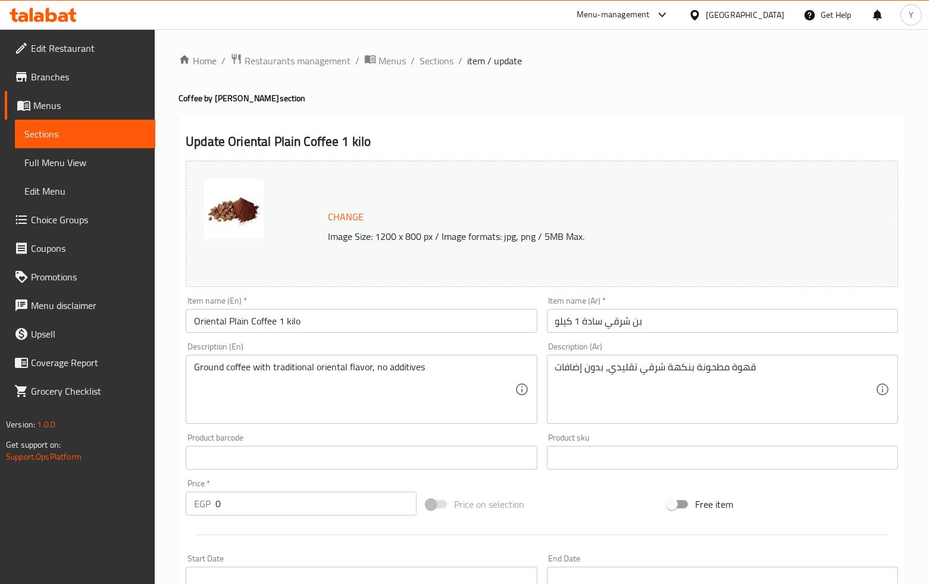
click at [497, 123] on div "Update Oriental Plain Coffee 1 kilo Change Image Size: 1200 x 800 px / Image fo…" at bounding box center [542, 577] width 727 height 924
click at [436, 64] on span "Sections" at bounding box center [437, 61] width 34 height 14
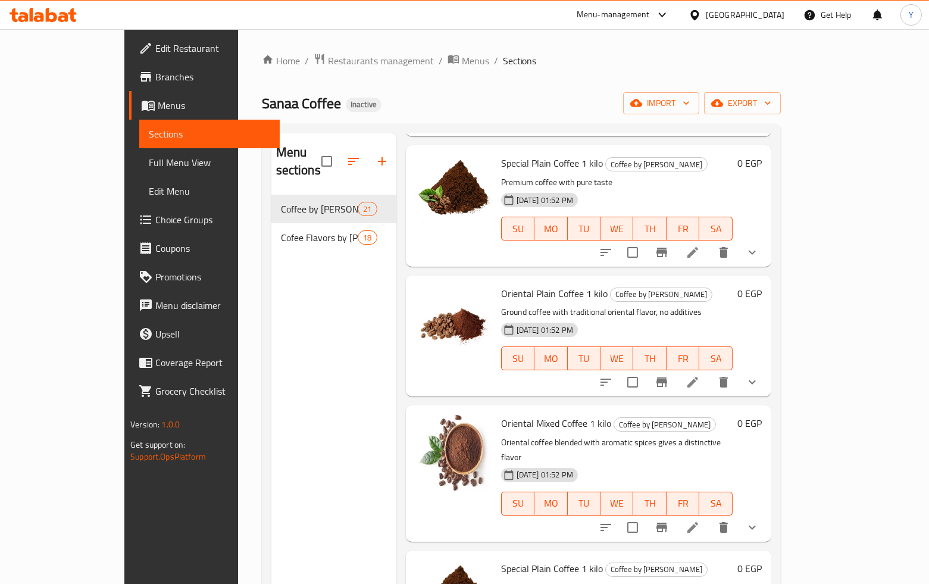
scroll to position [198, 0]
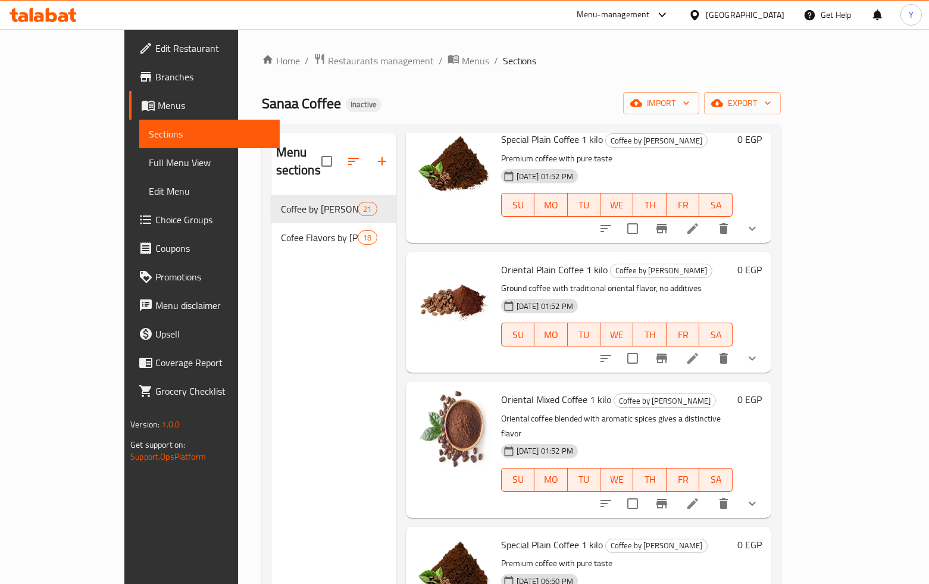
click at [709, 493] on li at bounding box center [692, 503] width 33 height 21
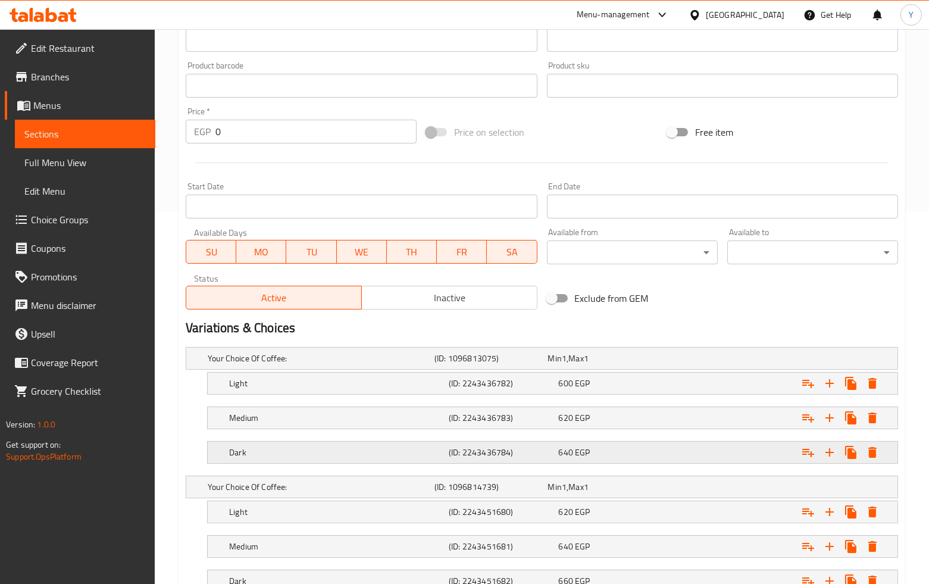
scroll to position [464, 0]
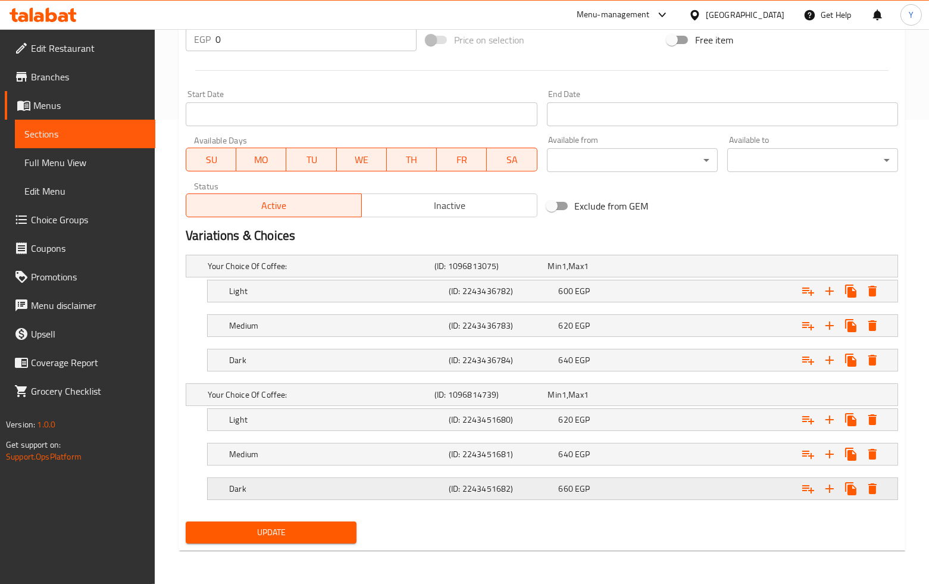
click at [878, 302] on div "Expand" at bounding box center [840, 290] width 86 height 21
drag, startPoint x: 878, startPoint y: 478, endPoint x: 692, endPoint y: 521, distance: 191.3
click at [700, 525] on div "Change Image Size: 1200 x 800 px / Image formats: jpg, png / 5MB Max. Item name…" at bounding box center [542, 120] width 722 height 856
click at [871, 486] on icon "Expand" at bounding box center [872, 488] width 8 height 11
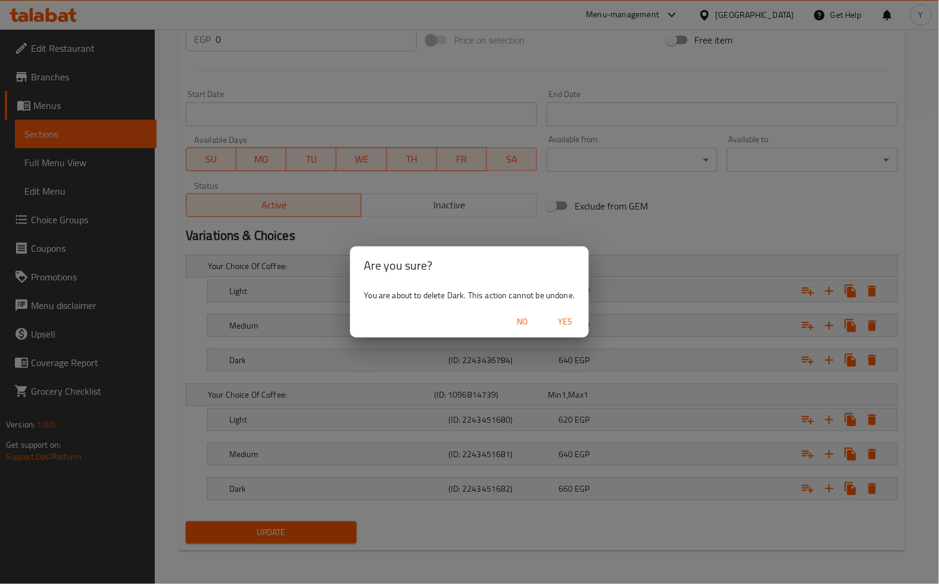
click at [567, 320] on span "Yes" at bounding box center [565, 321] width 29 height 15
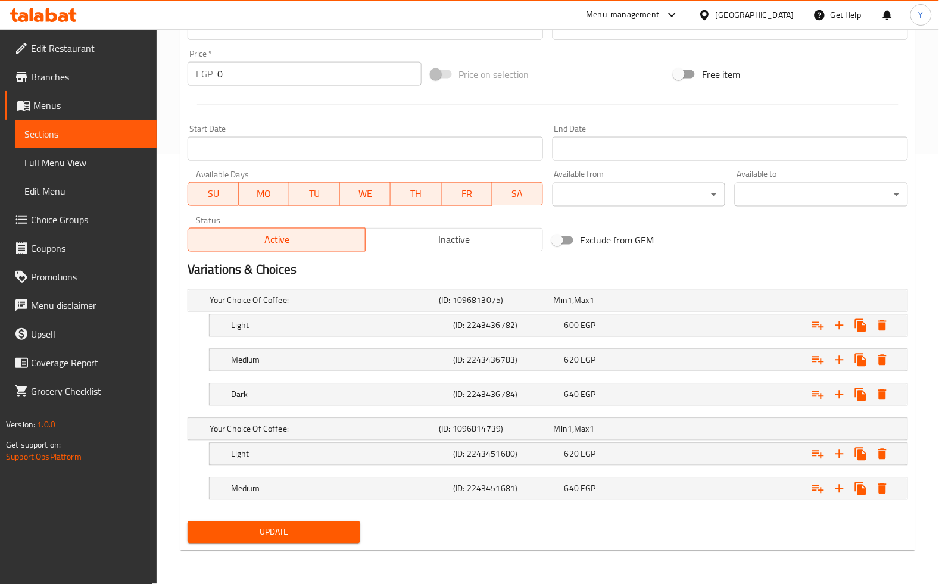
scroll to position [430, 0]
click at [871, 486] on icon "Expand" at bounding box center [872, 488] width 8 height 11
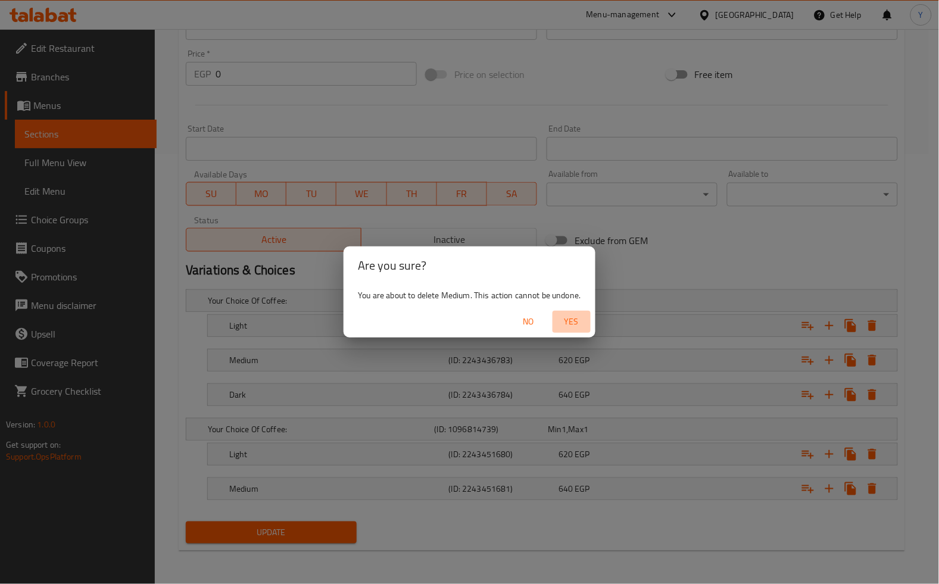
click at [572, 319] on span "Yes" at bounding box center [571, 321] width 29 height 15
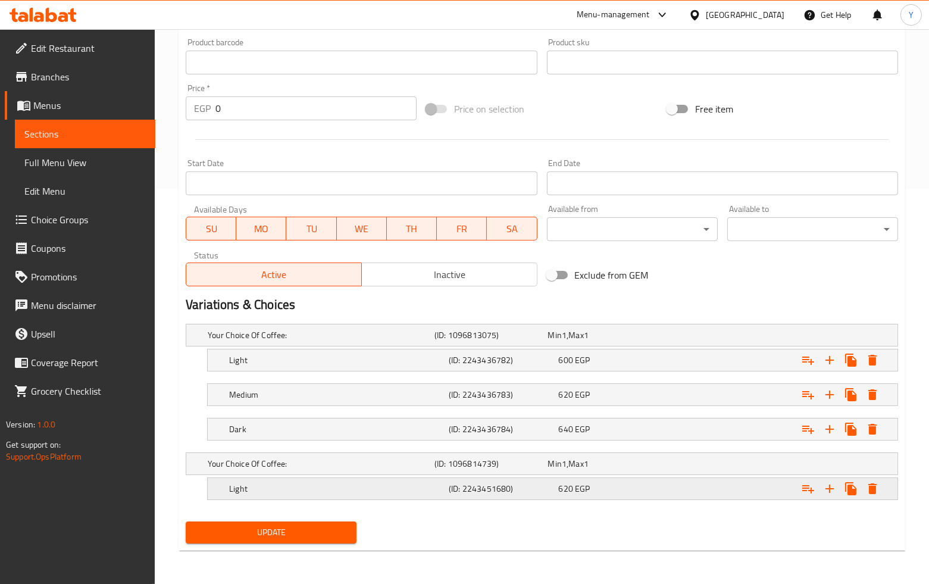
click at [872, 367] on icon "Expand" at bounding box center [872, 360] width 14 height 14
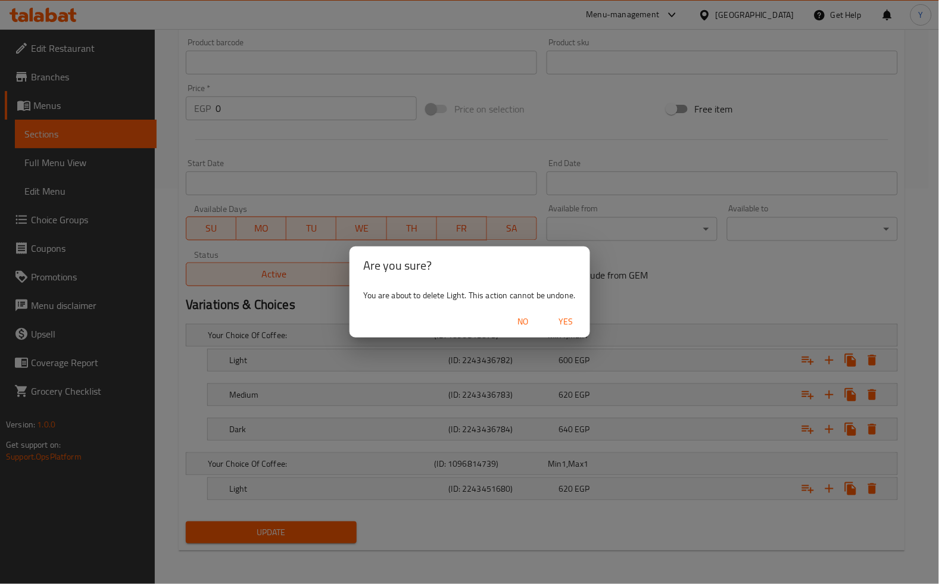
click at [570, 314] on span "Yes" at bounding box center [566, 321] width 29 height 15
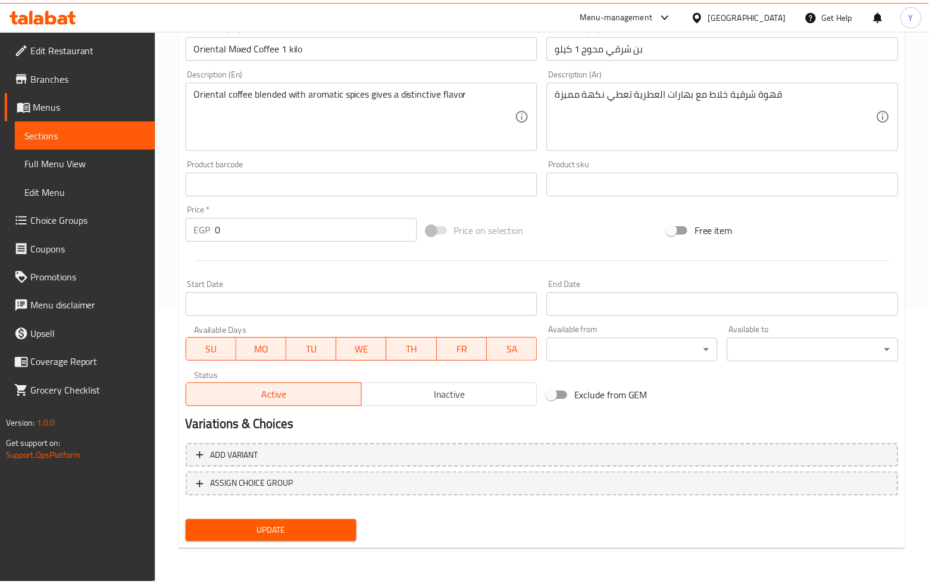
scroll to position [262, 0]
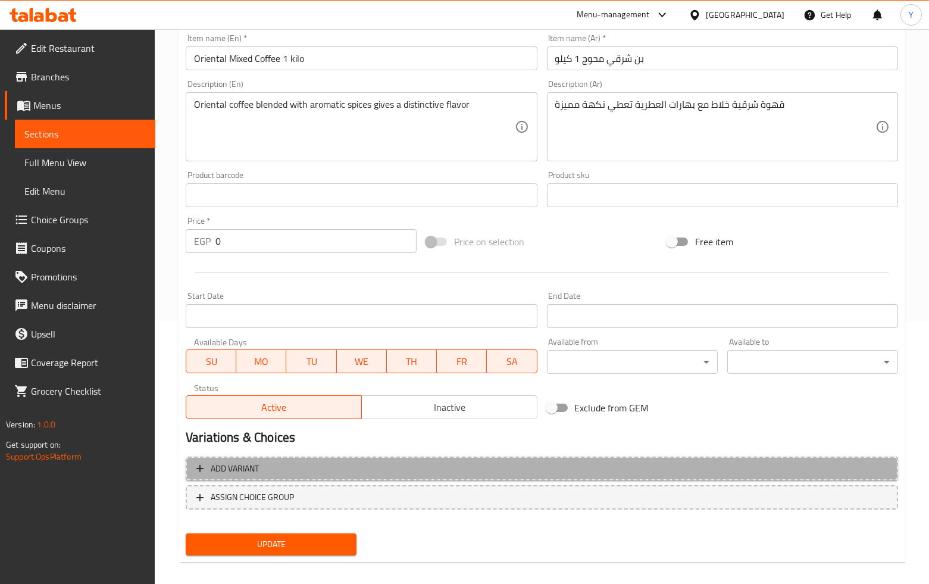
click at [645, 473] on span "Add variant" at bounding box center [541, 468] width 691 height 15
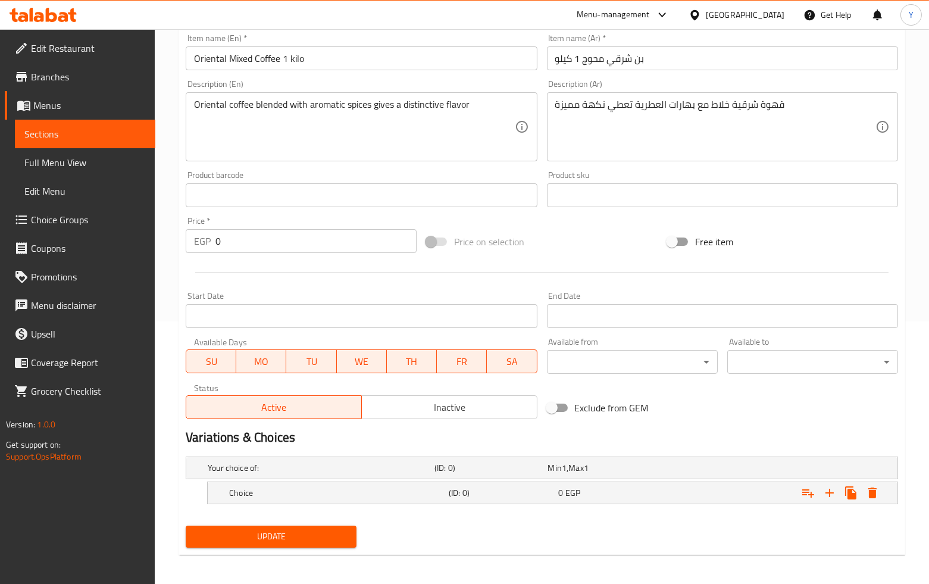
scroll to position [266, 0]
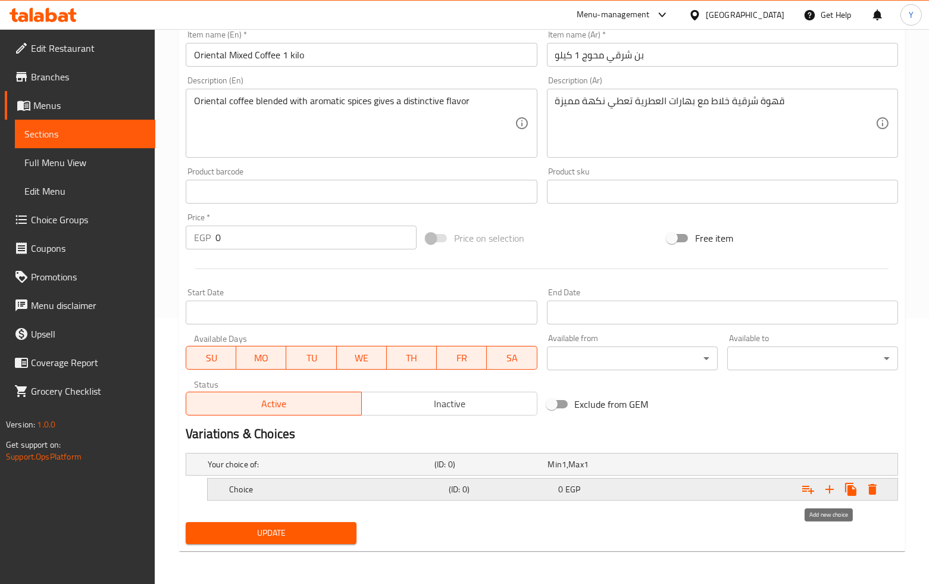
click at [826, 485] on icon "Expand" at bounding box center [829, 489] width 14 height 14
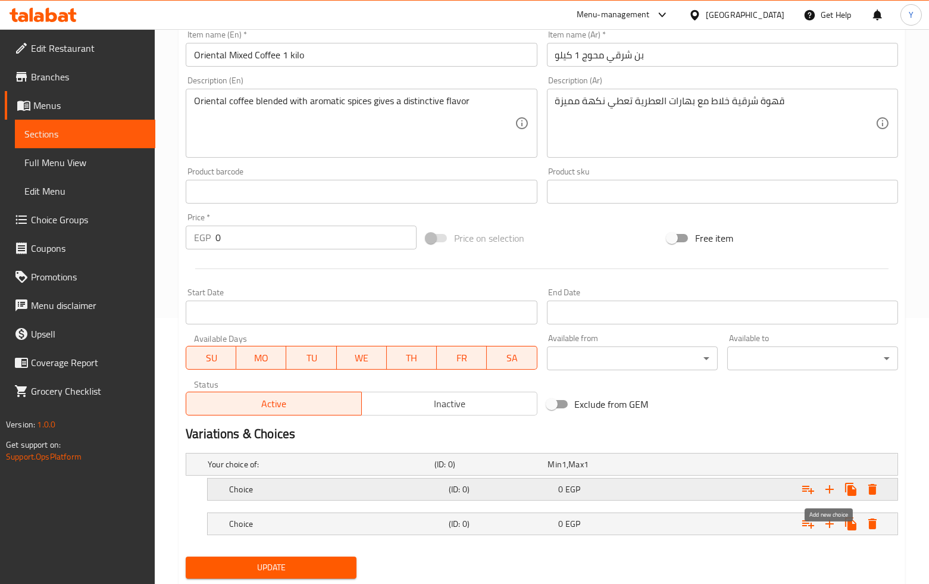
click at [826, 485] on icon "Expand" at bounding box center [829, 489] width 14 height 14
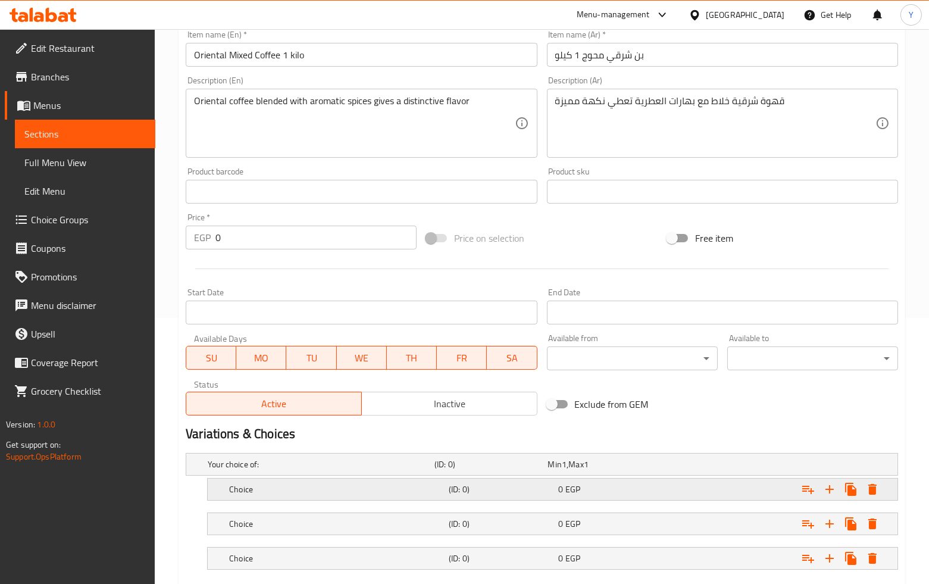
click at [651, 470] on div "0 EGP" at bounding box center [602, 464] width 108 height 12
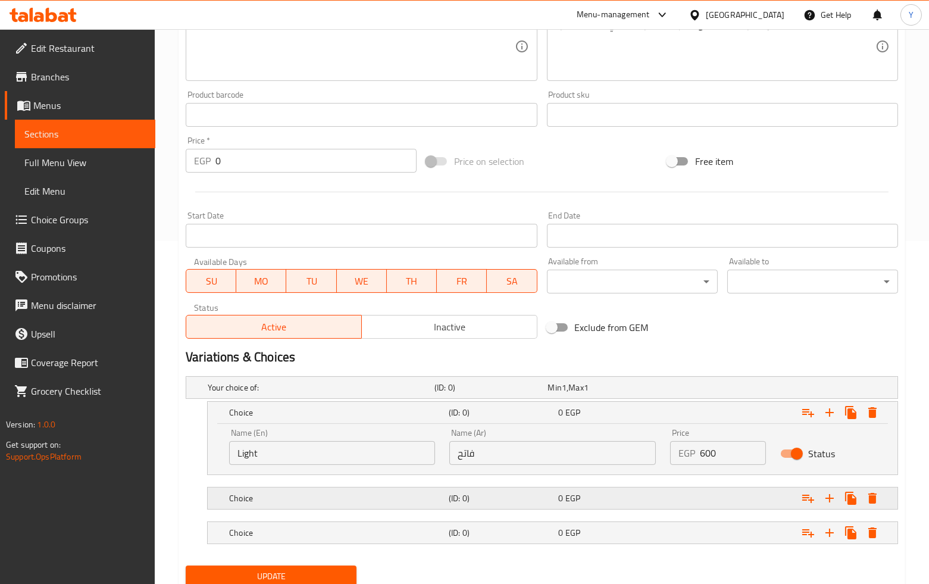
scroll to position [387, 0]
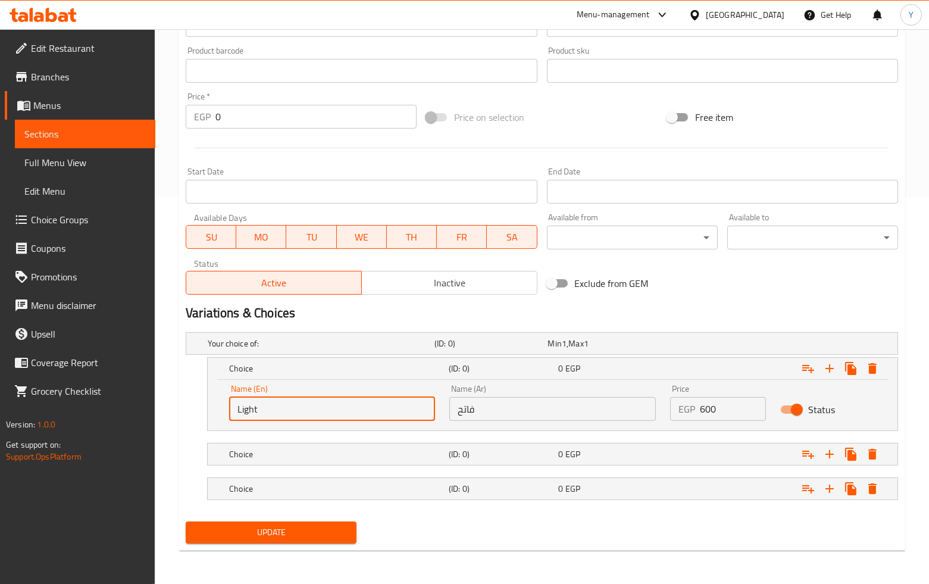
drag, startPoint x: 348, startPoint y: 408, endPoint x: 376, endPoint y: 406, distance: 27.4
click at [348, 408] on input "Light" at bounding box center [332, 409] width 206 height 24
type input "Light"
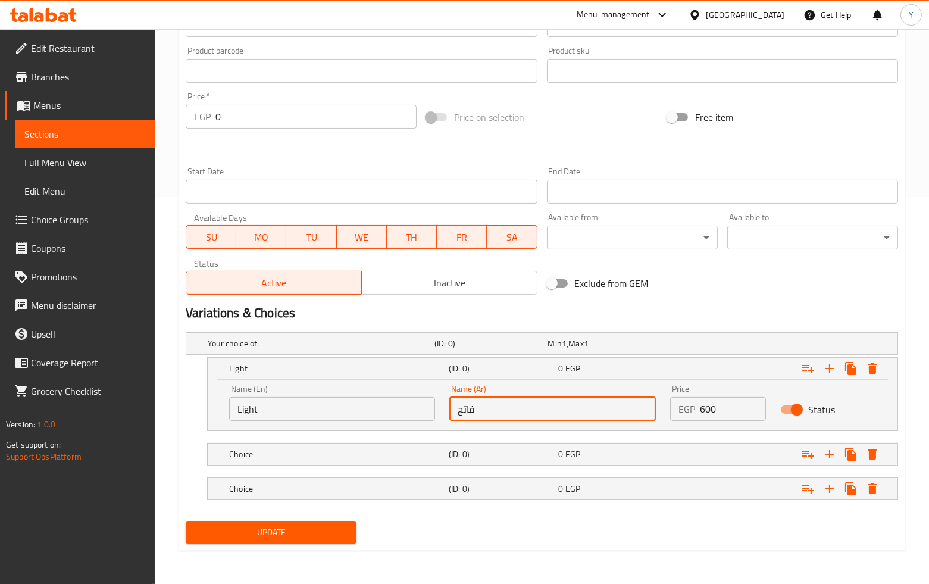
click at [603, 417] on input "فاتح" at bounding box center [552, 409] width 206 height 24
type input "فاتح"
click at [540, 349] on h5 "(ID: 0)" at bounding box center [488, 343] width 108 height 12
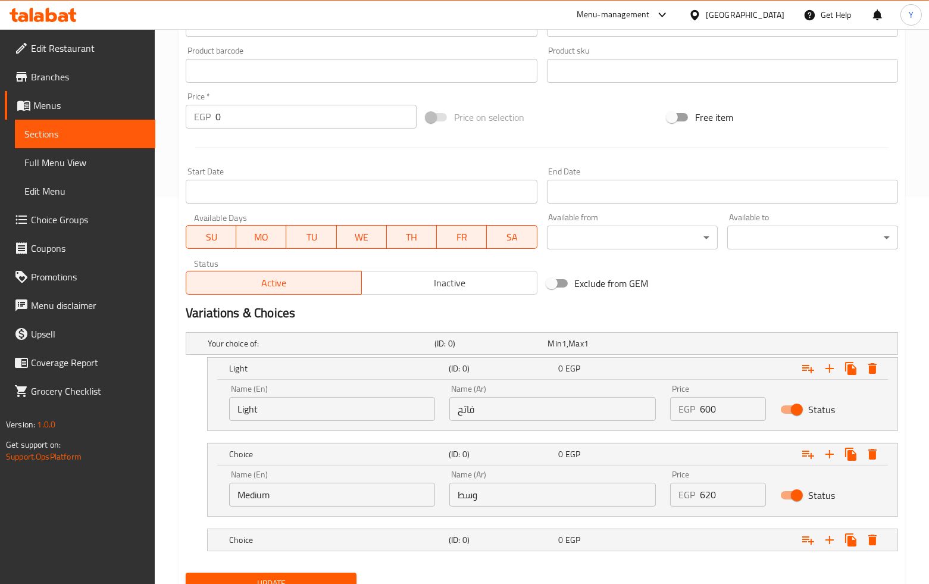
click at [524, 496] on input "وسط" at bounding box center [552, 495] width 206 height 24
type input "وسط"
click at [326, 499] on input "Medium" at bounding box center [332, 495] width 206 height 24
type input "Medium"
click at [601, 349] on div "0 EGP" at bounding box center [602, 343] width 108 height 12
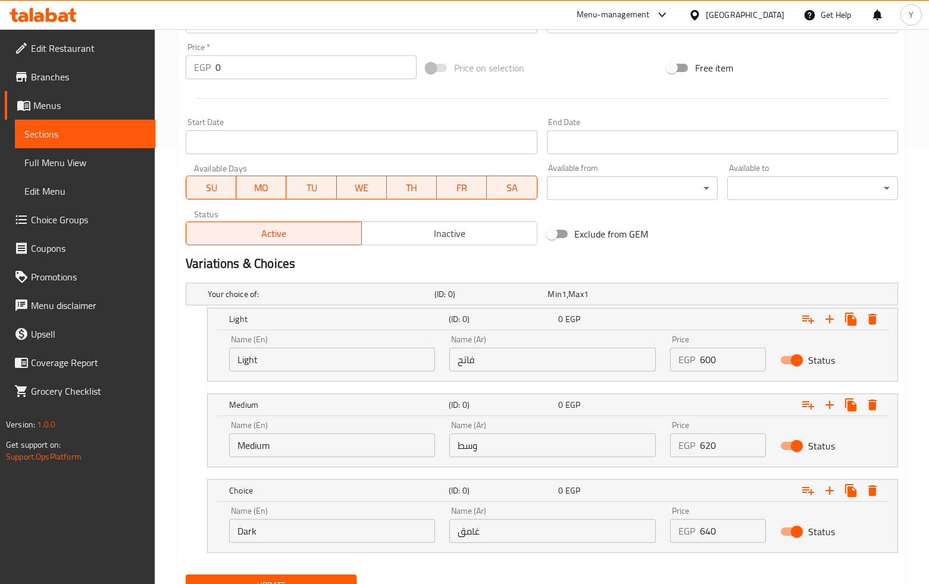
scroll to position [489, 0]
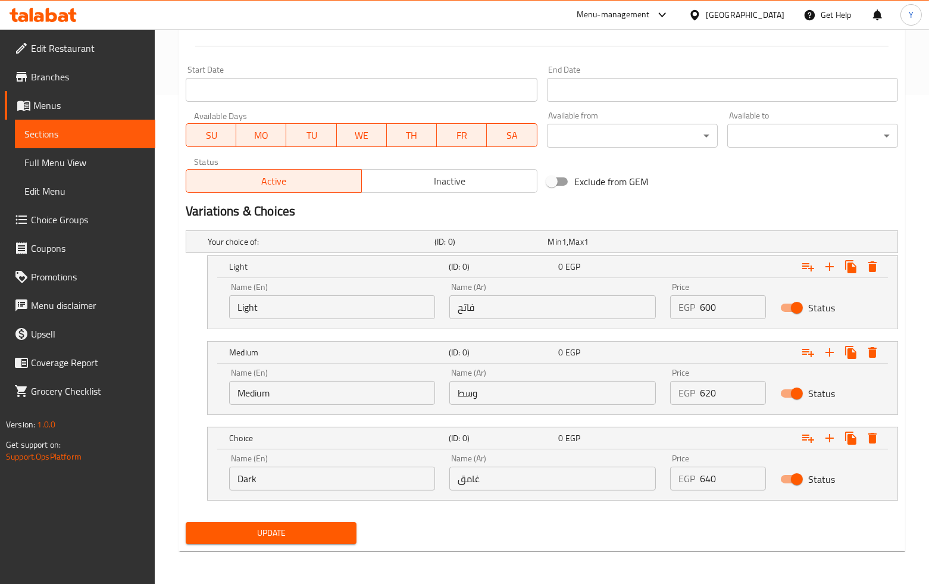
click at [537, 491] on div "Name (Ar) غامق Name (Ar)" at bounding box center [552, 472] width 220 height 51
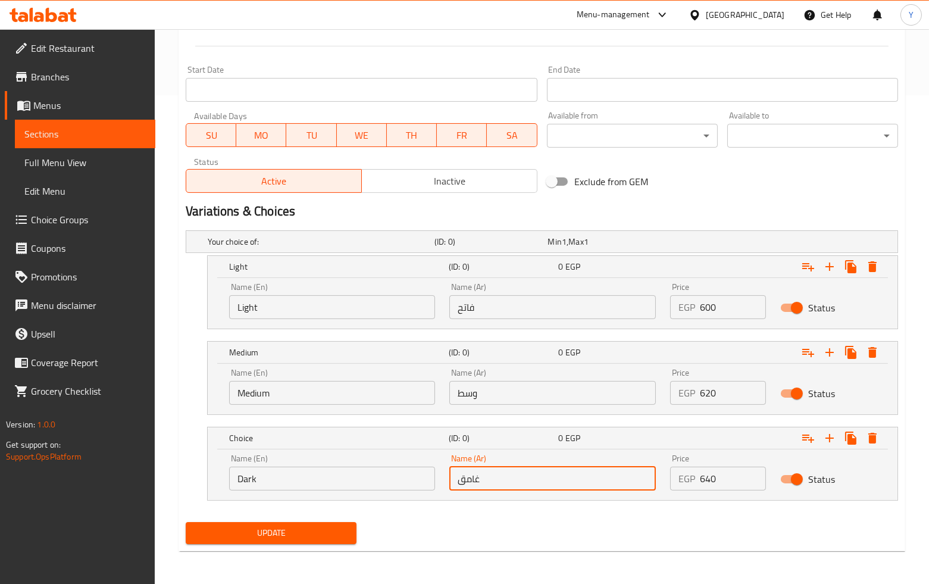
click at [537, 478] on input "غامق" at bounding box center [552, 479] width 206 height 24
type input "غامق"
click at [349, 477] on input "Dark" at bounding box center [332, 479] width 206 height 24
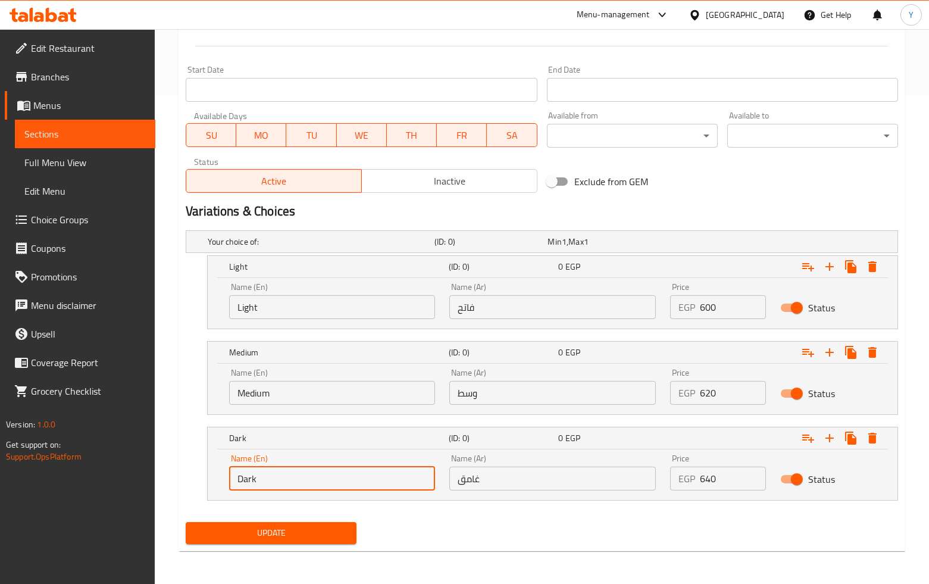
type input "Dark"
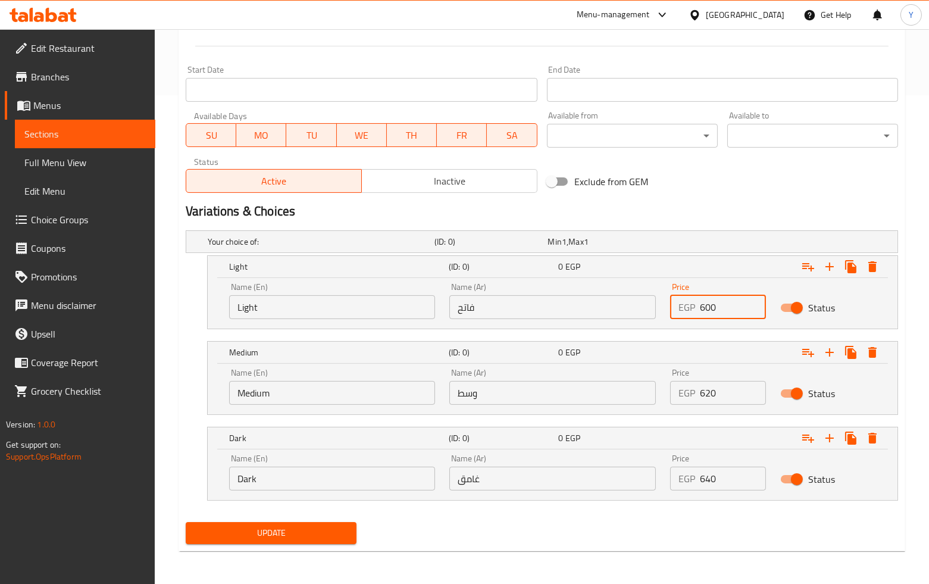
drag, startPoint x: 698, startPoint y: 301, endPoint x: 675, endPoint y: 298, distance: 23.4
click at [675, 298] on div "EGP 600 Price" at bounding box center [718, 307] width 96 height 24
type input "620"
drag, startPoint x: 728, startPoint y: 382, endPoint x: 650, endPoint y: 384, distance: 78.6
click at [650, 384] on div "Name (En) Medium Name (En) Name (Ar) وسط Name (Ar) Price EGP 620 Price Status" at bounding box center [552, 386] width 661 height 51
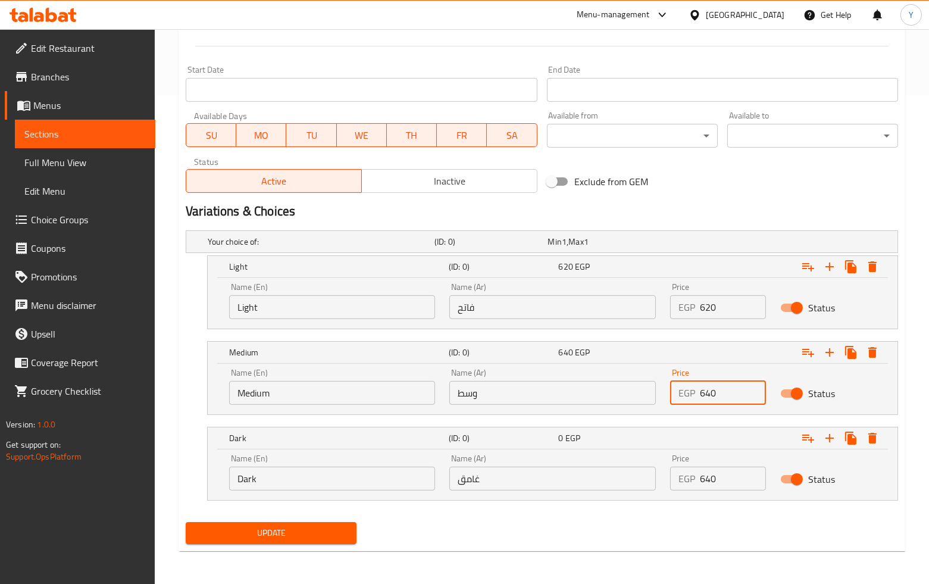
type input "640"
drag, startPoint x: 667, startPoint y: 467, endPoint x: 650, endPoint y: 464, distance: 16.3
click at [650, 464] on div "Name (En) Dark Name (En) Name (Ar) غامق Name (Ar) Price EGP 640 Price Status" at bounding box center [552, 472] width 661 height 51
type input "660"
click at [186, 522] on button "Update" at bounding box center [271, 533] width 171 height 22
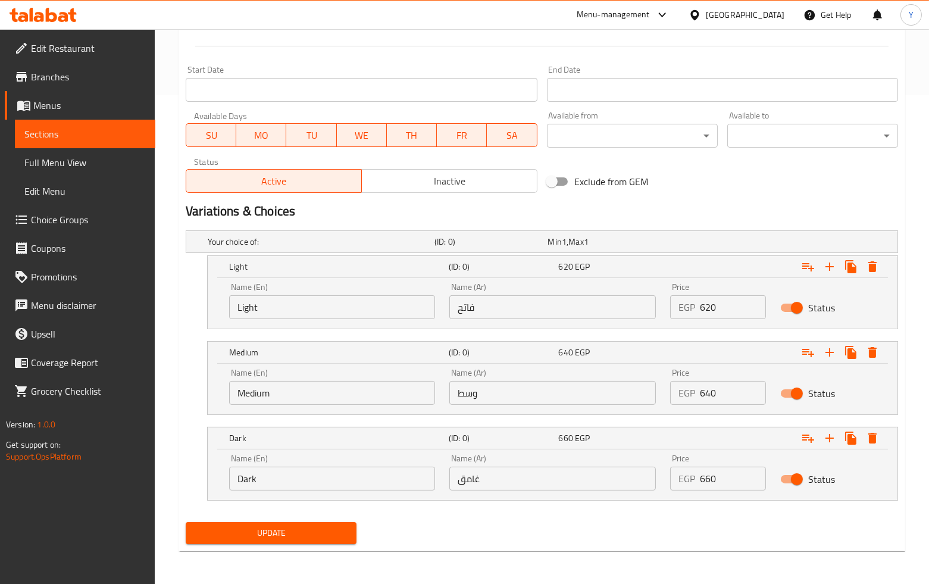
click at [687, 205] on h2 "Variations & Choices" at bounding box center [542, 211] width 712 height 18
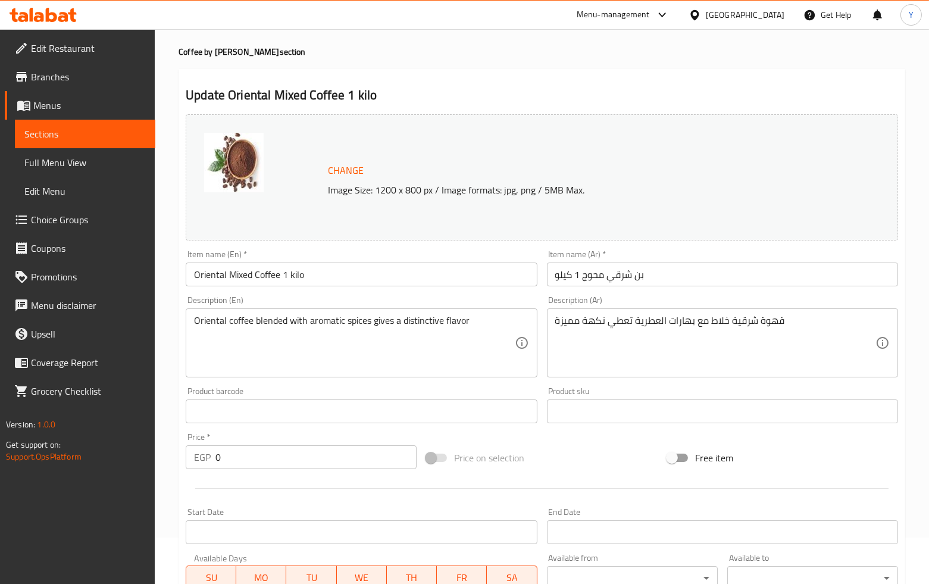
scroll to position [0, 0]
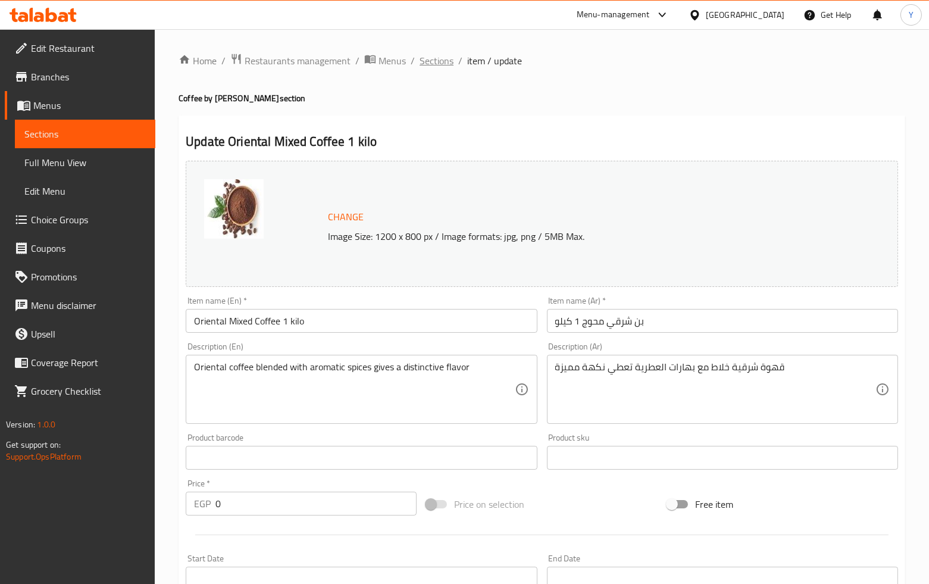
click at [420, 62] on span "Sections" at bounding box center [437, 61] width 34 height 14
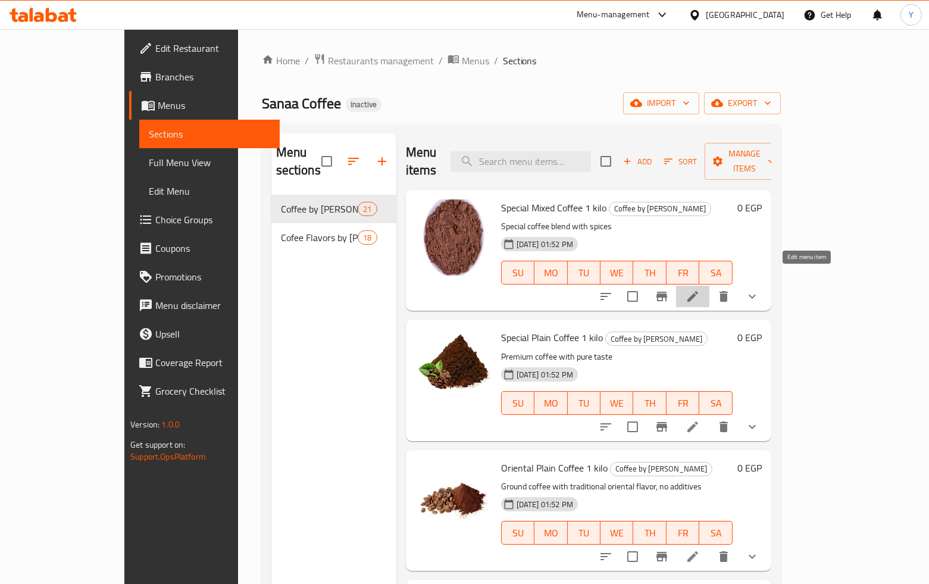
click at [700, 289] on icon at bounding box center [693, 296] width 14 height 14
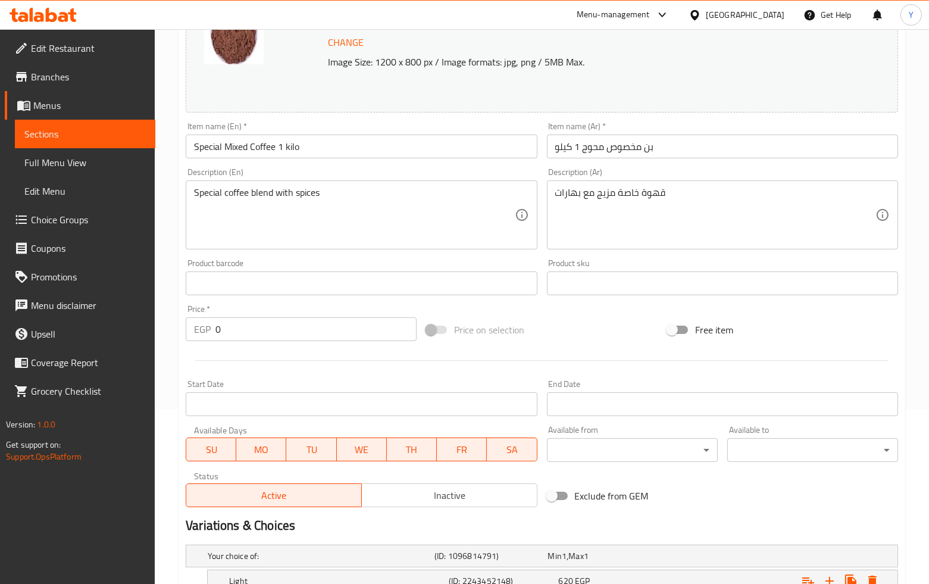
scroll to position [335, 0]
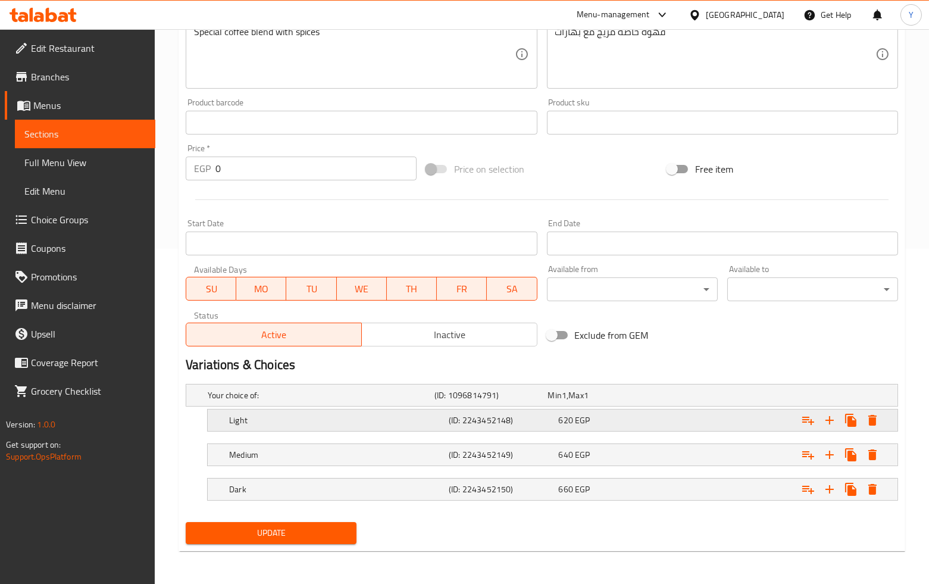
click at [590, 401] on div "620 EGP" at bounding box center [602, 395] width 108 height 12
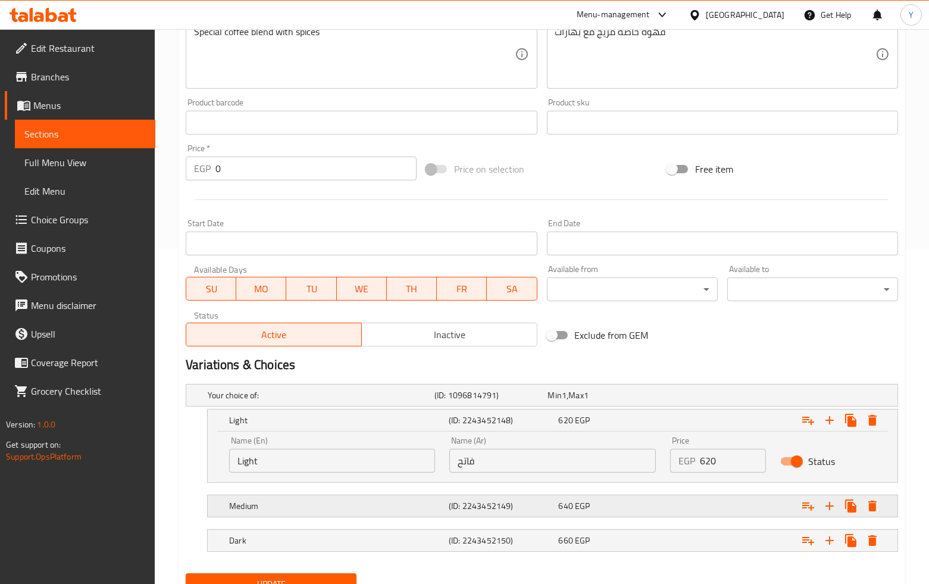
scroll to position [387, 0]
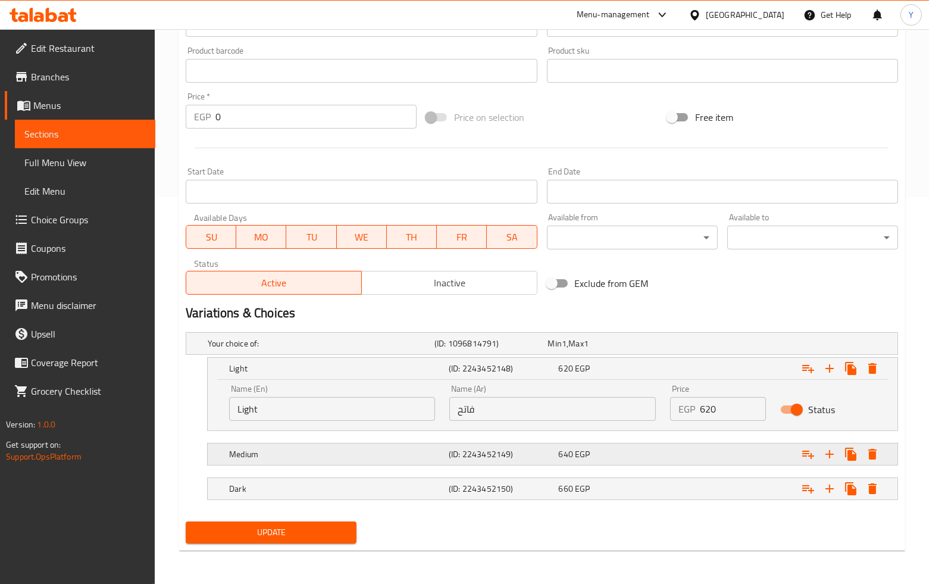
click at [599, 349] on div "640 EGP" at bounding box center [602, 343] width 108 height 12
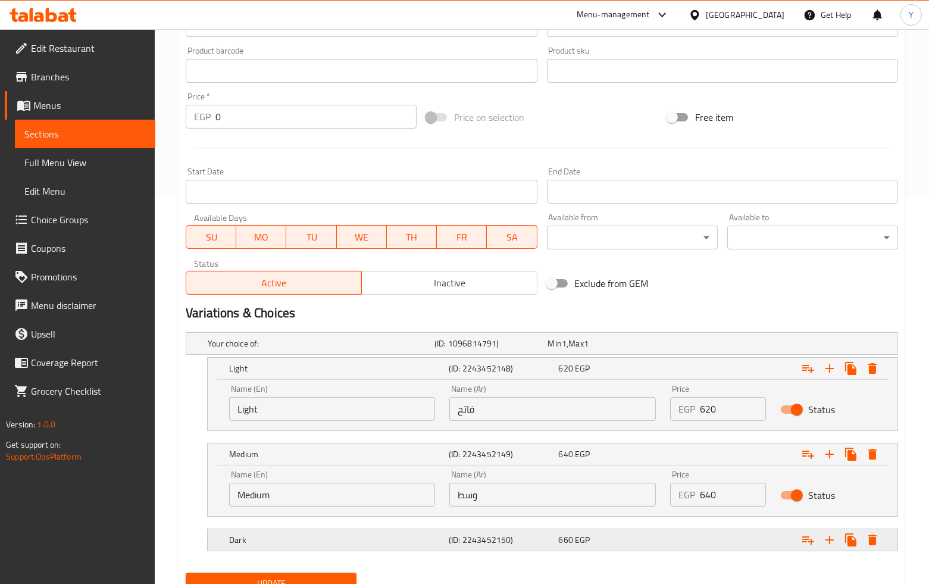
click at [605, 352] on div "660 EGP" at bounding box center [602, 343] width 113 height 17
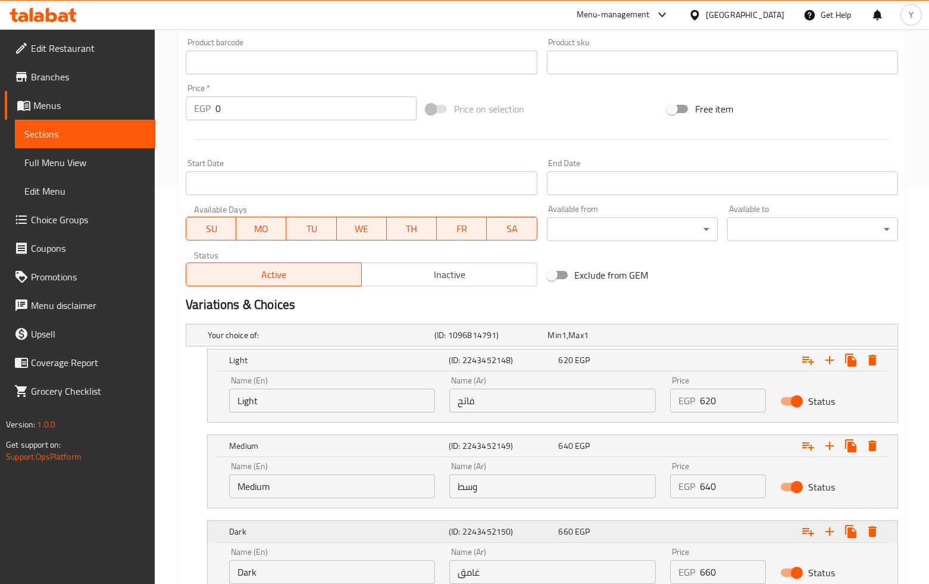
scroll to position [489, 0]
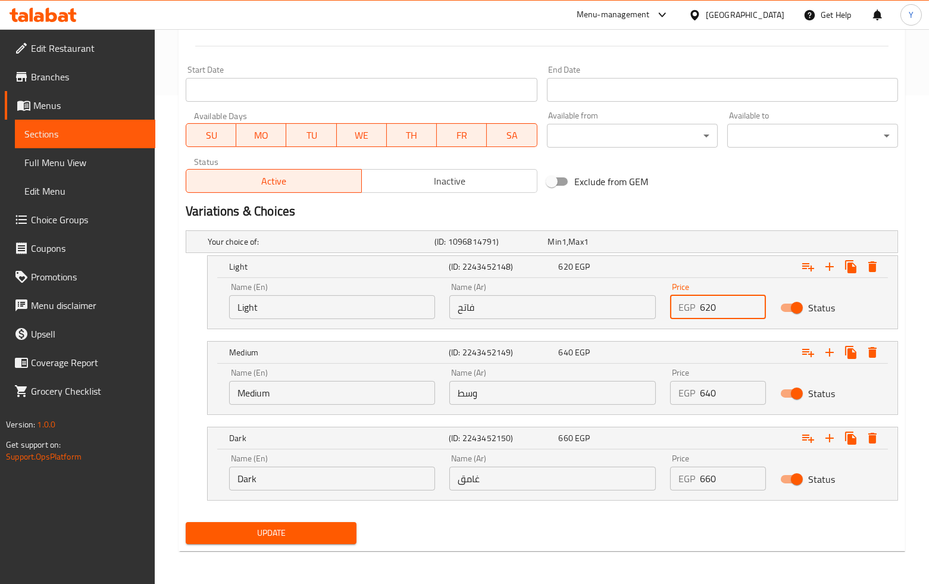
drag, startPoint x: 733, startPoint y: 311, endPoint x: 674, endPoint y: 306, distance: 58.6
click at [674, 306] on div "EGP 620 Price" at bounding box center [718, 307] width 96 height 24
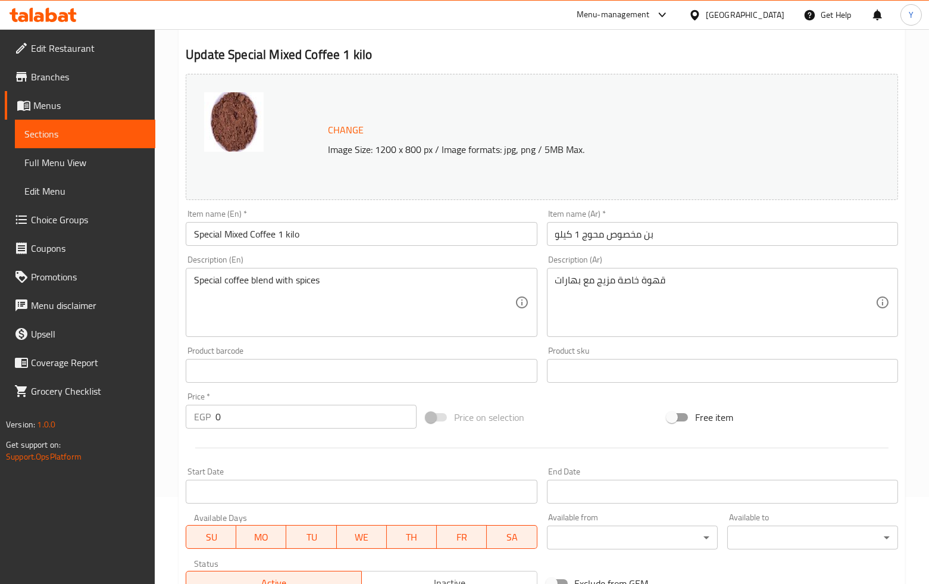
scroll to position [0, 0]
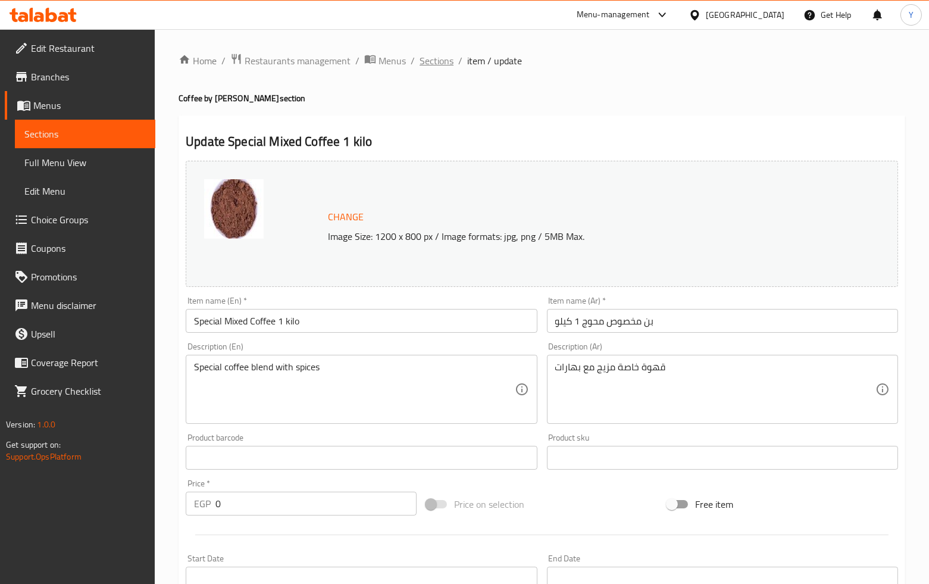
click at [430, 62] on span "Sections" at bounding box center [437, 61] width 34 height 14
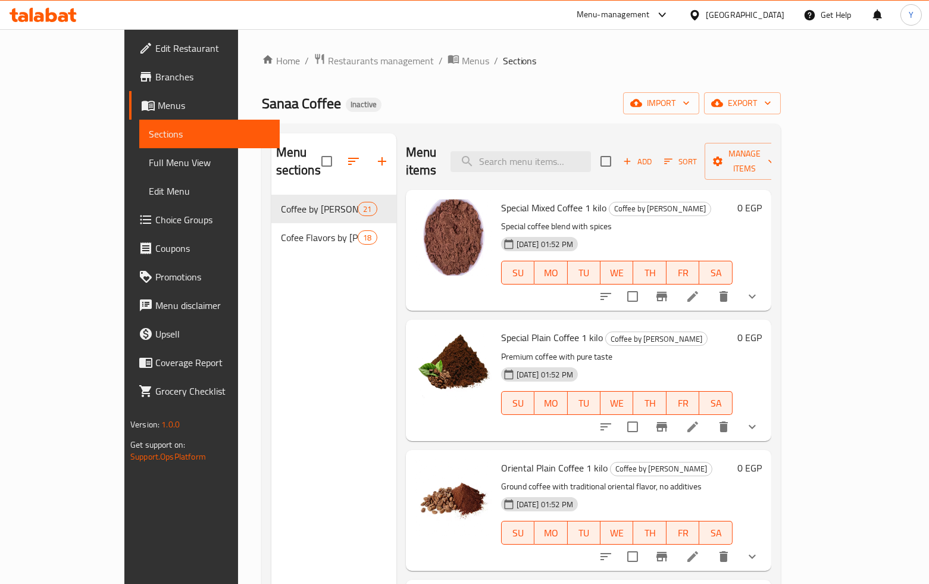
click at [527, 141] on div "Menu items Add Sort Manage items" at bounding box center [588, 161] width 365 height 57
click at [537, 151] on input "search" at bounding box center [521, 161] width 140 height 21
type input "f"
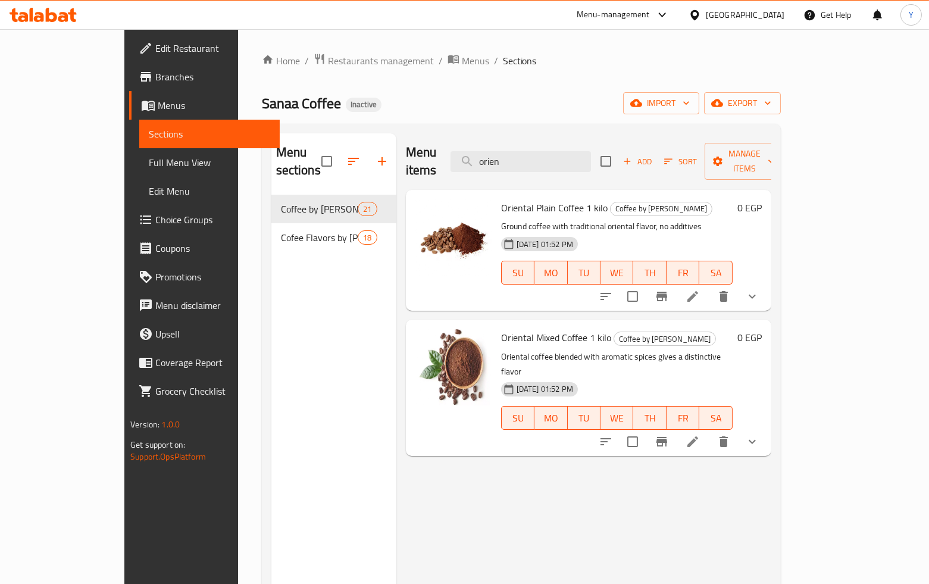
type input "orien"
click at [698, 291] on icon at bounding box center [692, 296] width 11 height 11
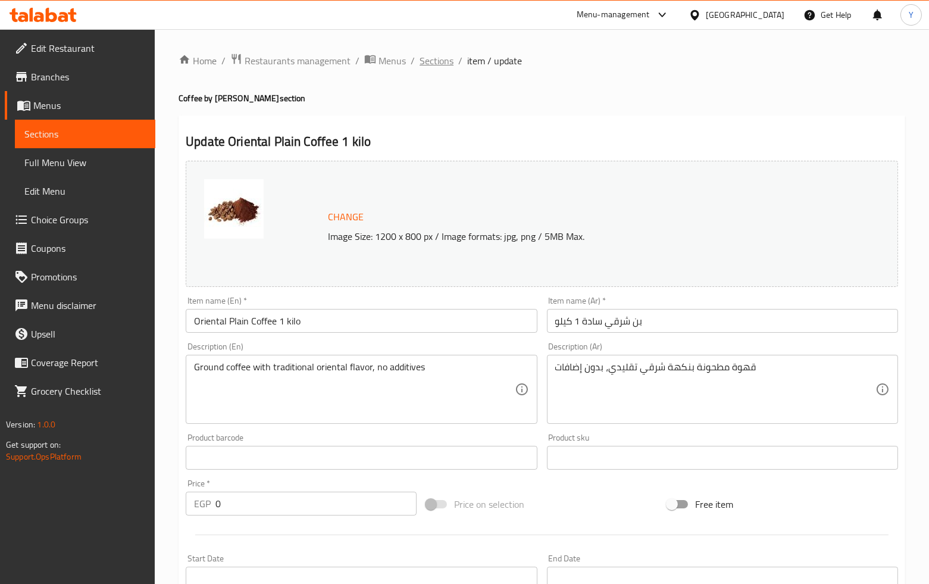
click at [429, 61] on span "Sections" at bounding box center [437, 61] width 34 height 14
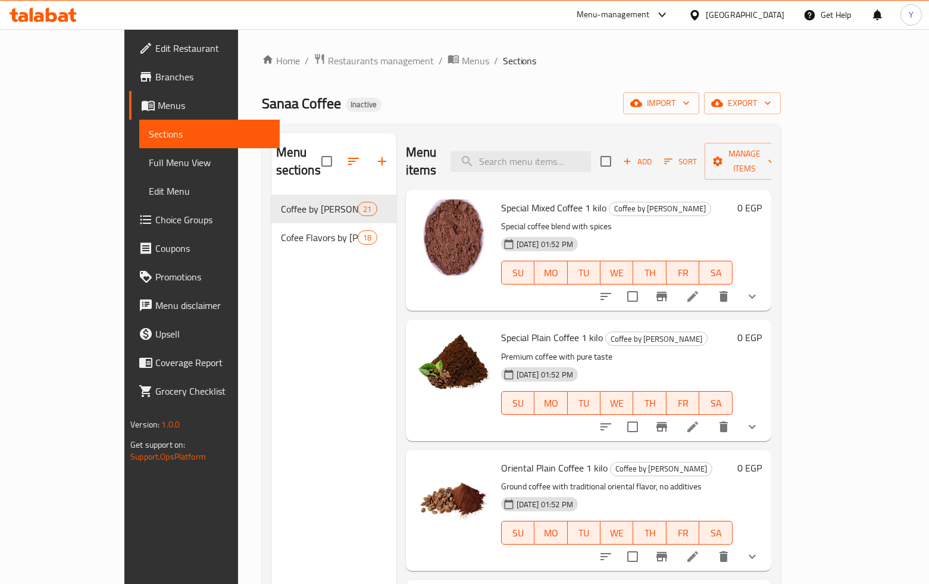
click at [700, 289] on icon at bounding box center [693, 296] width 14 height 14
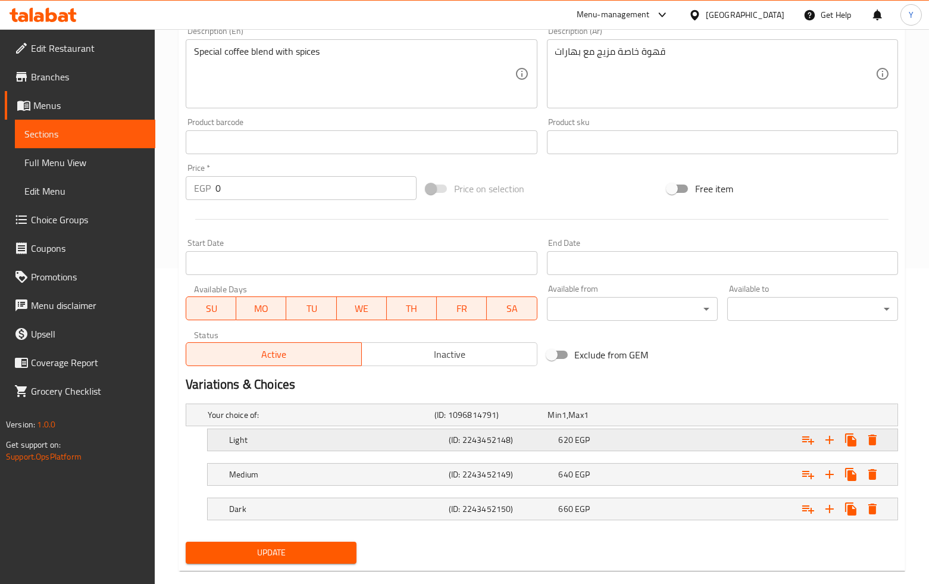
scroll to position [335, 0]
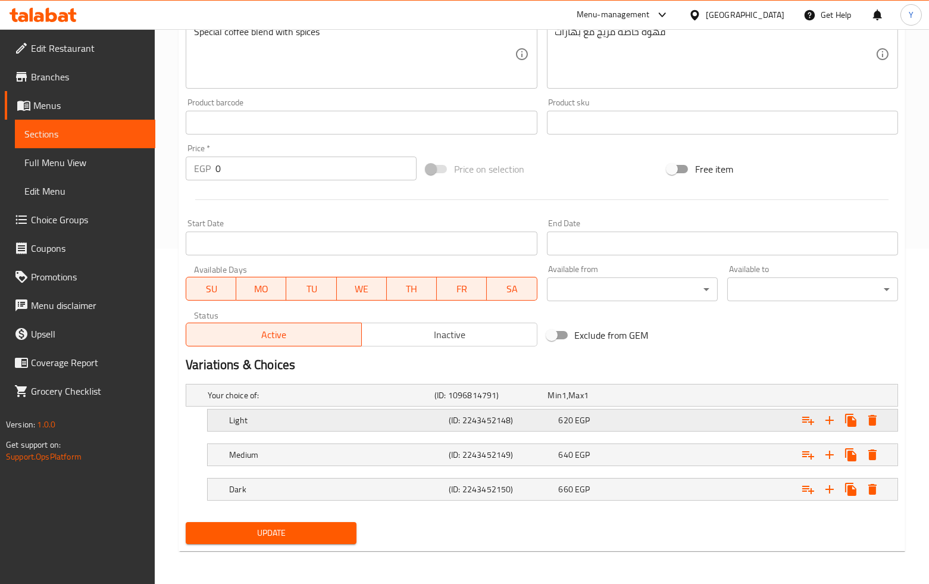
click at [705, 398] on div "Expand" at bounding box center [772, 395] width 227 height 5
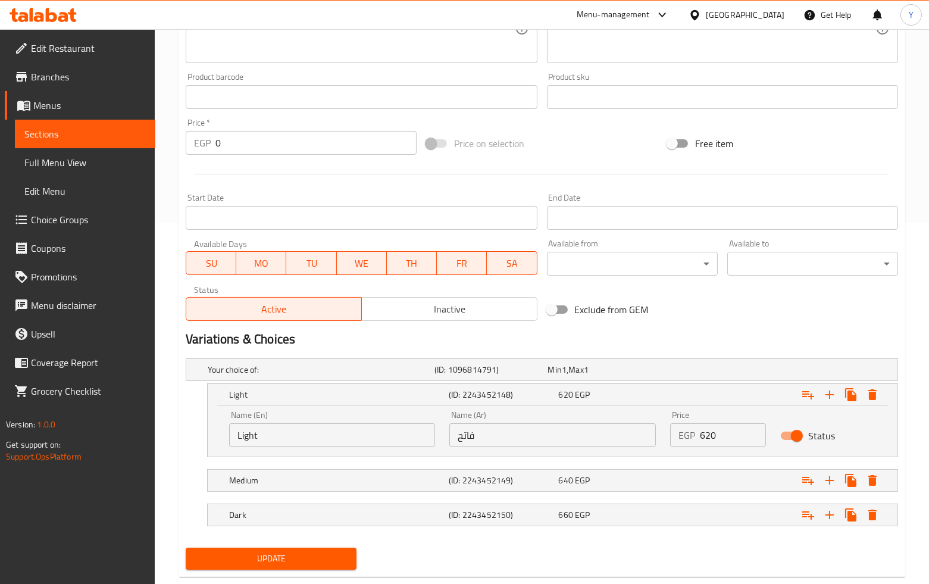
scroll to position [387, 0]
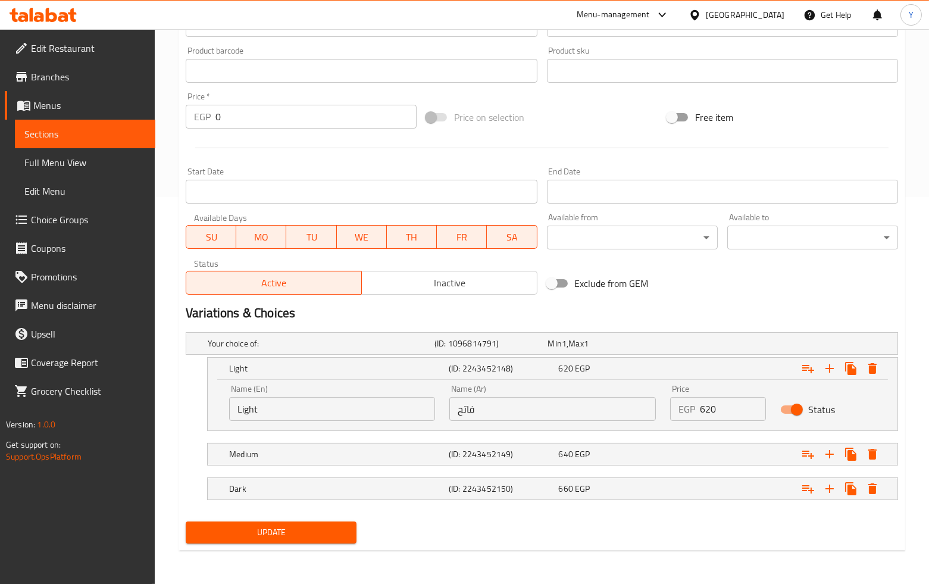
click at [347, 537] on span "Update" at bounding box center [271, 532] width 152 height 15
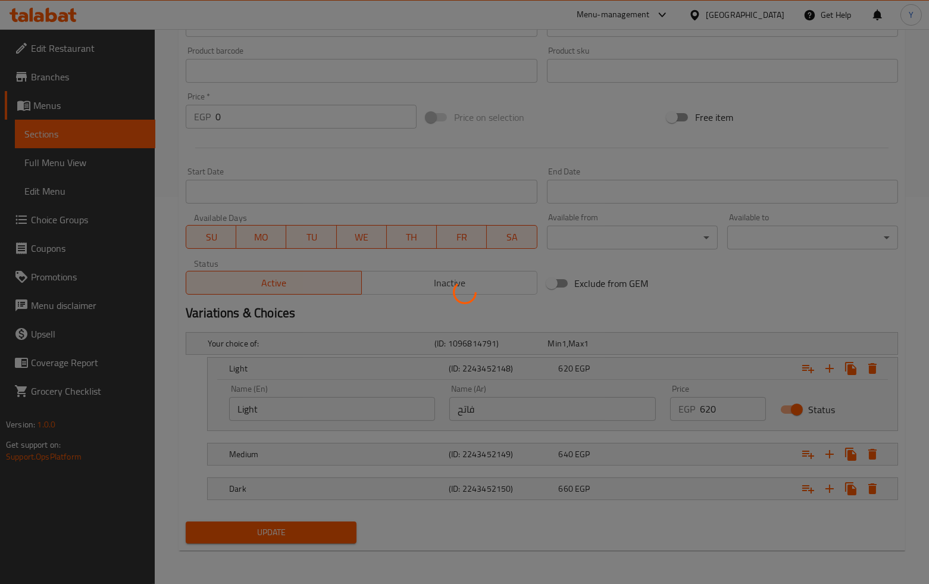
scroll to position [0, 0]
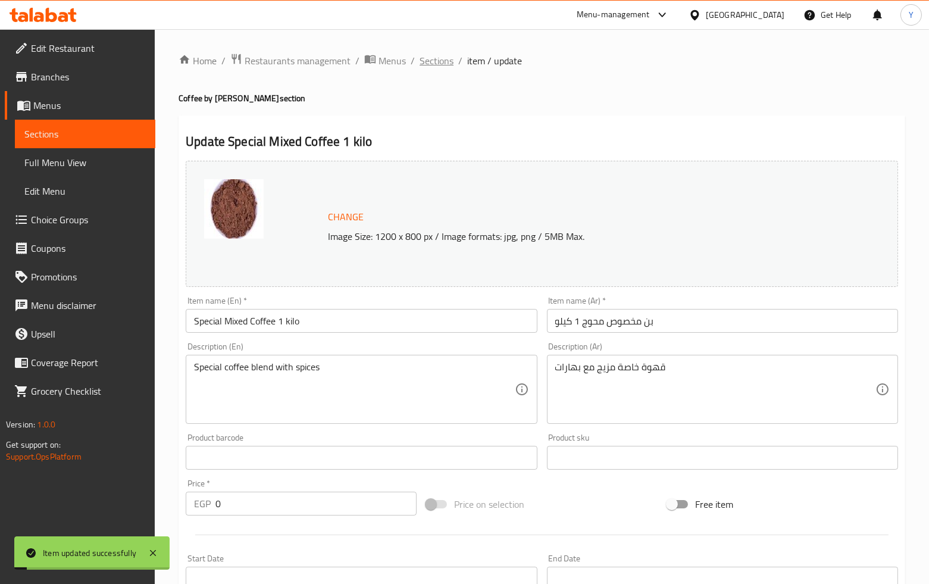
click at [430, 67] on span "Sections" at bounding box center [437, 61] width 34 height 14
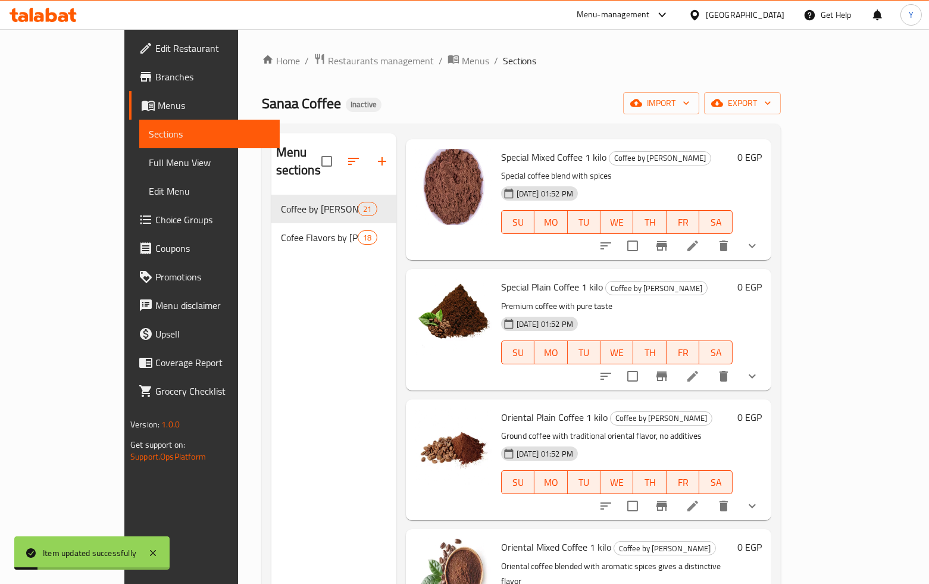
scroll to position [66, 0]
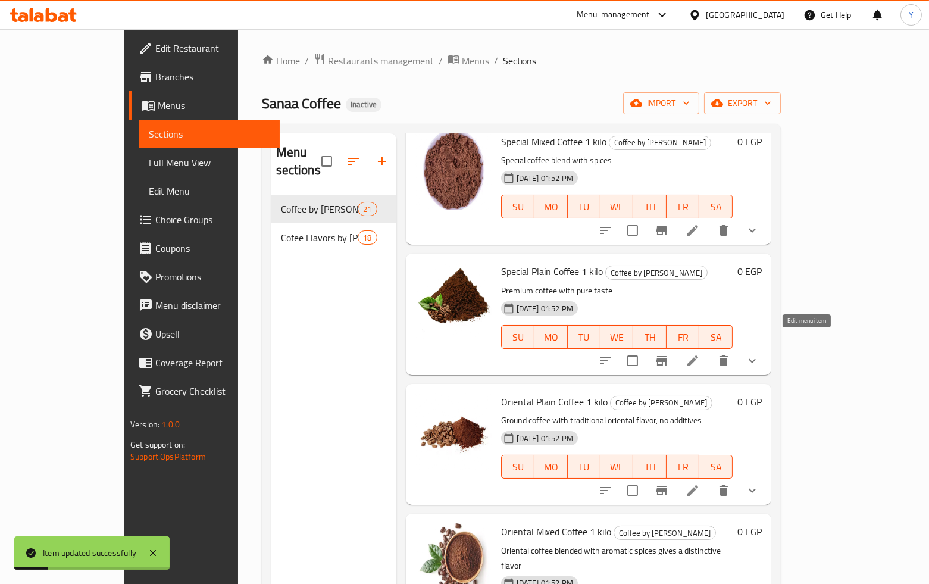
click at [700, 354] on icon at bounding box center [693, 361] width 14 height 14
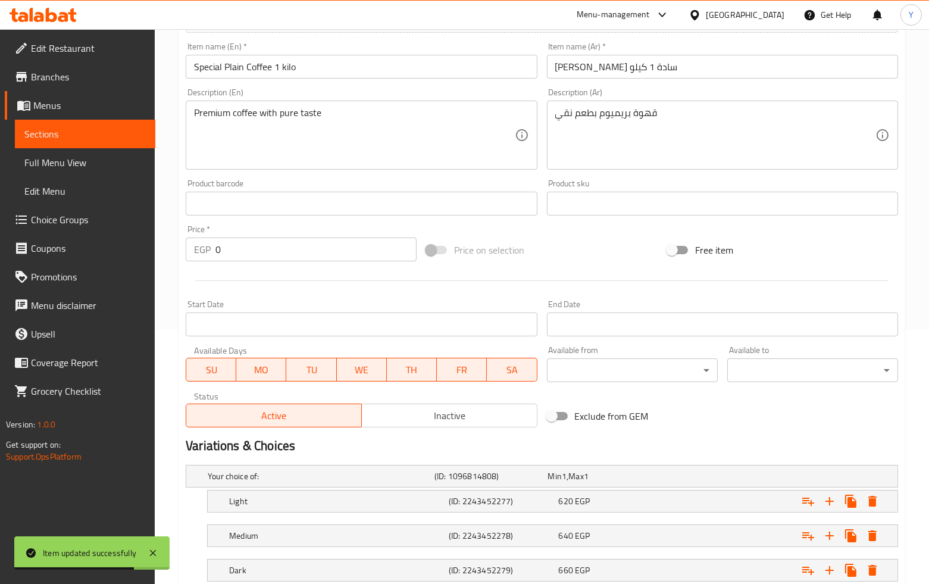
scroll to position [335, 0]
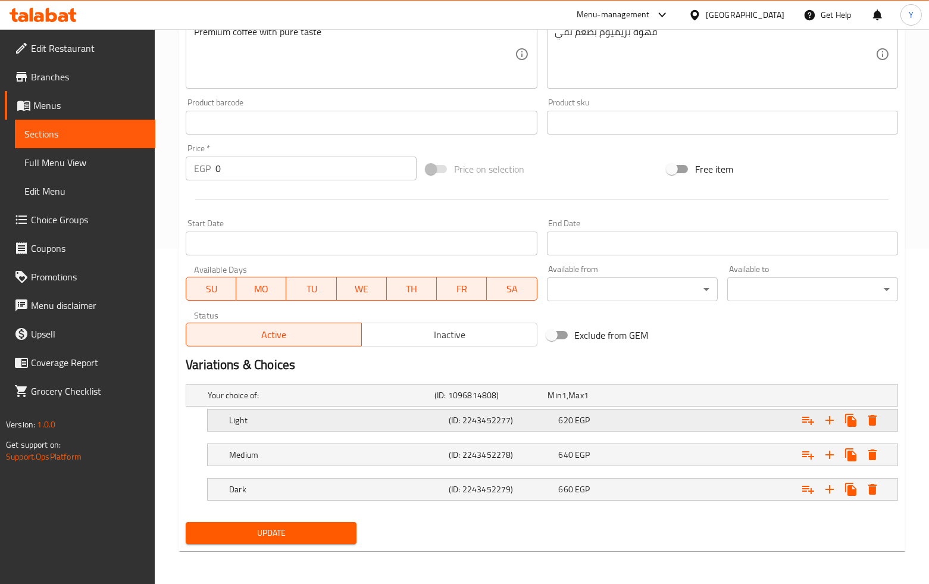
click at [633, 401] on div "620 EGP" at bounding box center [602, 395] width 108 height 12
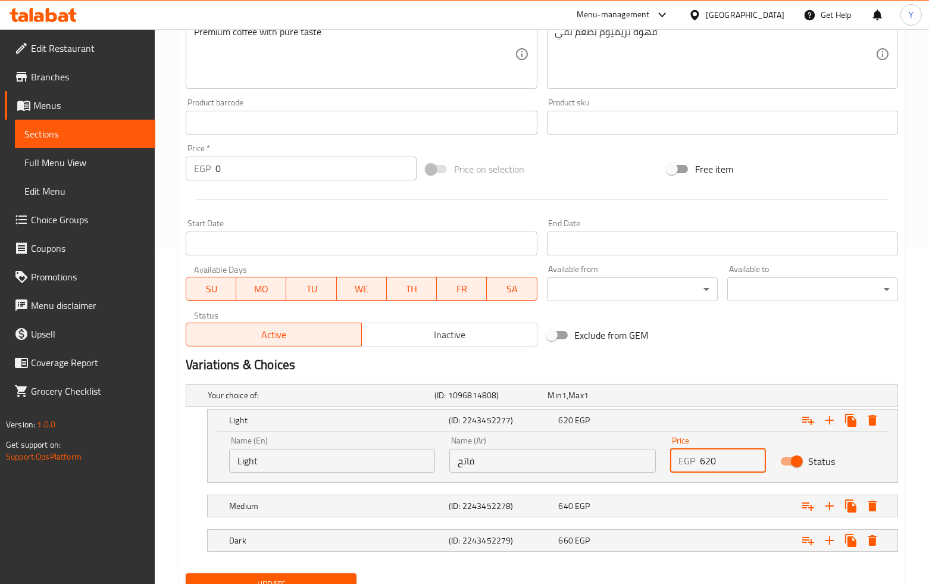
drag, startPoint x: 706, startPoint y: 461, endPoint x: 689, endPoint y: 459, distance: 17.4
click at [689, 459] on div "EGP 620 Price" at bounding box center [718, 461] width 96 height 24
type input "600"
click at [710, 398] on div "Expand" at bounding box center [772, 395] width 227 height 5
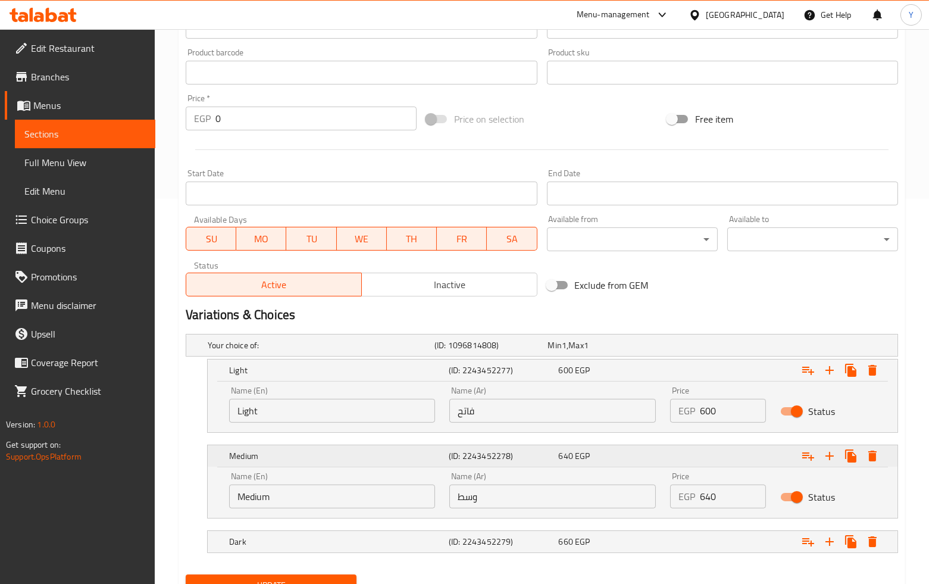
scroll to position [437, 0]
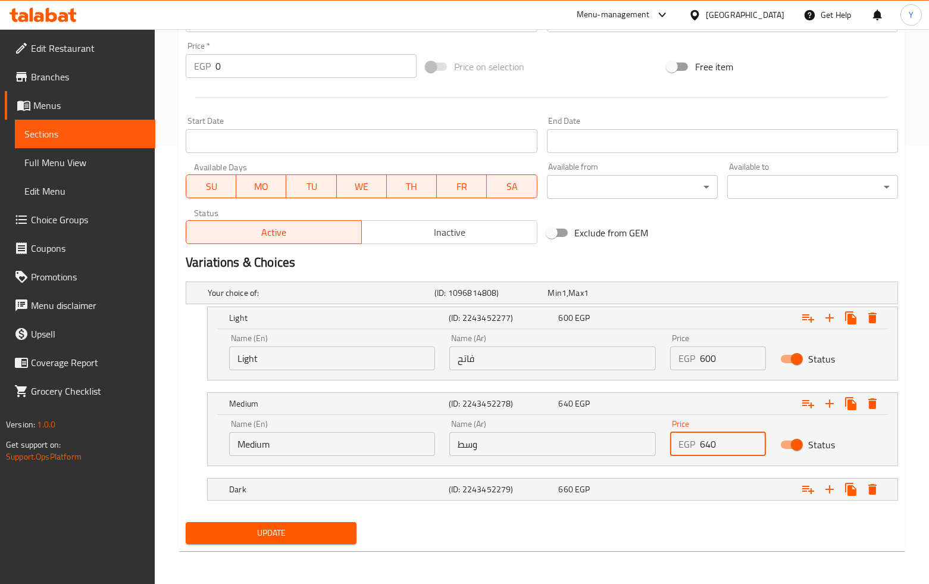
drag, startPoint x: 711, startPoint y: 437, endPoint x: 699, endPoint y: 436, distance: 12.0
click at [700, 436] on input "640" at bounding box center [733, 444] width 66 height 24
type input "620"
click at [712, 295] on div "Expand" at bounding box center [772, 292] width 227 height 5
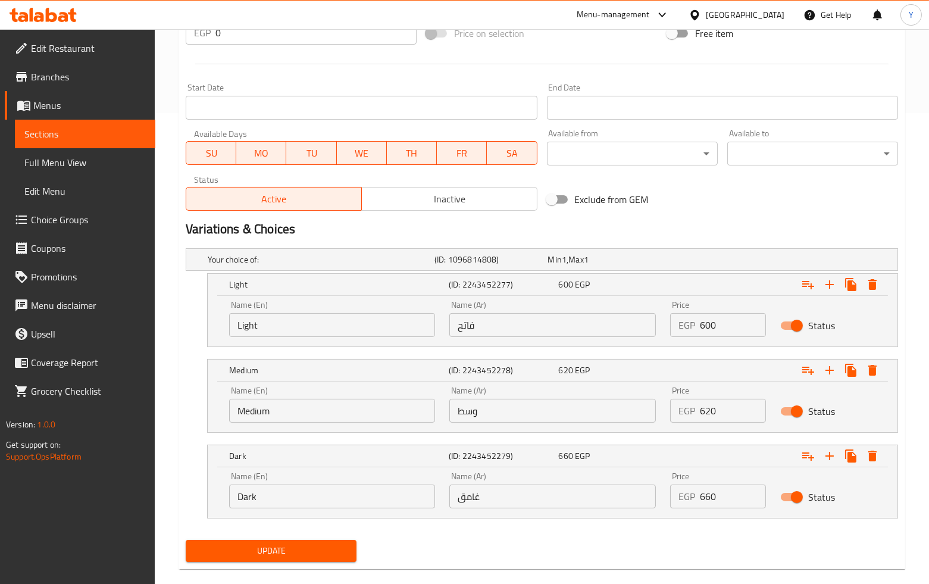
scroll to position [489, 0]
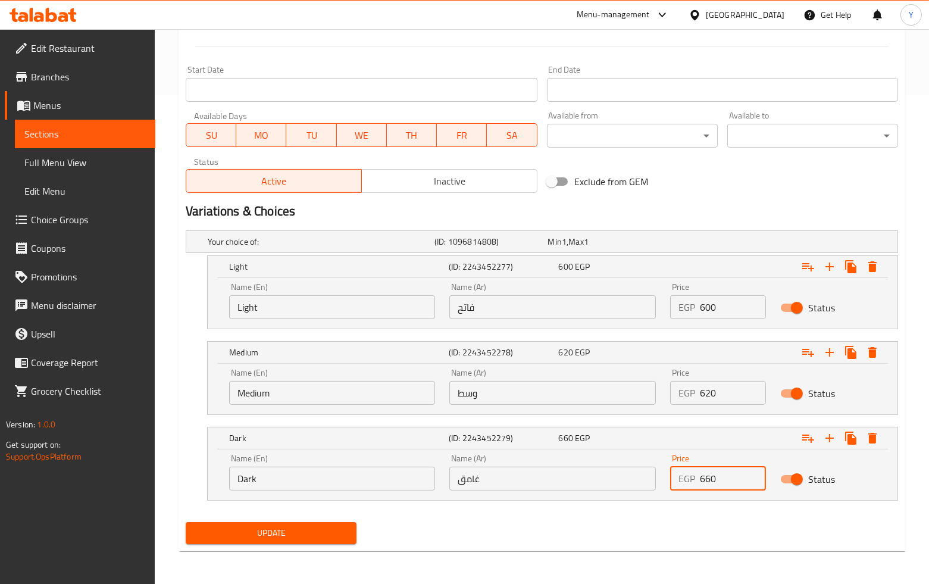
drag, startPoint x: 705, startPoint y: 473, endPoint x: 686, endPoint y: 468, distance: 19.8
click at [686, 468] on div "EGP 660 Price" at bounding box center [718, 479] width 96 height 24
type input "640"
click at [277, 531] on span "Update" at bounding box center [271, 533] width 152 height 15
click at [323, 531] on span "Update" at bounding box center [271, 533] width 152 height 15
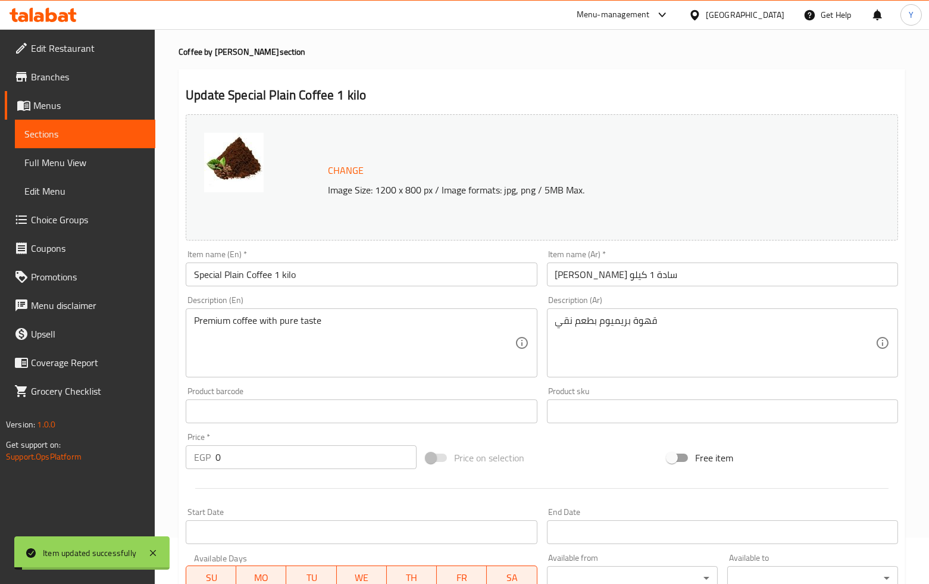
scroll to position [0, 0]
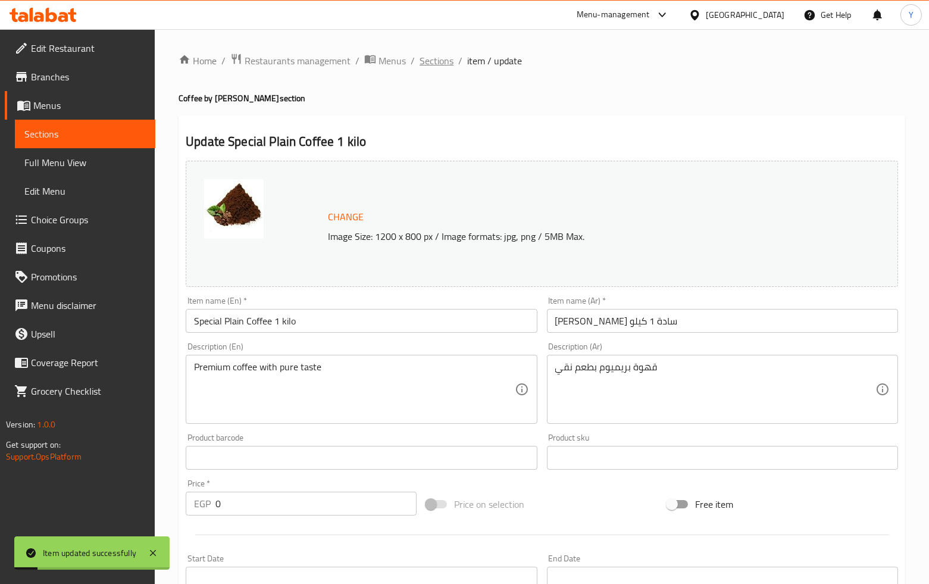
click at [421, 63] on span "Sections" at bounding box center [437, 61] width 34 height 14
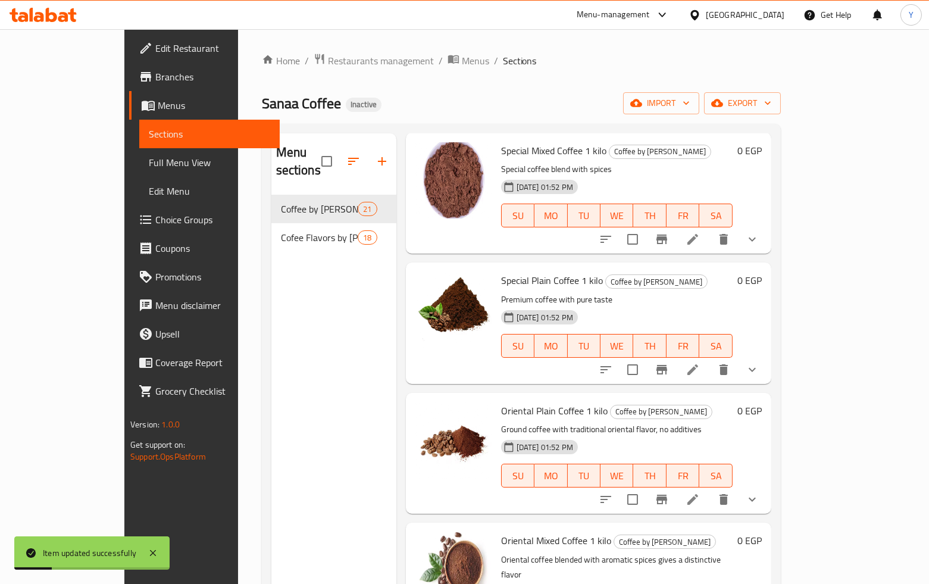
scroll to position [66, 0]
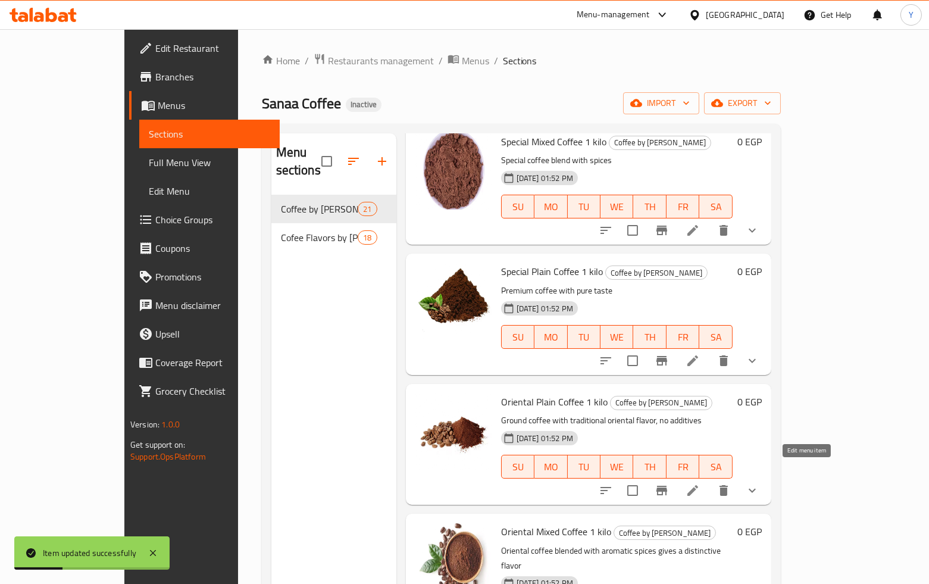
click at [700, 483] on icon at bounding box center [693, 490] width 14 height 14
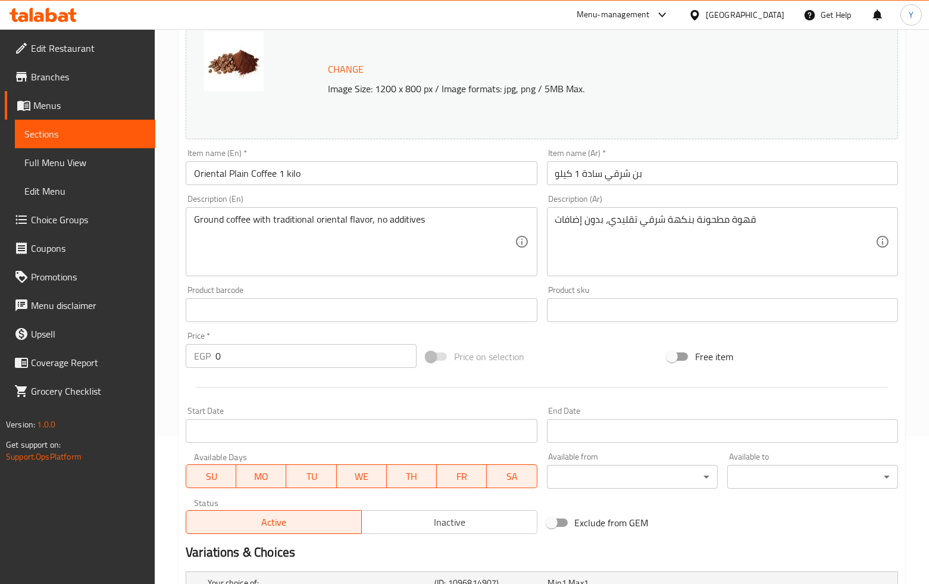
scroll to position [335, 0]
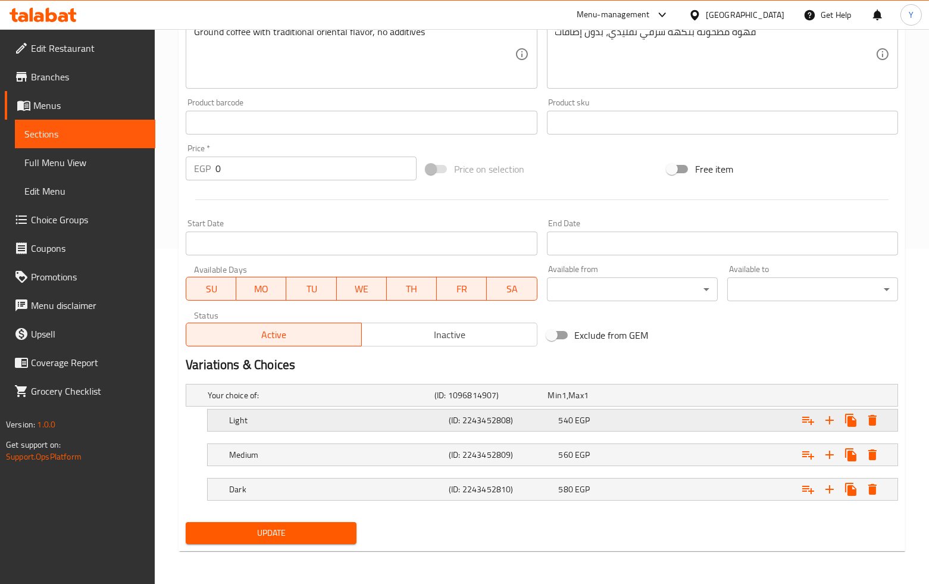
click at [717, 398] on div "Expand" at bounding box center [772, 395] width 227 height 5
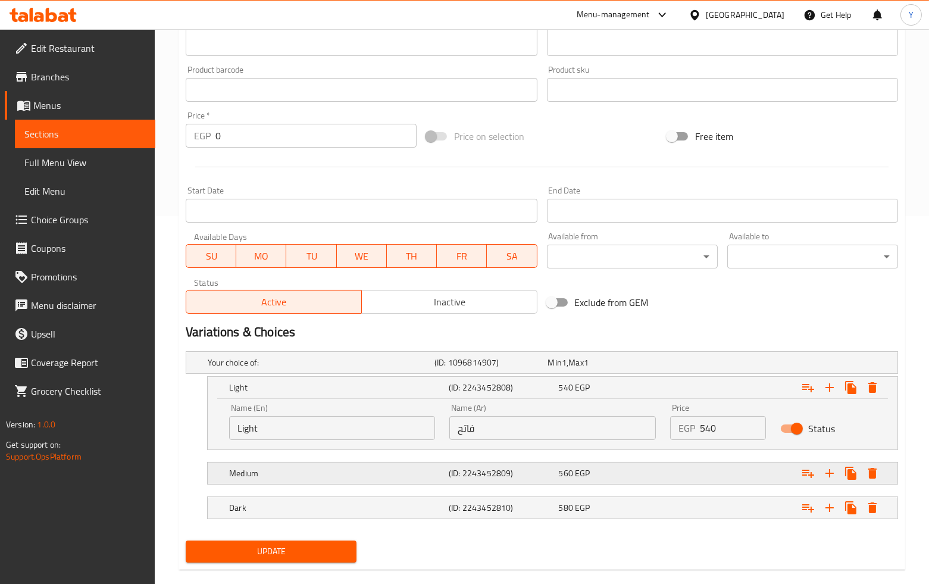
scroll to position [387, 0]
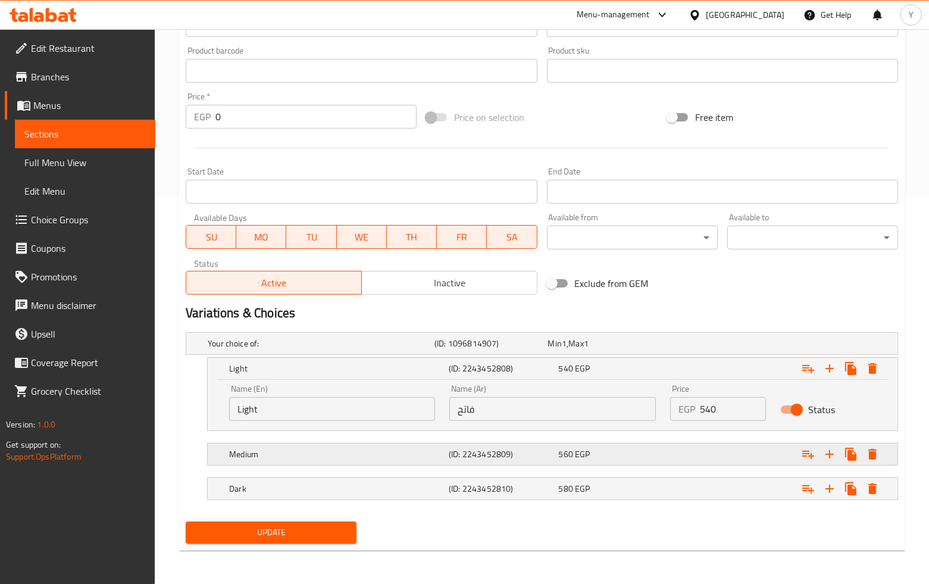
click at [712, 346] on div "Expand" at bounding box center [772, 343] width 227 height 5
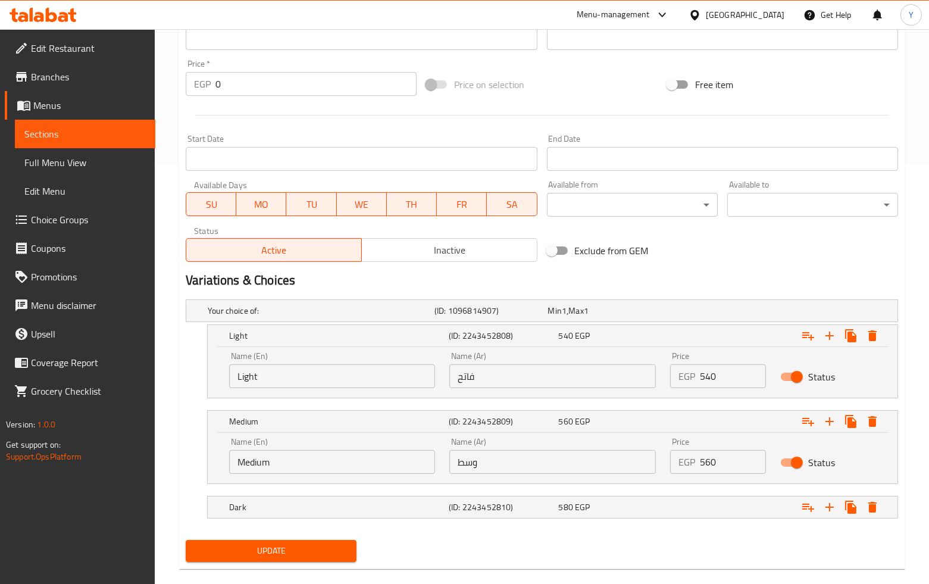
scroll to position [437, 0]
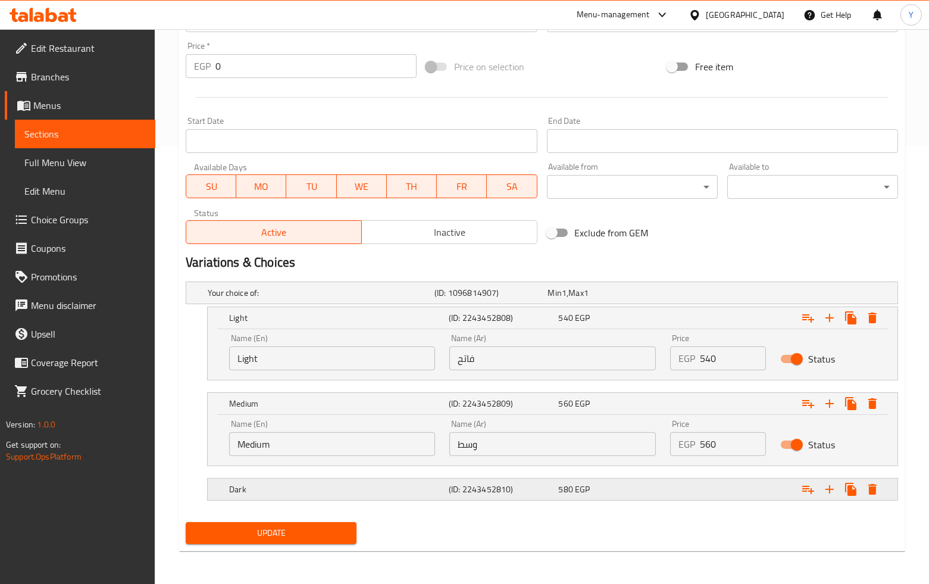
click at [700, 295] on div "Expand" at bounding box center [772, 292] width 227 height 5
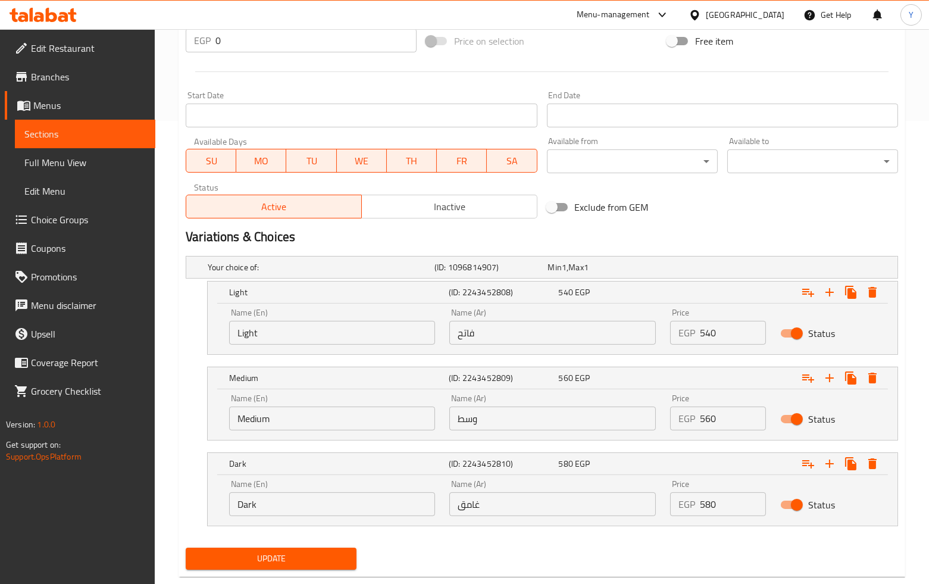
scroll to position [489, 0]
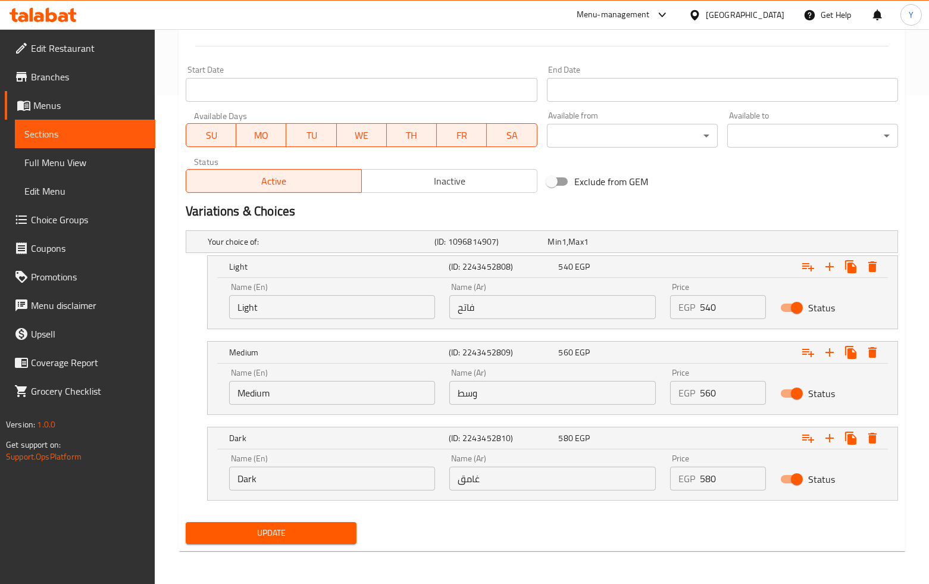
click at [340, 528] on span "Update" at bounding box center [271, 533] width 152 height 15
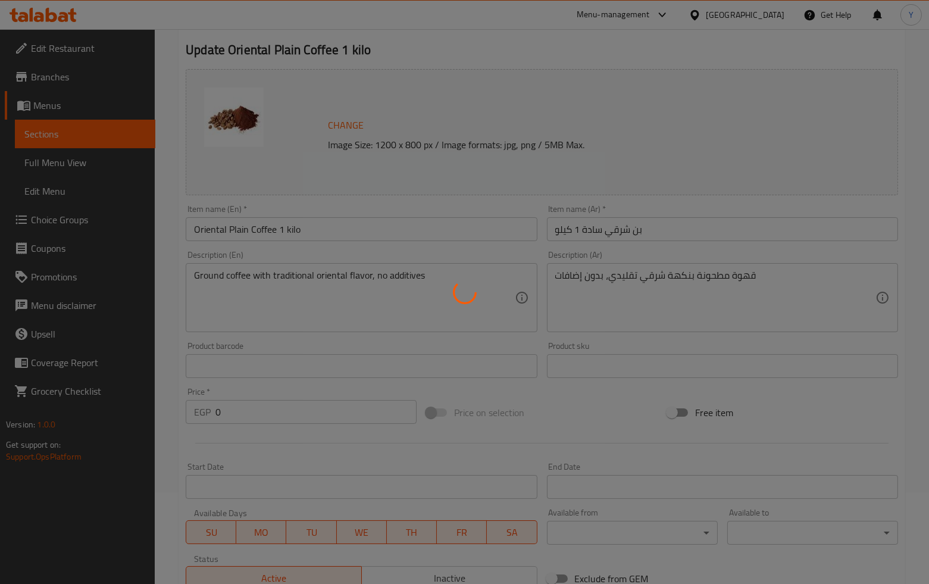
scroll to position [0, 0]
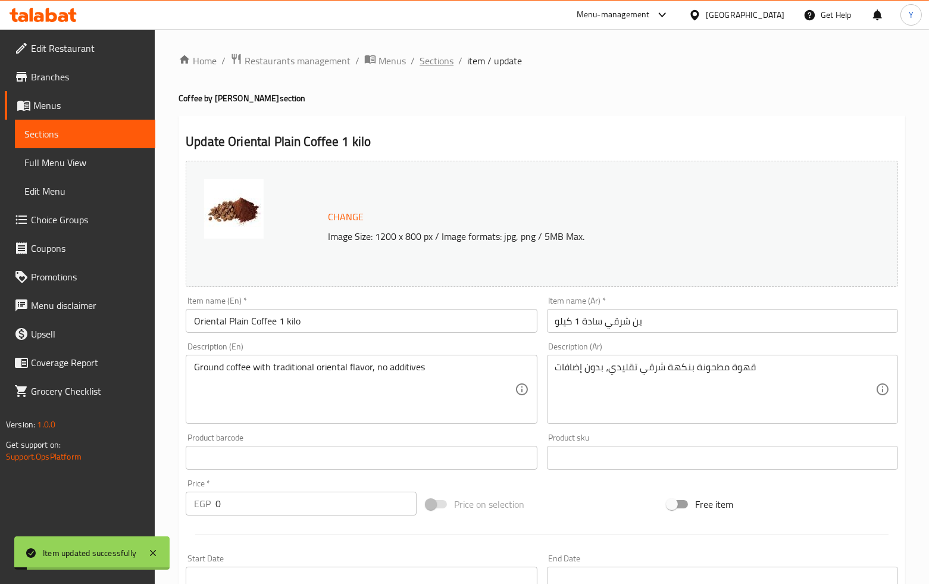
click at [432, 57] on span "Sections" at bounding box center [437, 61] width 34 height 14
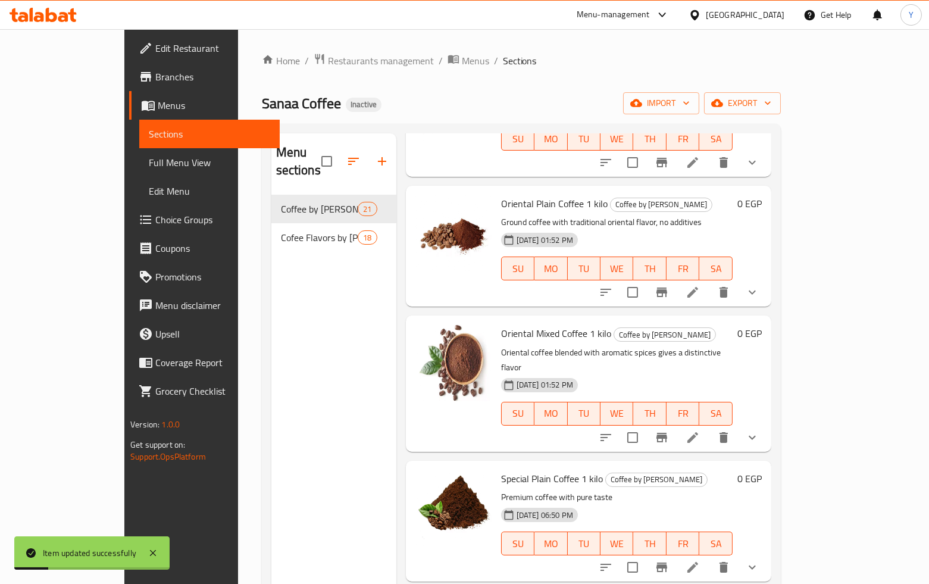
scroll to position [198, 0]
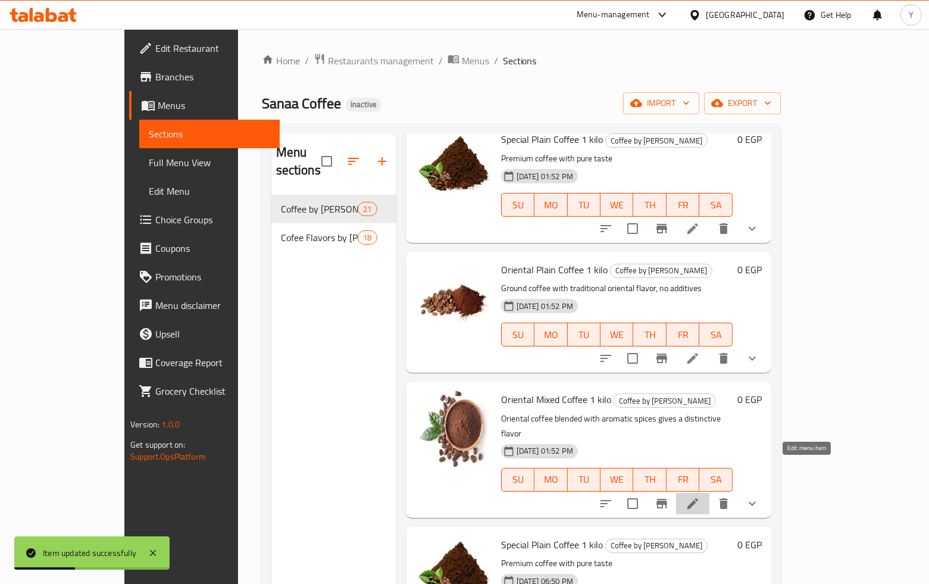
click at [698, 498] on icon at bounding box center [692, 503] width 11 height 11
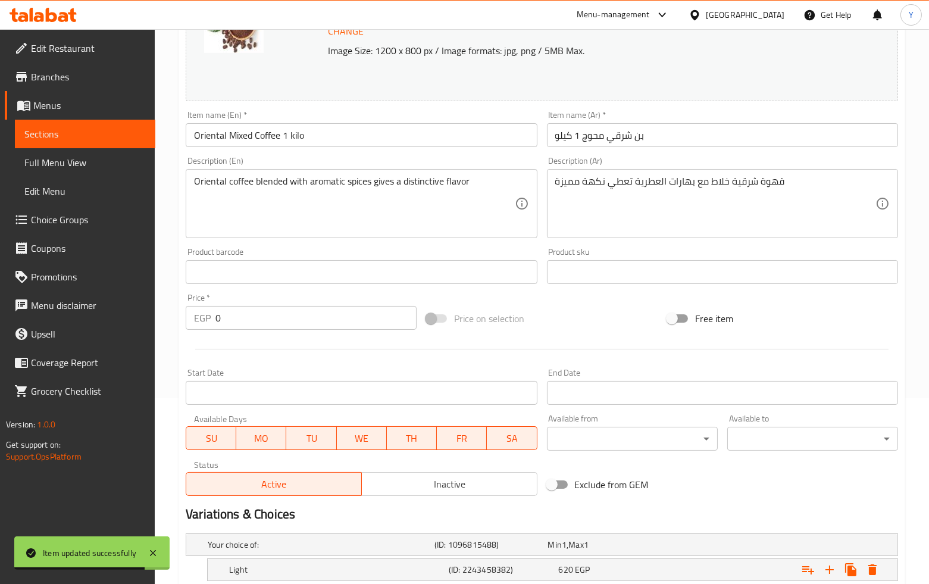
scroll to position [335, 0]
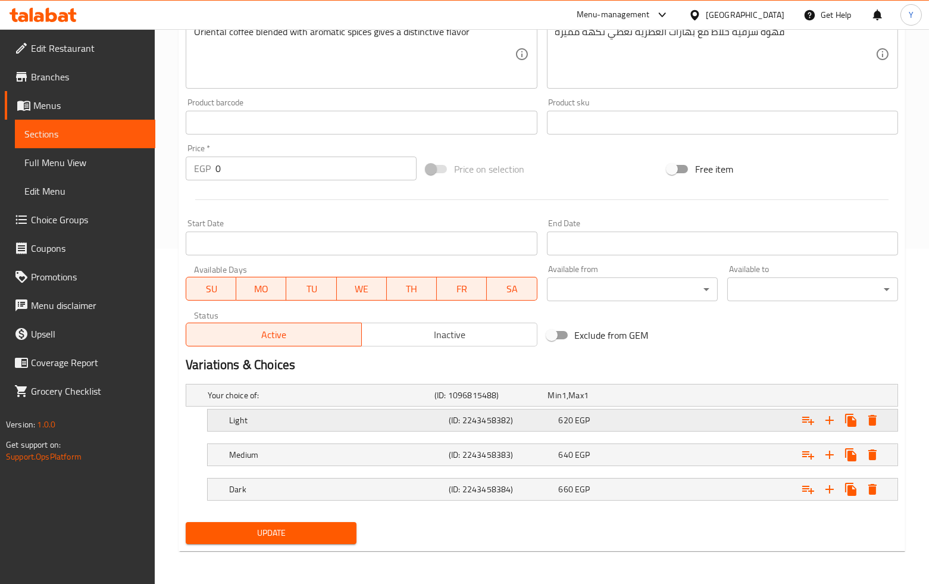
click at [653, 404] on div "620 EGP" at bounding box center [602, 395] width 113 height 17
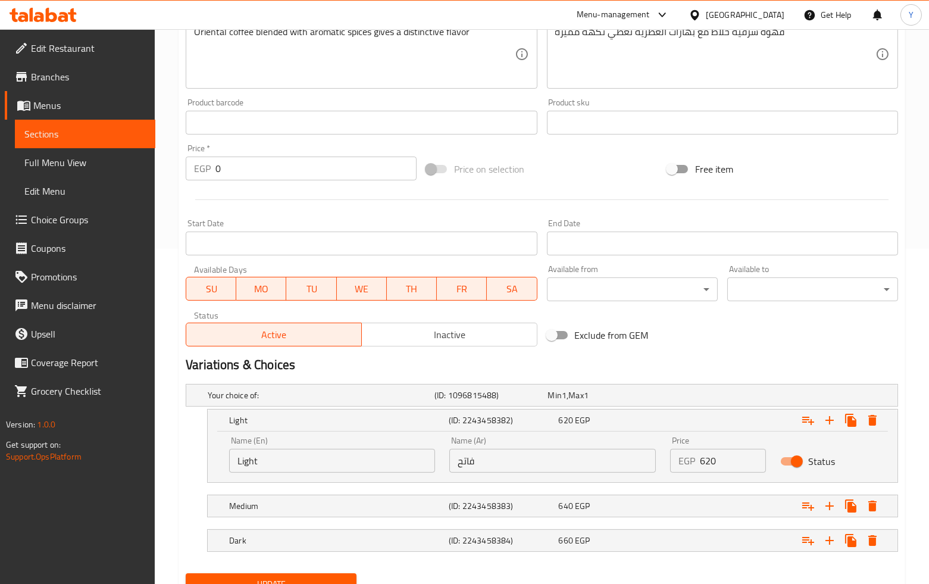
drag, startPoint x: 693, startPoint y: 459, endPoint x: 664, endPoint y: 454, distance: 30.1
click at [664, 454] on div "Price EGP 620 Price" at bounding box center [718, 454] width 110 height 51
type input "600"
click at [656, 401] on div "640 EGP" at bounding box center [602, 395] width 108 height 12
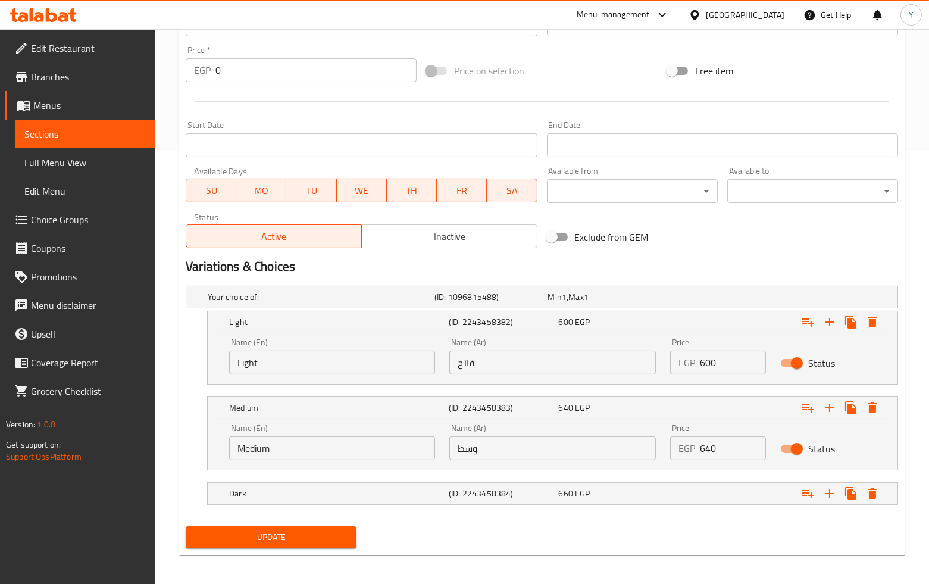
scroll to position [437, 0]
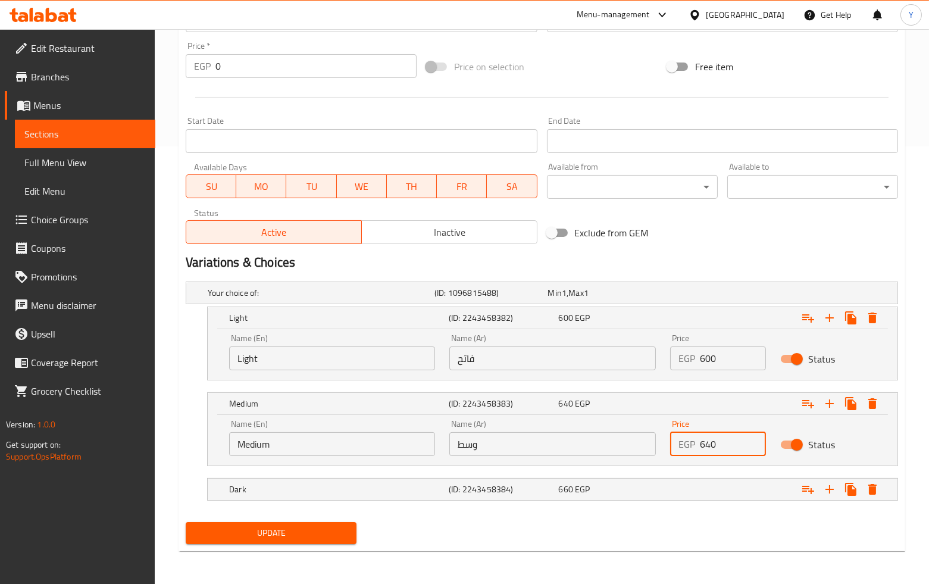
drag, startPoint x: 715, startPoint y: 449, endPoint x: 679, endPoint y: 442, distance: 36.3
click at [687, 448] on div "EGP 640 Price" at bounding box center [718, 444] width 96 height 24
type input "620"
click at [675, 295] on div "Expand" at bounding box center [772, 292] width 227 height 5
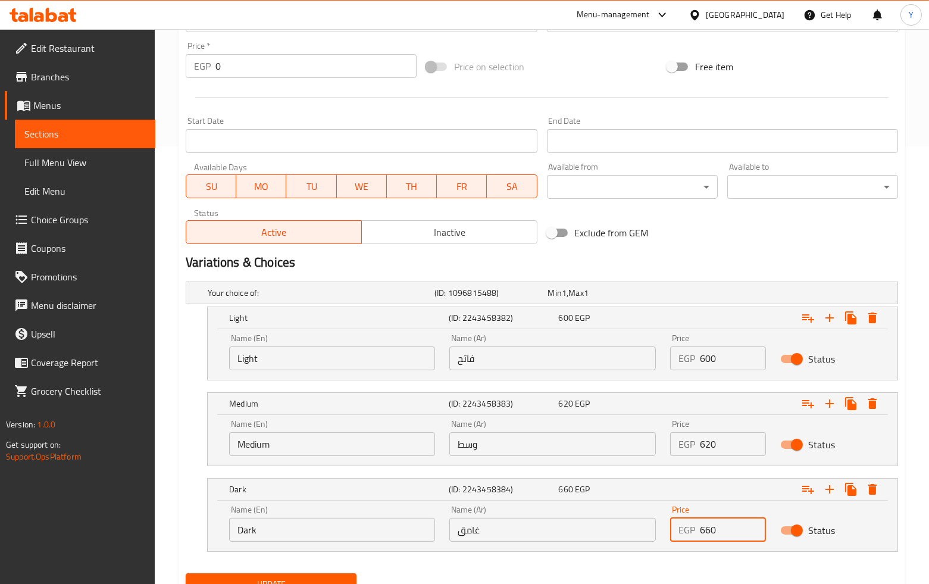
drag, startPoint x: 705, startPoint y: 530, endPoint x: 664, endPoint y: 524, distance: 41.5
click at [664, 524] on div "Price EGP 660 Price" at bounding box center [718, 523] width 110 height 51
type input "640"
click at [319, 574] on button "Update" at bounding box center [271, 584] width 171 height 22
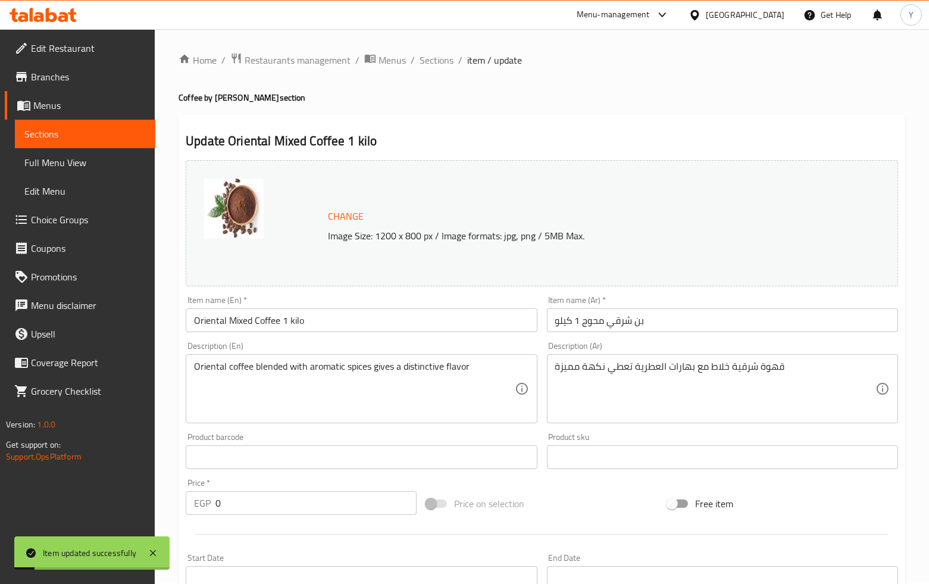
scroll to position [0, 0]
click at [430, 64] on span "Sections" at bounding box center [437, 61] width 34 height 14
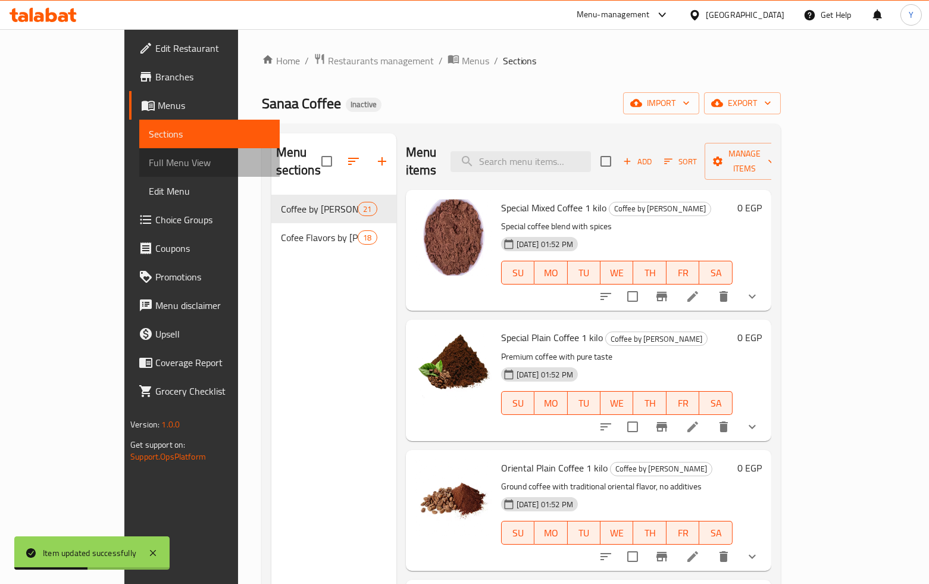
click at [149, 164] on span "Full Menu View" at bounding box center [209, 162] width 121 height 14
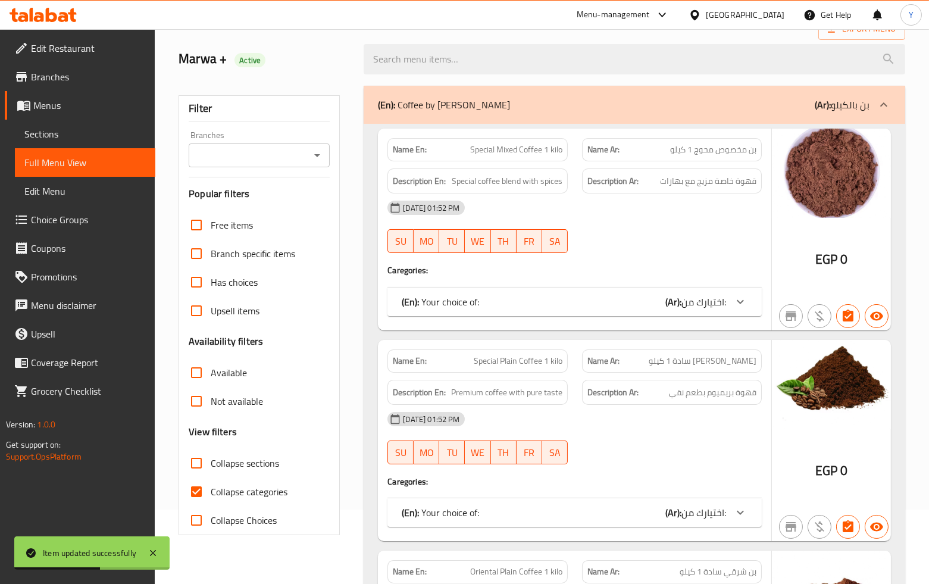
scroll to position [198, 0]
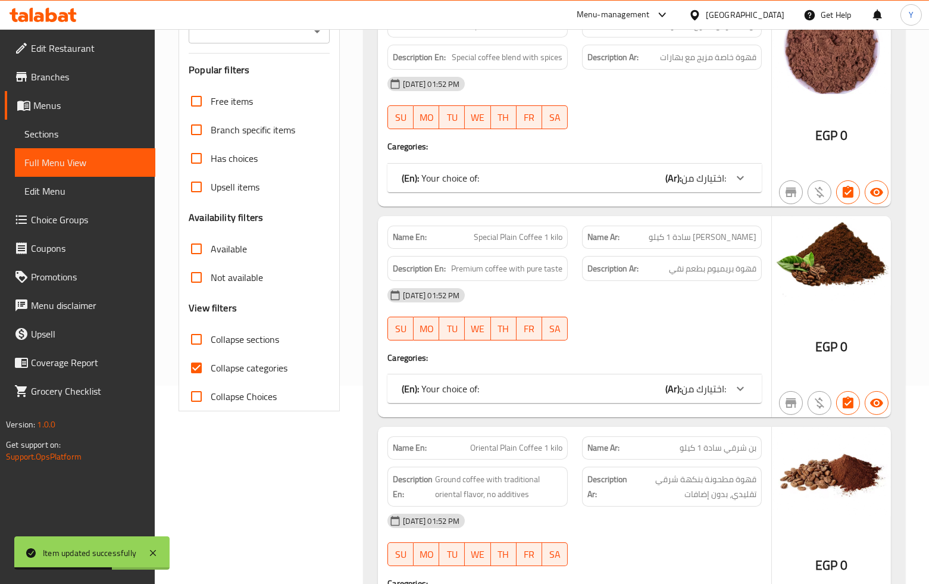
click at [246, 366] on span "Collapse categories" at bounding box center [249, 368] width 77 height 14
click at [211, 366] on input "Collapse categories" at bounding box center [196, 368] width 29 height 29
checkbox input "false"
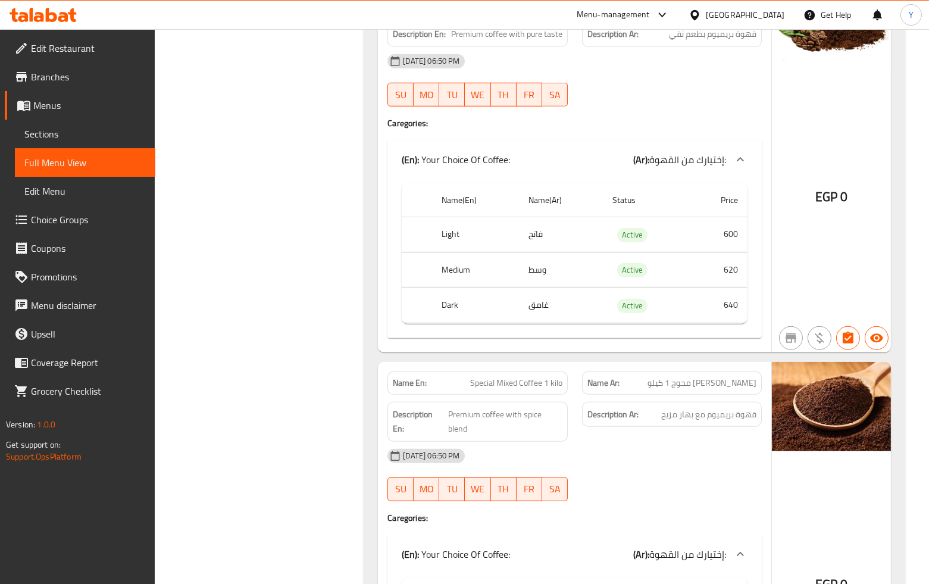
scroll to position [1785, 0]
